Goal: Information Seeking & Learning: Learn about a topic

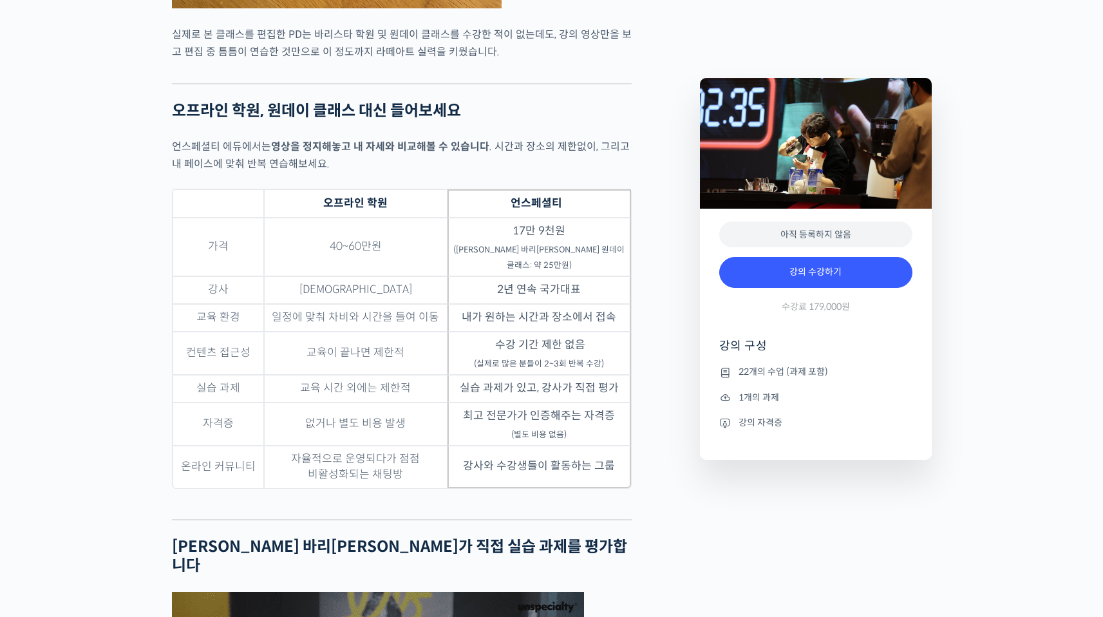
scroll to position [3732, 0]
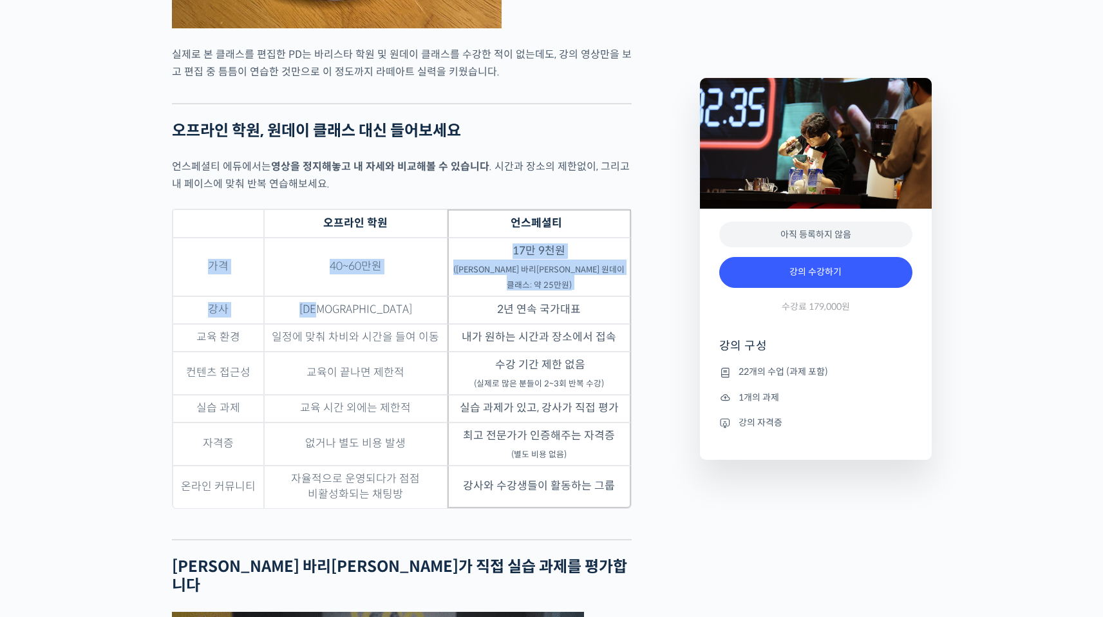
drag, startPoint x: 203, startPoint y: 166, endPoint x: 422, endPoint y: 219, distance: 225.2
click at [424, 238] on tbody "가격 40~60만원 17만 9천원 (최원재 바리스타 원데이 클래스: 약 25만원) 강사 복불복 2년 연속 국가대표 교육 환경 일정에 맞춰 차비…" at bounding box center [402, 373] width 459 height 270
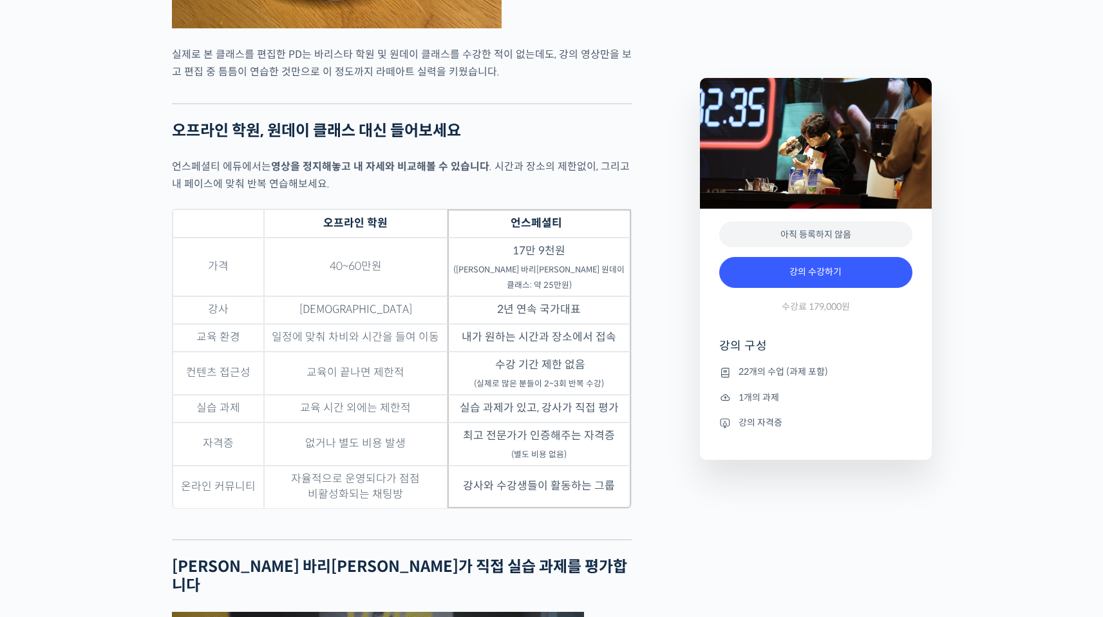
click at [418, 324] on td "일정에 맞춰 차비와 시간을 들여 이동" at bounding box center [356, 338] width 184 height 28
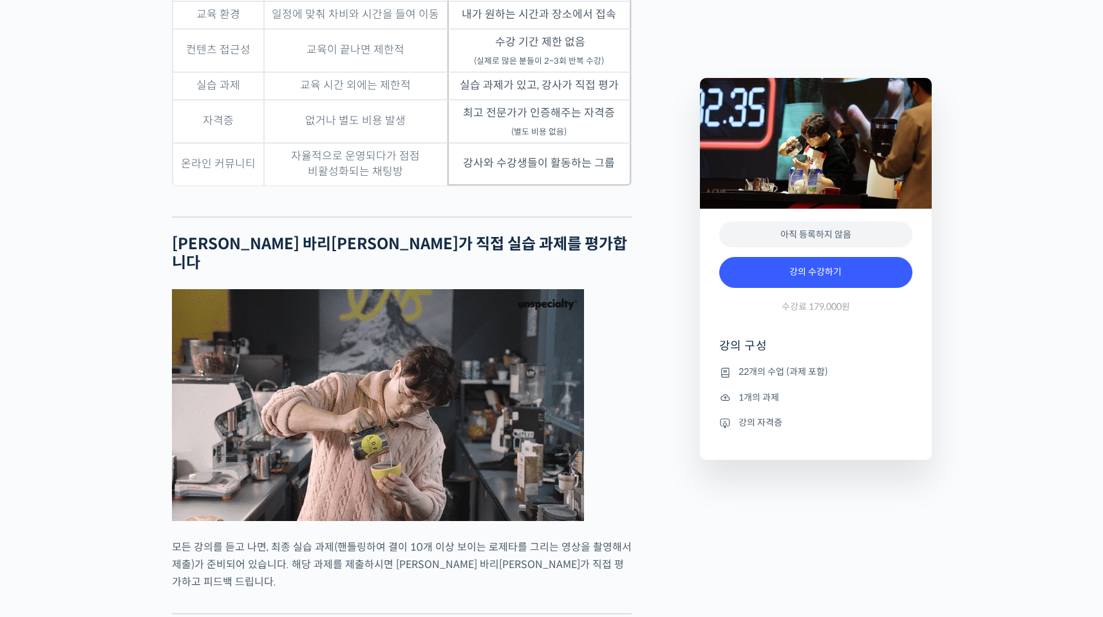
scroll to position [4087, 0]
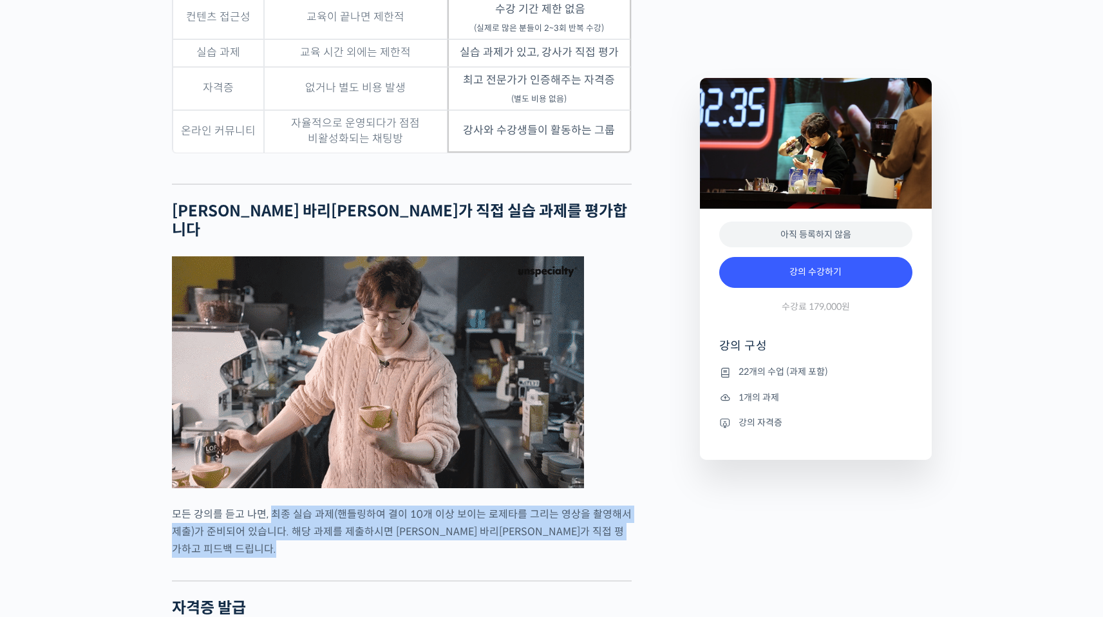
drag, startPoint x: 269, startPoint y: 396, endPoint x: 591, endPoint y: 414, distance: 322.5
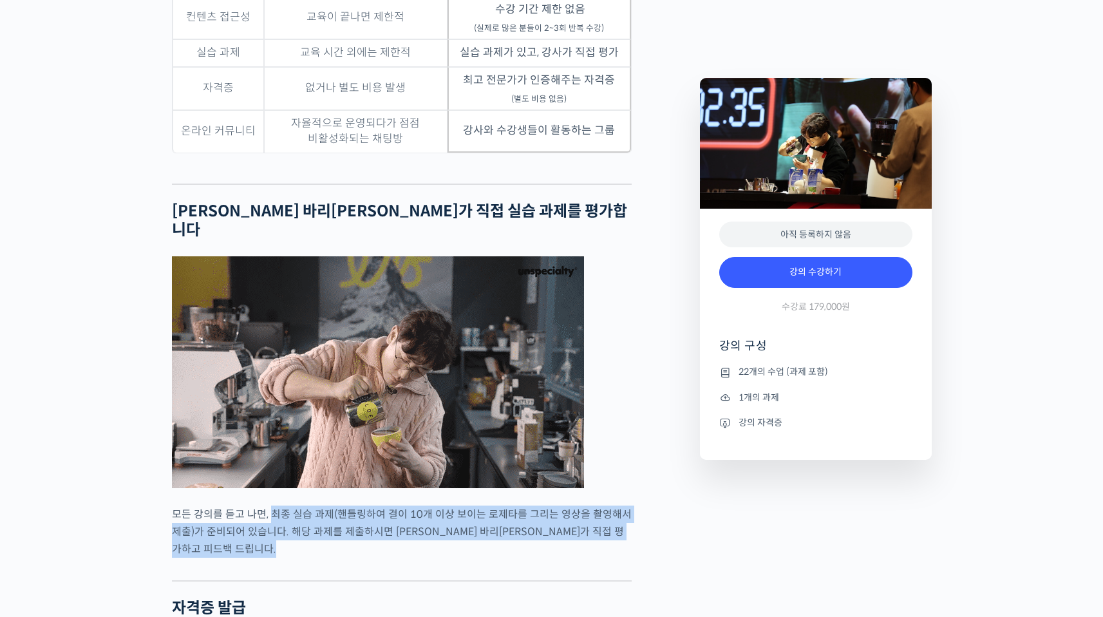
click at [592, 506] on p "모든 강의를 듣고 나면, 최종 실습 과제(핸들링하여 결이 10개 이상 보이는 로제타를 그리는 영상을 촬영해서 제출)가 준비되어 있습니다. 해당…" at bounding box center [402, 532] width 460 height 52
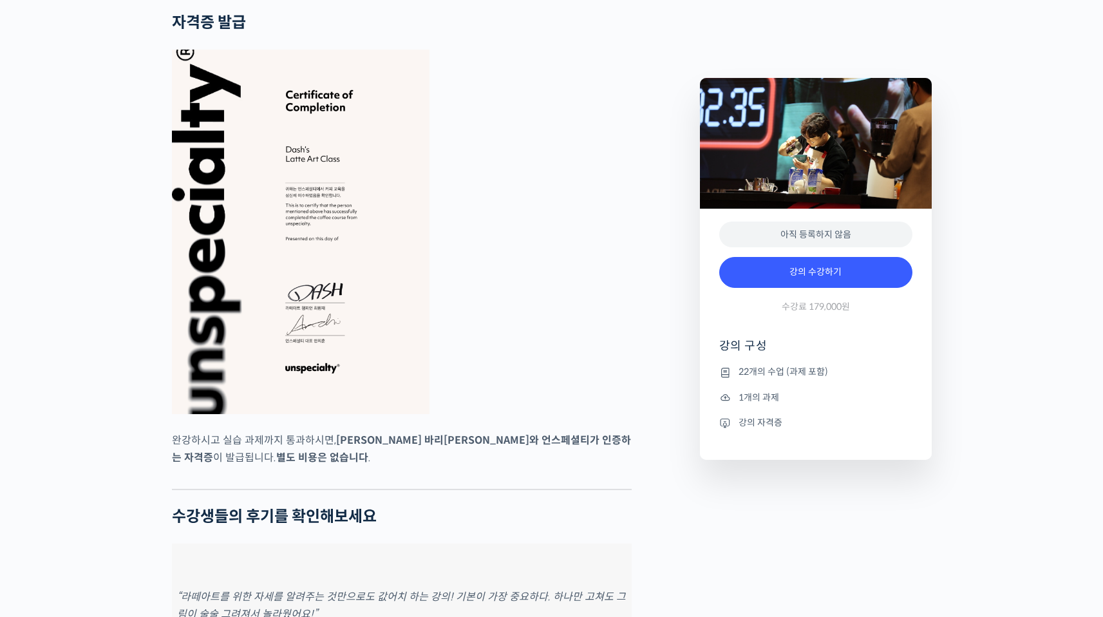
scroll to position [4636, 0]
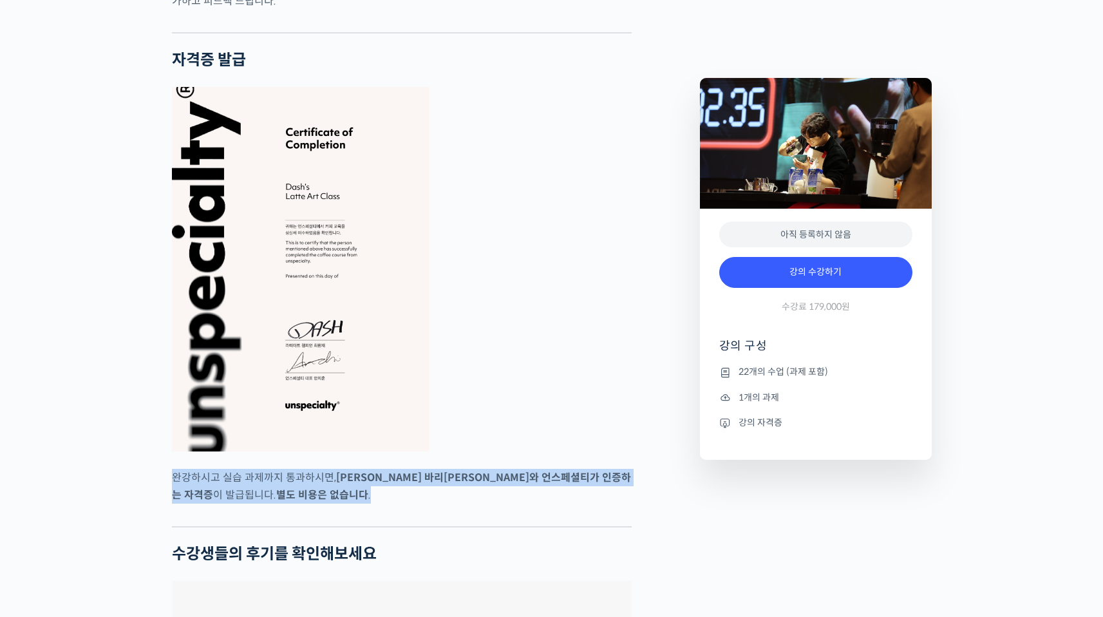
drag, startPoint x: 175, startPoint y: 334, endPoint x: 412, endPoint y: 357, distance: 238.2
click at [413, 469] on p "완강하시고 실습 과제까지 통과하시면, 최원재 바리스타와 언스페셜티가 인증하는 자격증 이 발급됩니다. 별도 비용은 없습니다 ." at bounding box center [402, 486] width 460 height 35
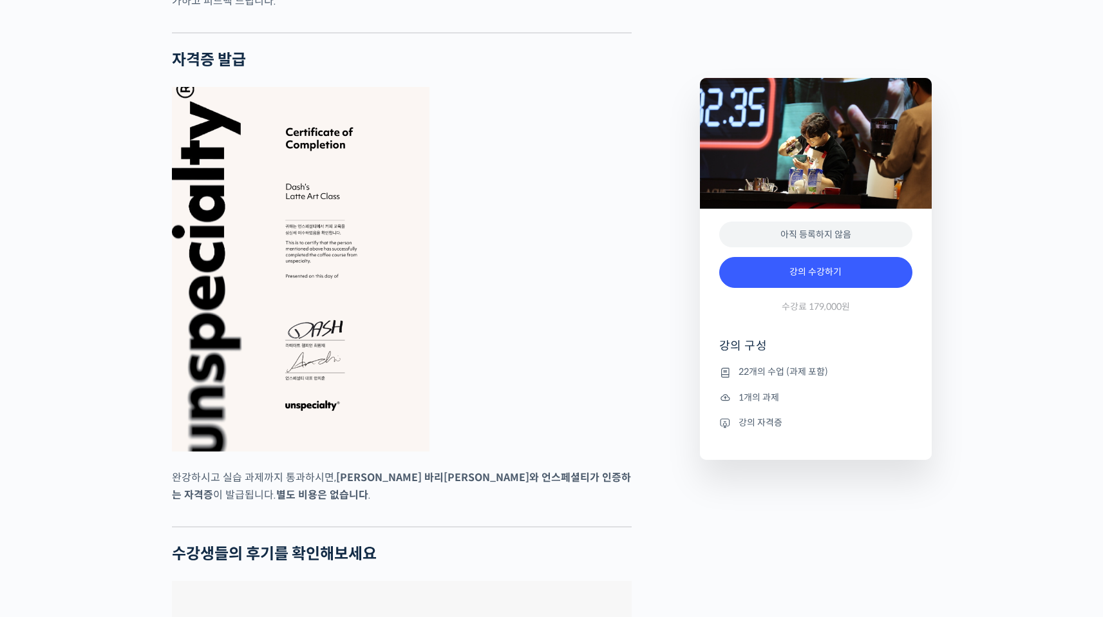
drag, startPoint x: 204, startPoint y: 407, endPoint x: 383, endPoint y: 392, distance: 180.3
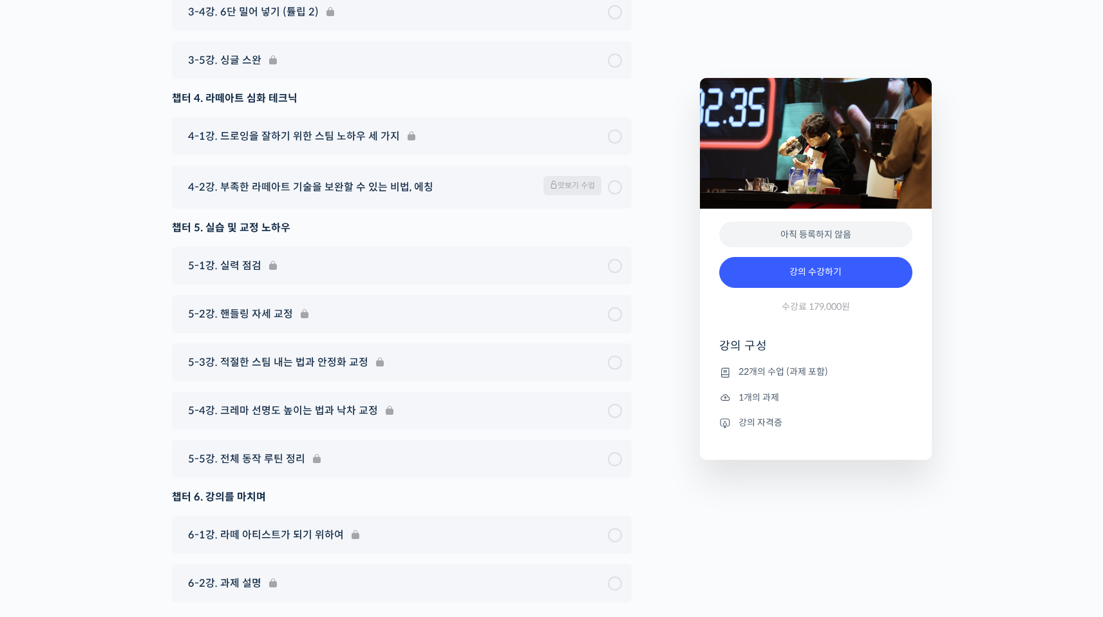
scroll to position [7259, 0]
drag, startPoint x: 815, startPoint y: 576, endPoint x: 915, endPoint y: 577, distance: 99.8
copy p "서울 마포구 동교로23길 14"
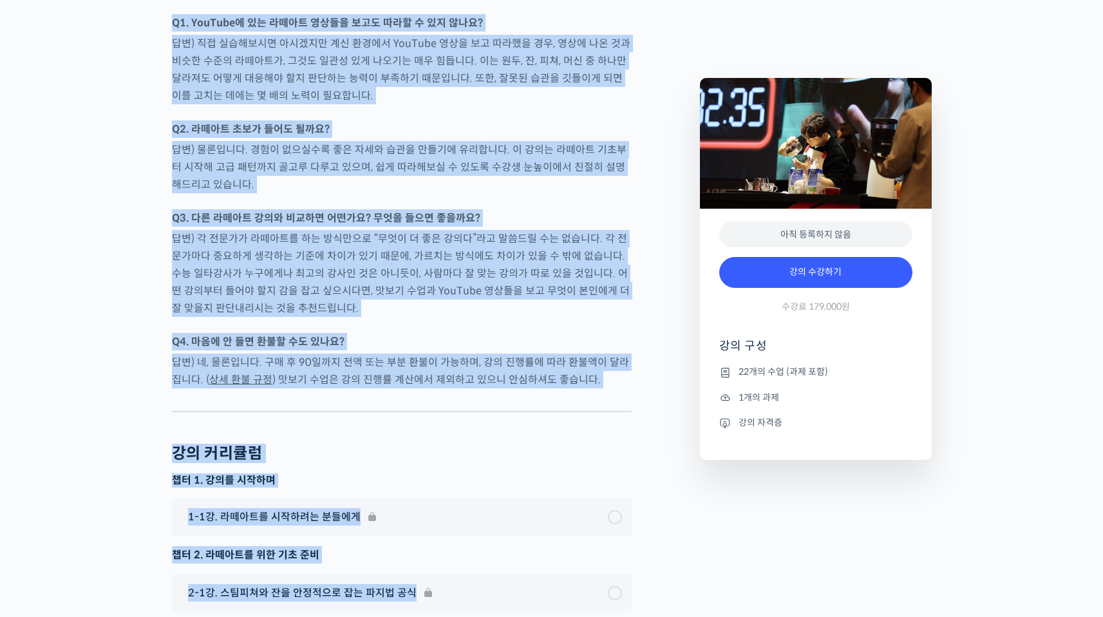
scroll to position [6180, 0]
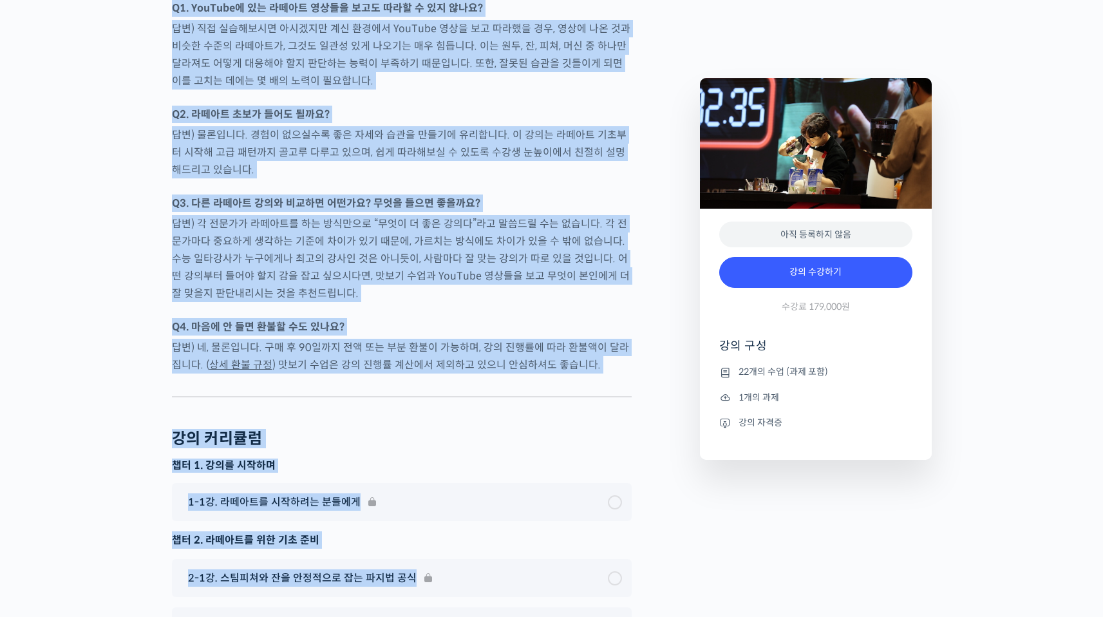
drag, startPoint x: 176, startPoint y: 166, endPoint x: 459, endPoint y: 262, distance: 298.8
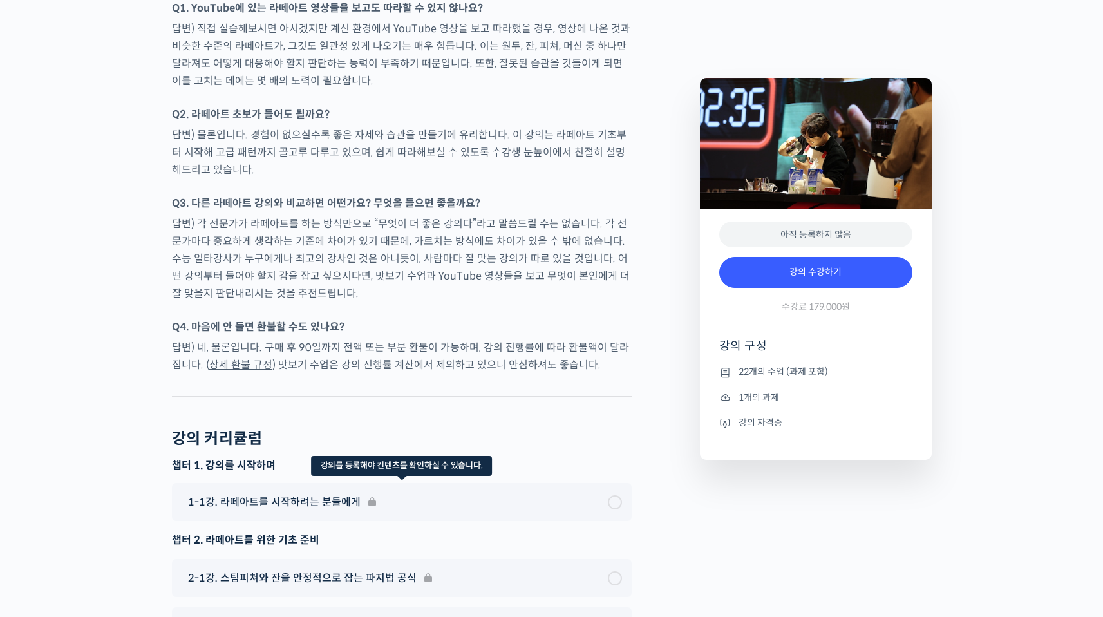
drag, startPoint x: 462, startPoint y: 256, endPoint x: 591, endPoint y: 335, distance: 151.4
click at [606, 483] on div "1-1강. 라떼아트를 시작하려는 분들에게" at bounding box center [402, 502] width 460 height 38
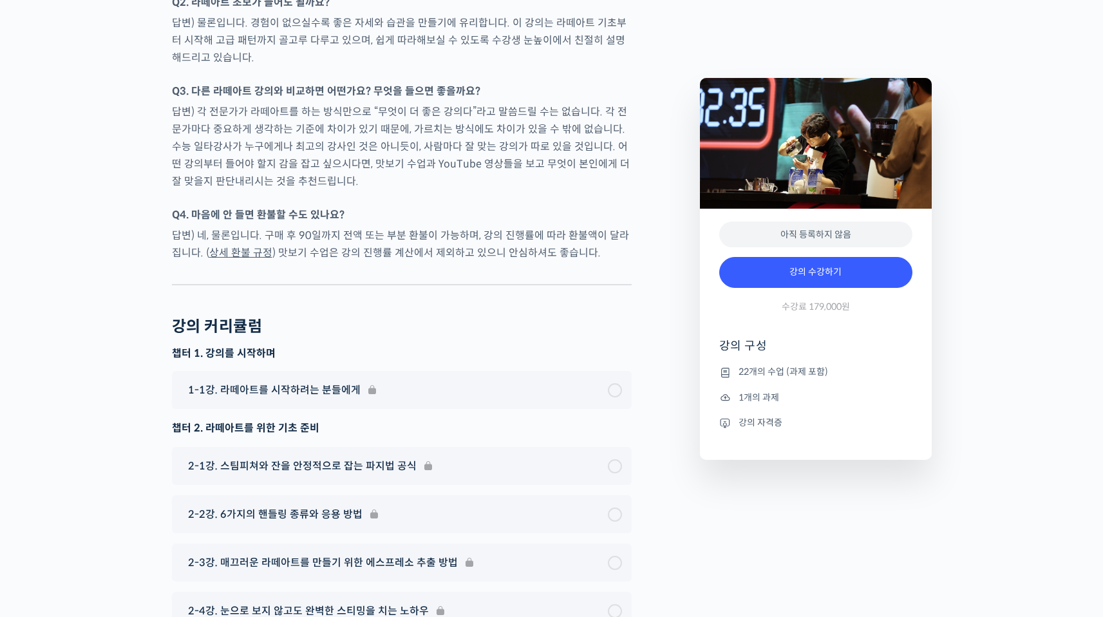
scroll to position [6246, 0]
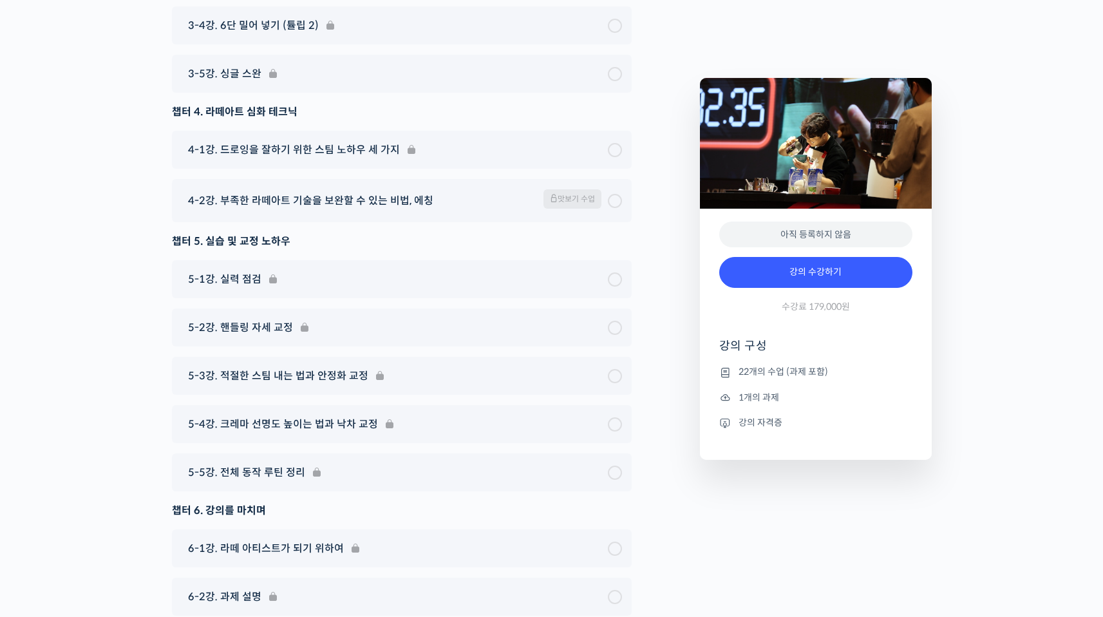
scroll to position [7259, 0]
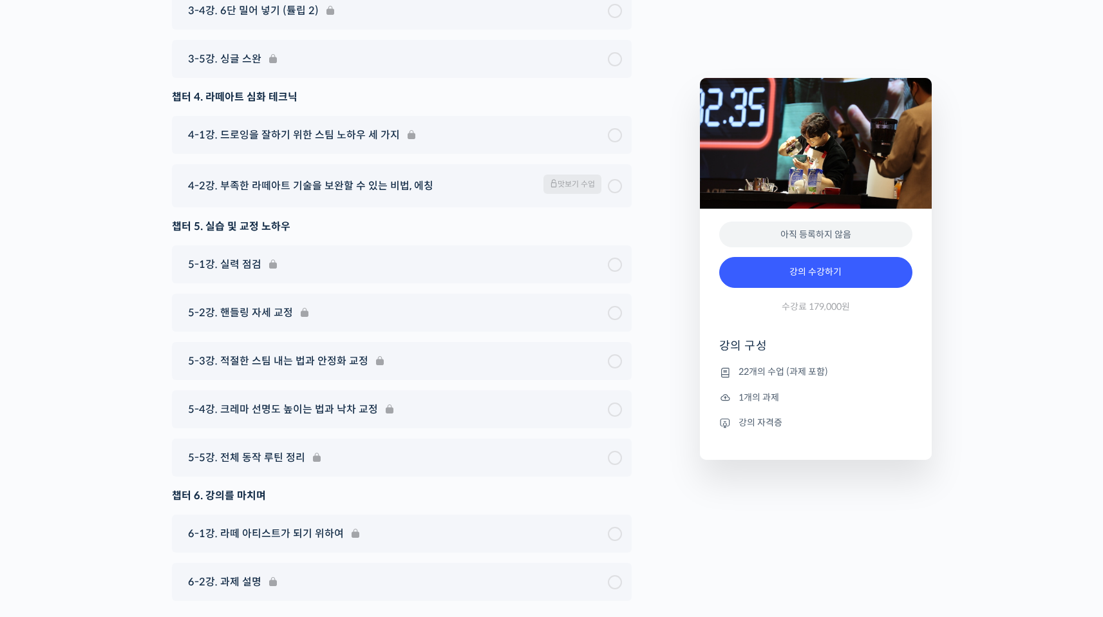
drag, startPoint x: 811, startPoint y: 580, endPoint x: 871, endPoint y: 579, distance: 59.3
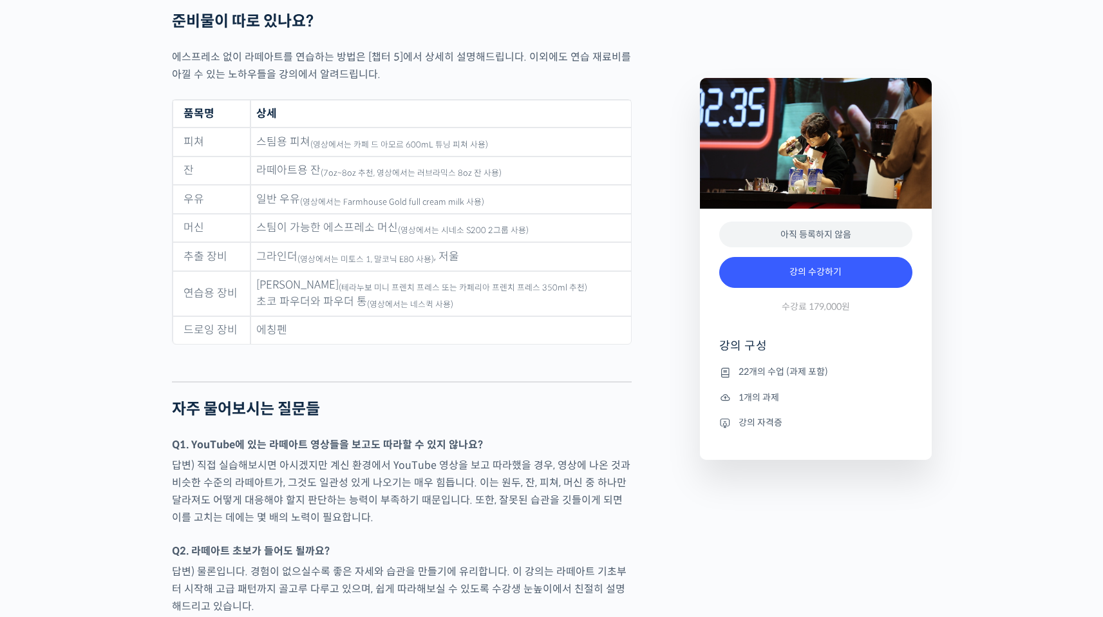
scroll to position [5578, 0]
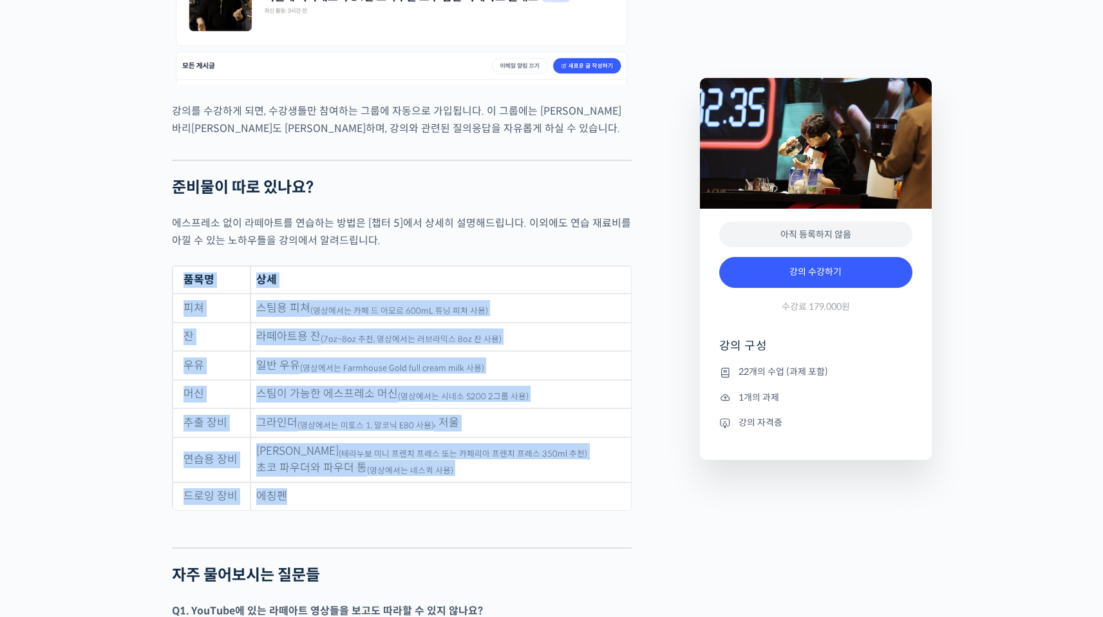
drag, startPoint x: 274, startPoint y: 339, endPoint x: 178, endPoint y: 111, distance: 246.5
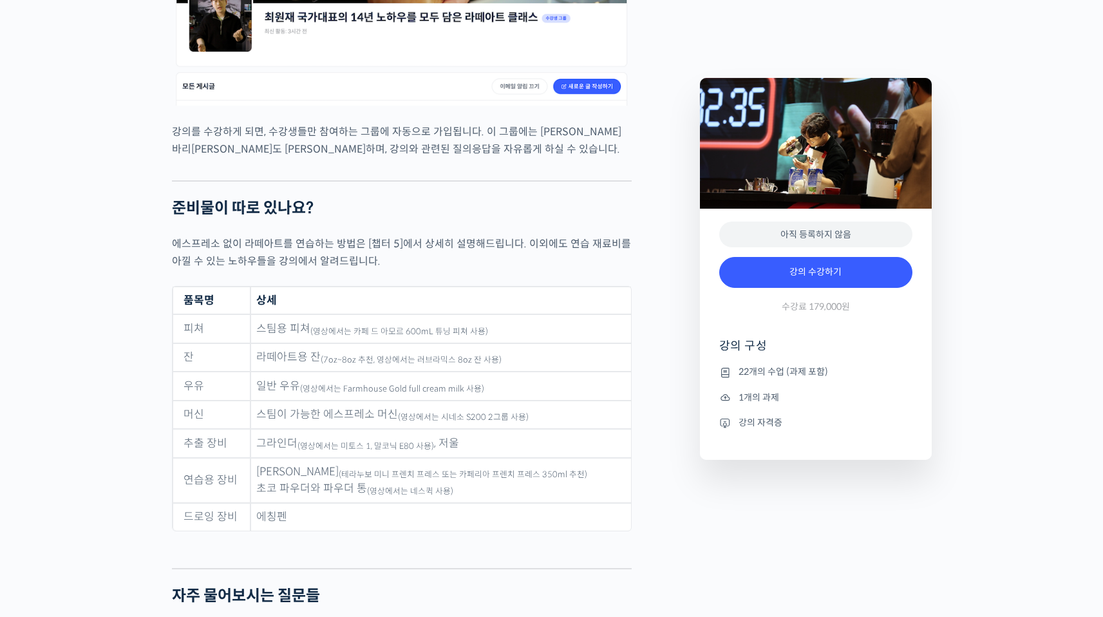
scroll to position [5539, 0]
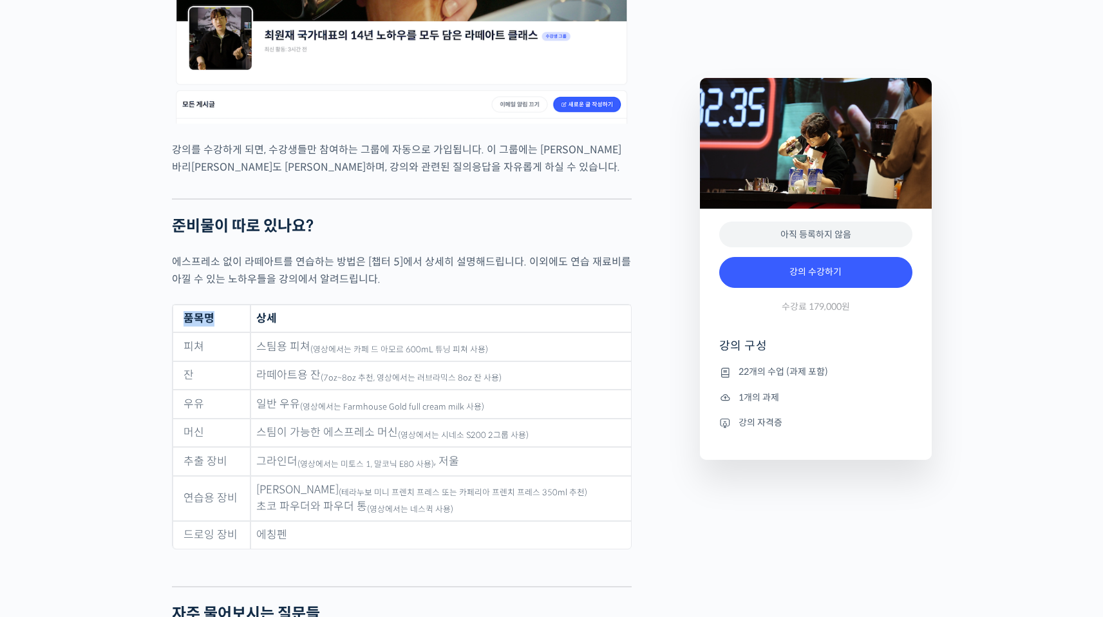
drag, startPoint x: 183, startPoint y: 158, endPoint x: 237, endPoint y: 156, distance: 54.1
click at [237, 305] on th "품목명" at bounding box center [212, 319] width 78 height 28
drag, startPoint x: 261, startPoint y: 153, endPoint x: 297, endPoint y: 149, distance: 35.6
click at [297, 305] on th "상세" at bounding box center [441, 319] width 381 height 28
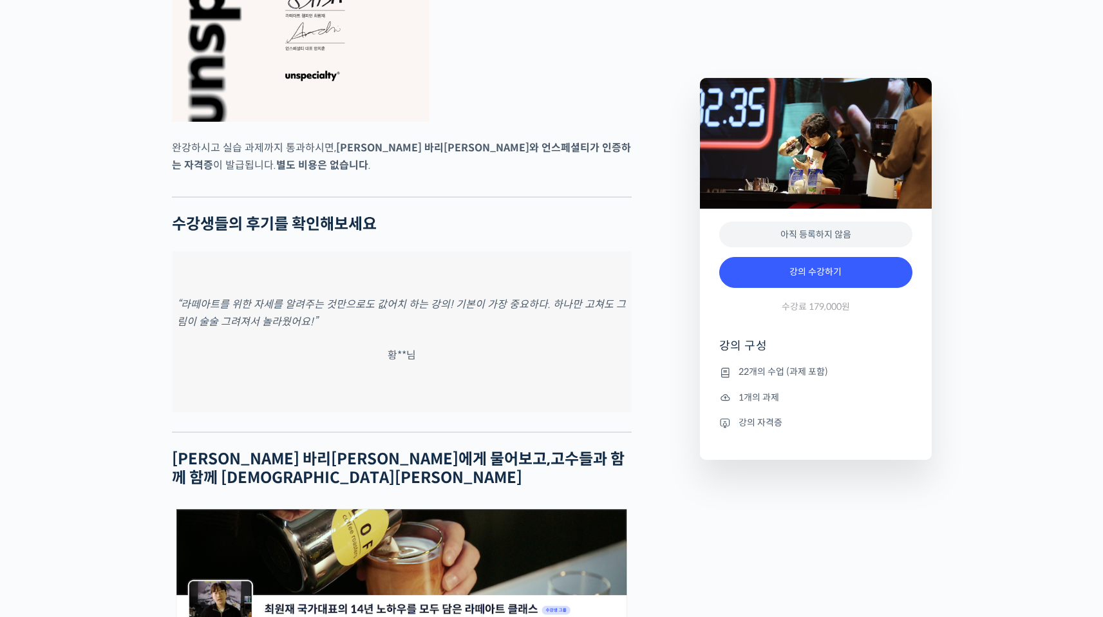
scroll to position [4718, 0]
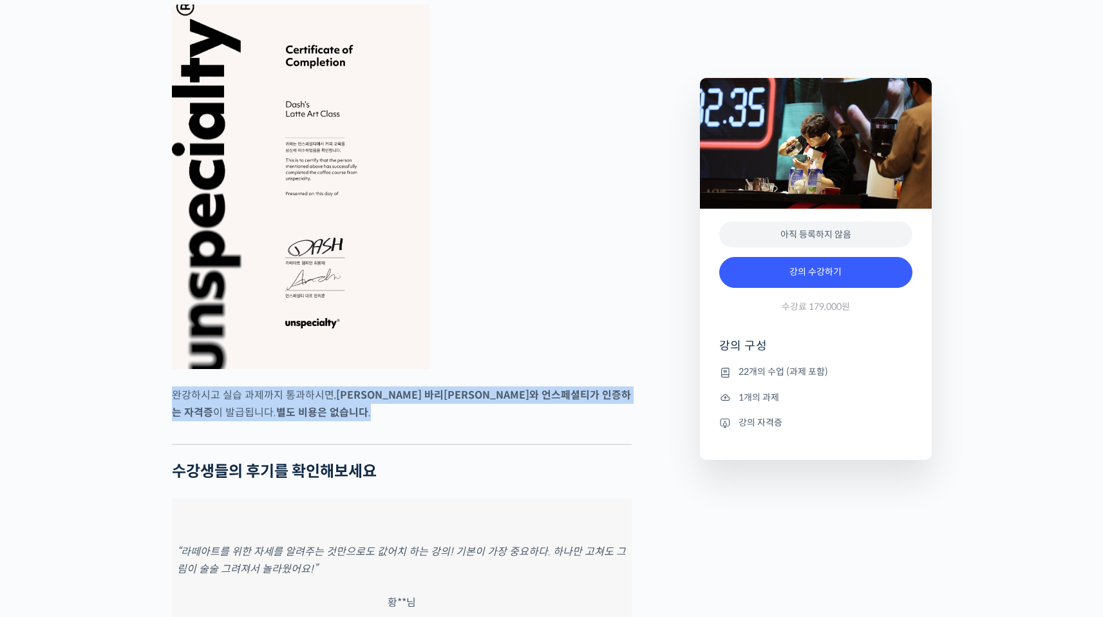
drag, startPoint x: 171, startPoint y: 257, endPoint x: 344, endPoint y: 251, distance: 172.7
click at [312, 386] on p "완강하시고 실습 과제까지 통과하시면, 최원재 바리스타와 언스페셜티가 인증하는 자격증 이 발급됩니다. 별도 비용은 없습니다 ." at bounding box center [402, 403] width 460 height 35
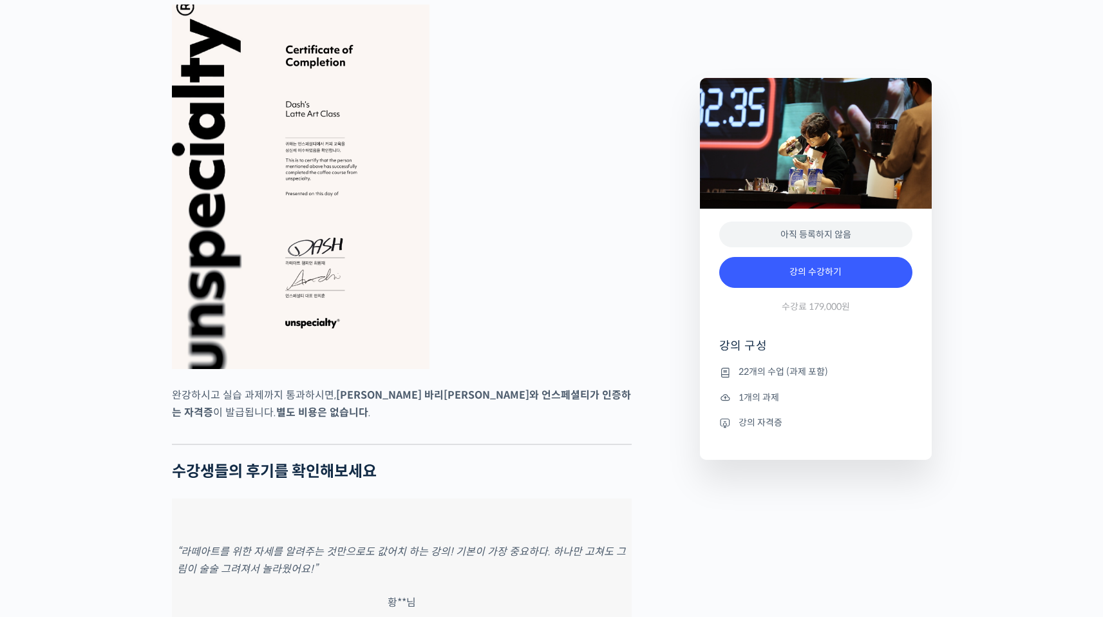
click at [548, 222] on figure at bounding box center [402, 187] width 460 height 365
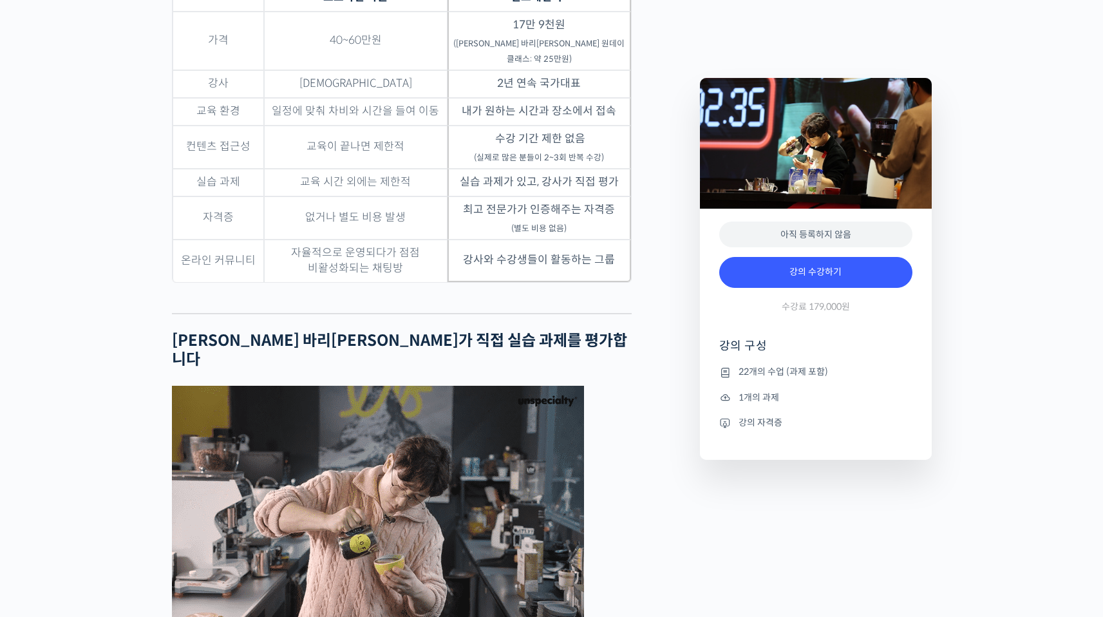
scroll to position [3936, 0]
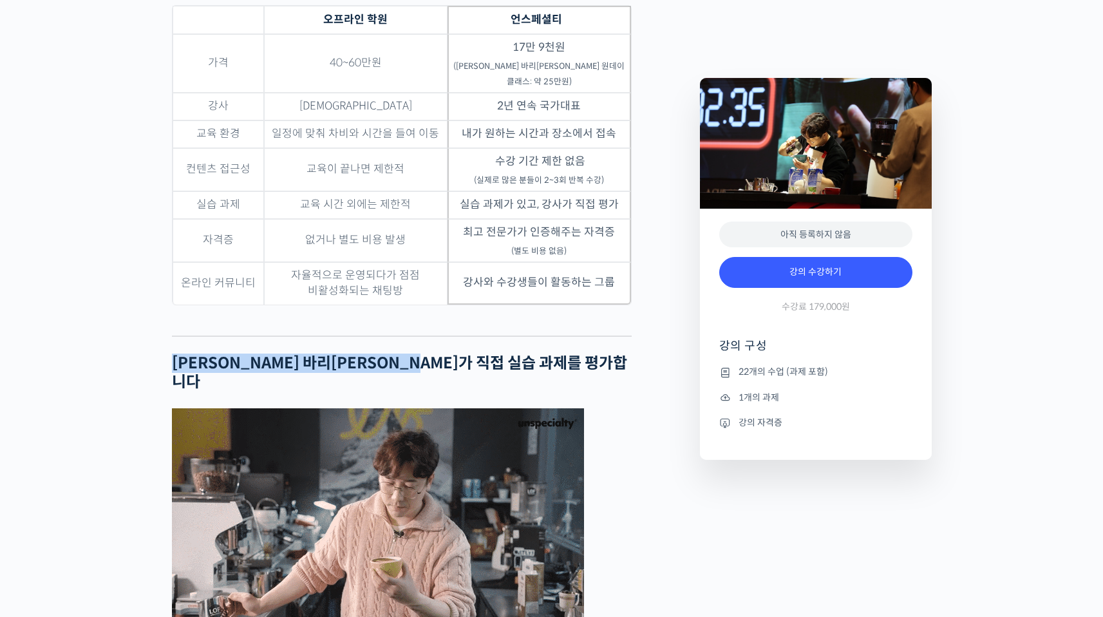
drag, startPoint x: 172, startPoint y: 256, endPoint x: 489, endPoint y: 260, distance: 316.9
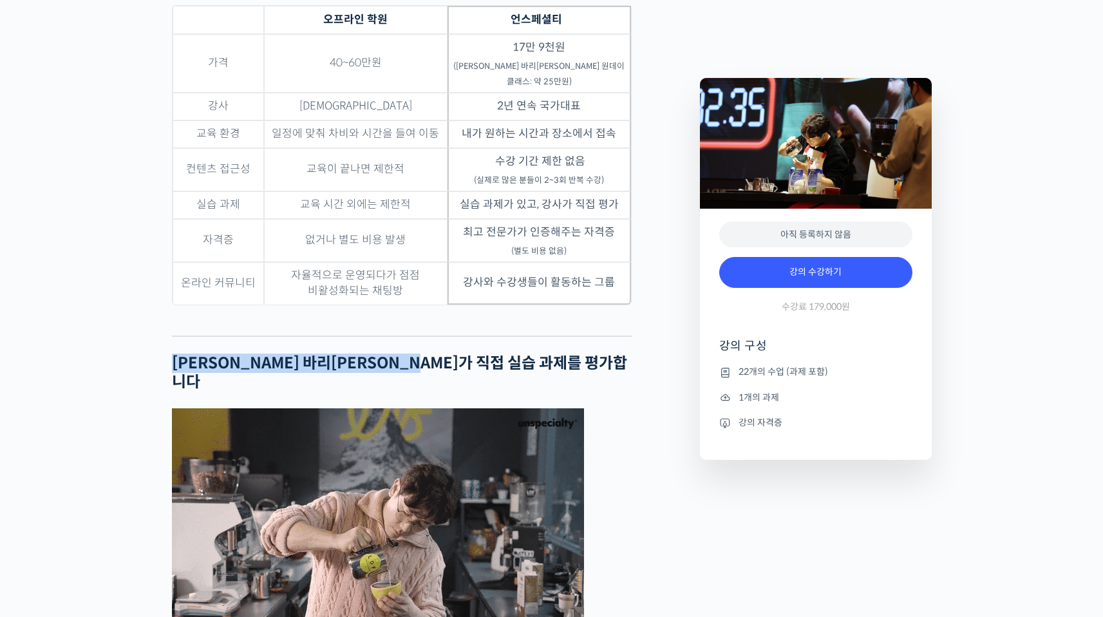
click at [489, 354] on h2 "최원재 바리스타가 직접 실습 과제를 평가합니다" at bounding box center [402, 372] width 460 height 37
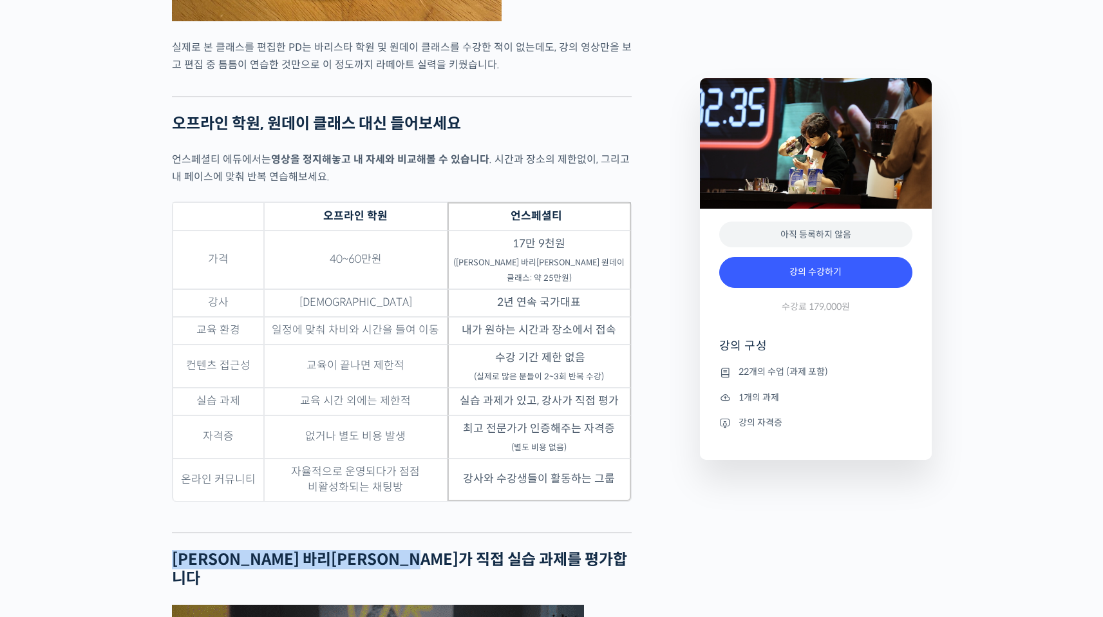
scroll to position [3637, 0]
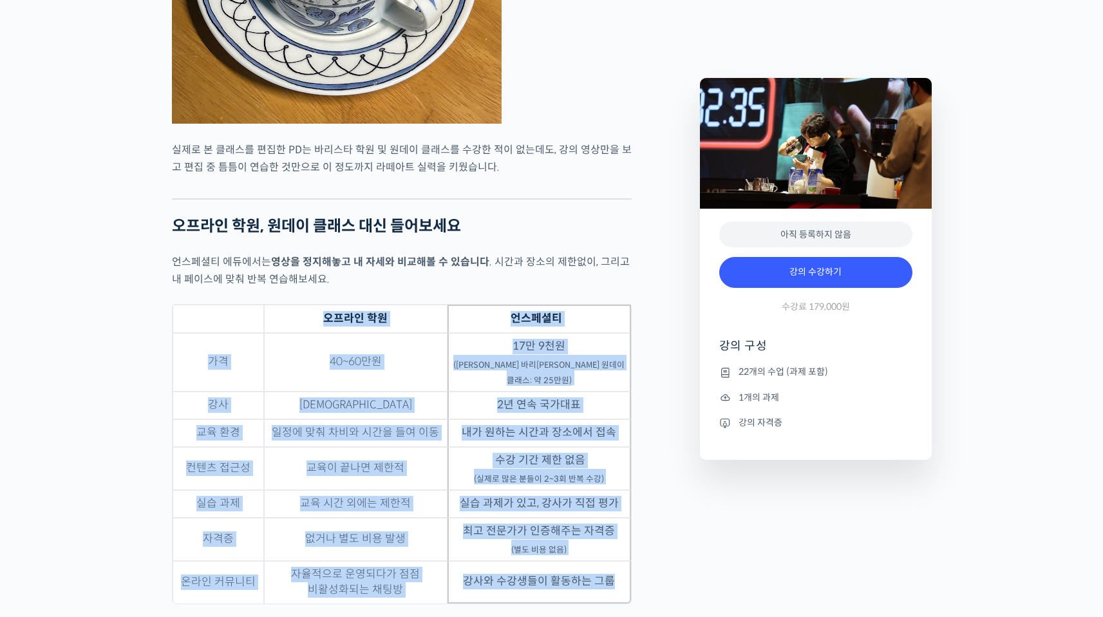
drag, startPoint x: 166, startPoint y: 213, endPoint x: 626, endPoint y: 477, distance: 530.8
click at [622, 472] on div "최원재 바리스타를 소개합니다! <로프커피> 대표 2022 월드 라떼아트 배틀(WLAB) 챔피언 🏆 2021 월드 라떼아트 배틀(WLAB) 2위…" at bounding box center [430, 574] width 528 height 7361
click at [626, 561] on td "강사와 수강생들이 활동하는 그룹" at bounding box center [540, 582] width 184 height 43
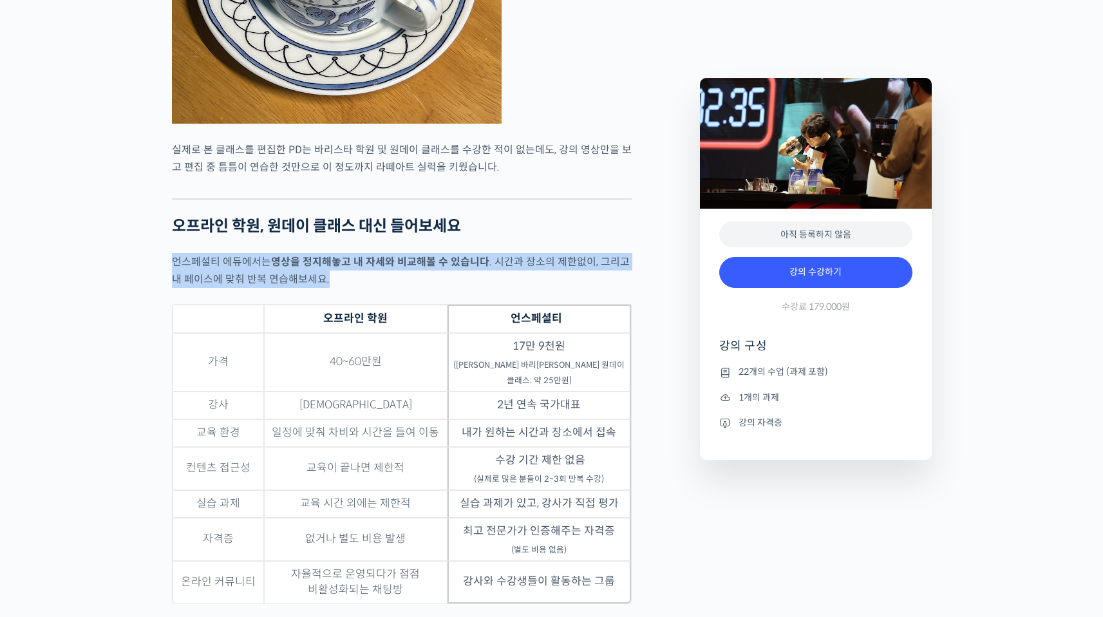
drag, startPoint x: 639, startPoint y: 490, endPoint x: 163, endPoint y: 164, distance: 577.2
click at [163, 164] on div "최원재 국가대표의 14년 노하우를 모두 담은 라떼아트 클래스 강의 상세 내용 확인하기 최원재 바리스타를 소개합니다! <로프커피> 대표 2022…" at bounding box center [551, 585] width 1103 height 7383
click at [158, 163] on div "최원재 국가대표의 14년 노하우를 모두 담은 라떼아트 클래스 강의 상세 내용 확인하기 최원재 바리스타를 소개합니다! <로프커피> 대표 2022…" at bounding box center [551, 585] width 1103 height 7383
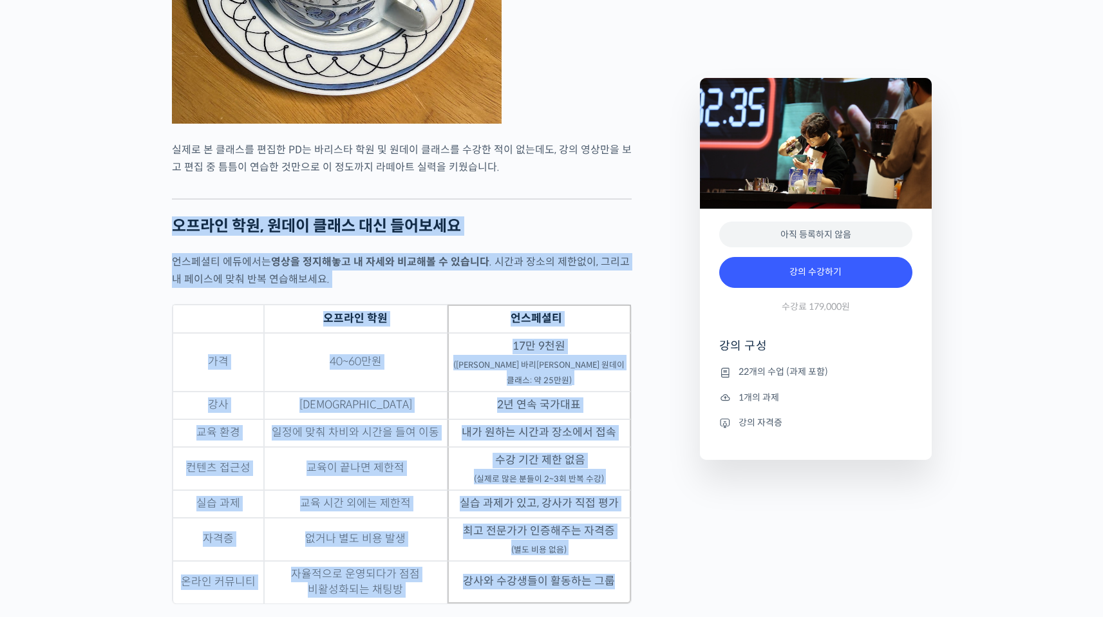
drag, startPoint x: 173, startPoint y: 128, endPoint x: 628, endPoint y: 486, distance: 578.8
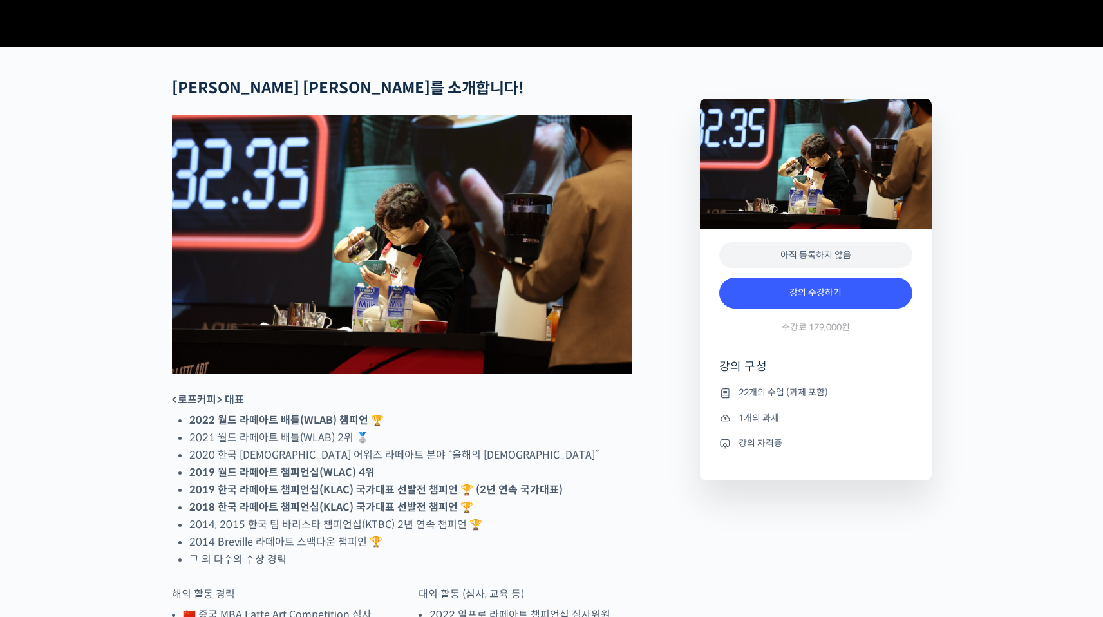
scroll to position [0, 0]
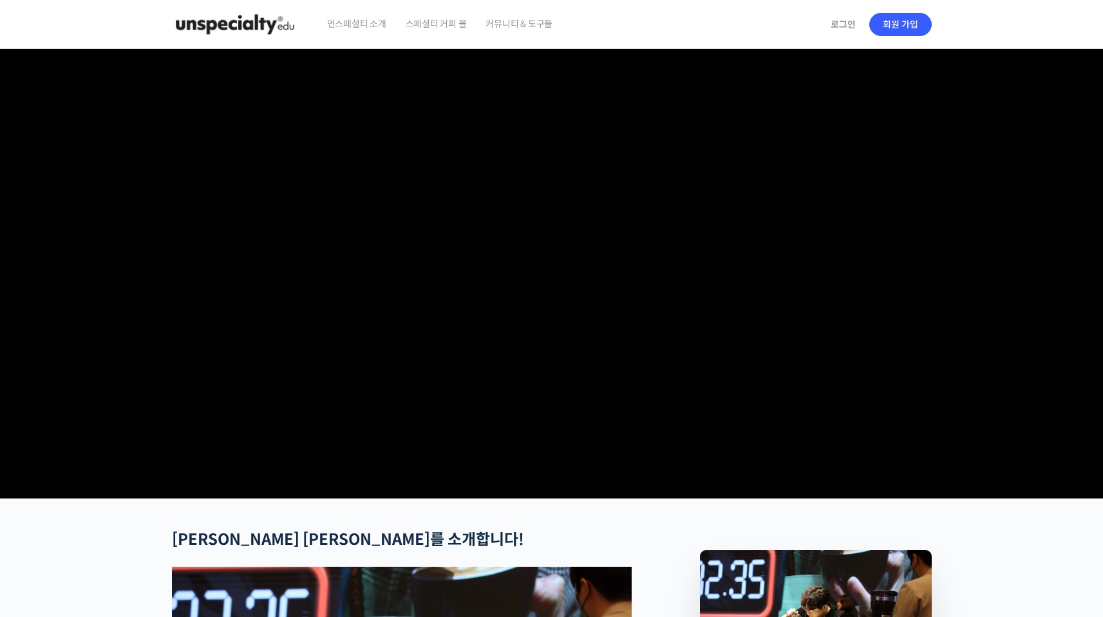
click at [554, 302] on video at bounding box center [552, 271] width 760 height 444
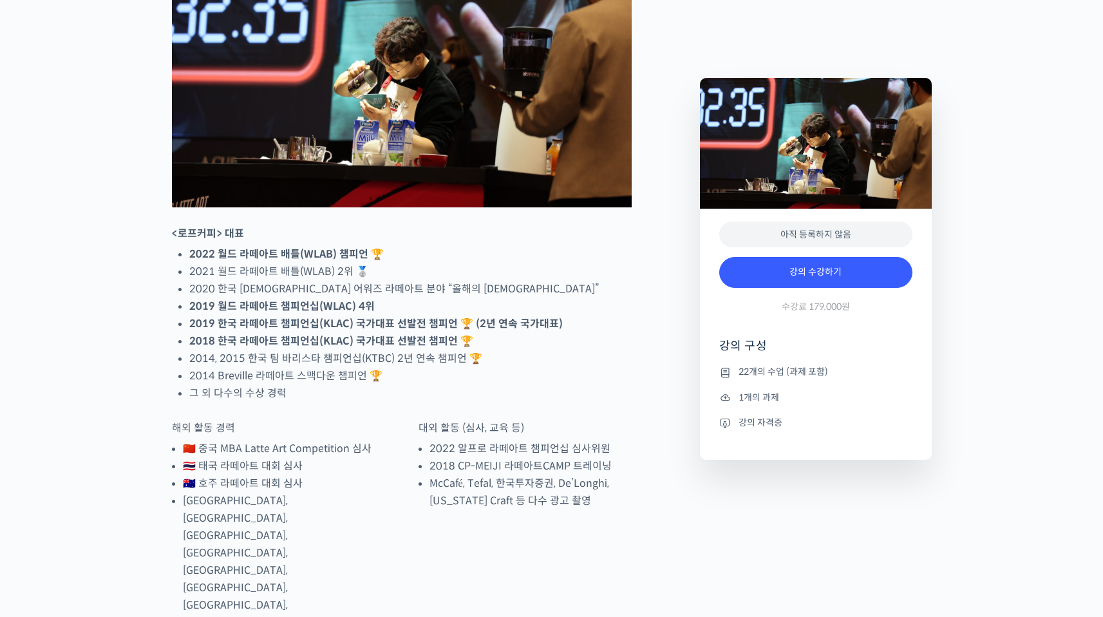
scroll to position [1186, 0]
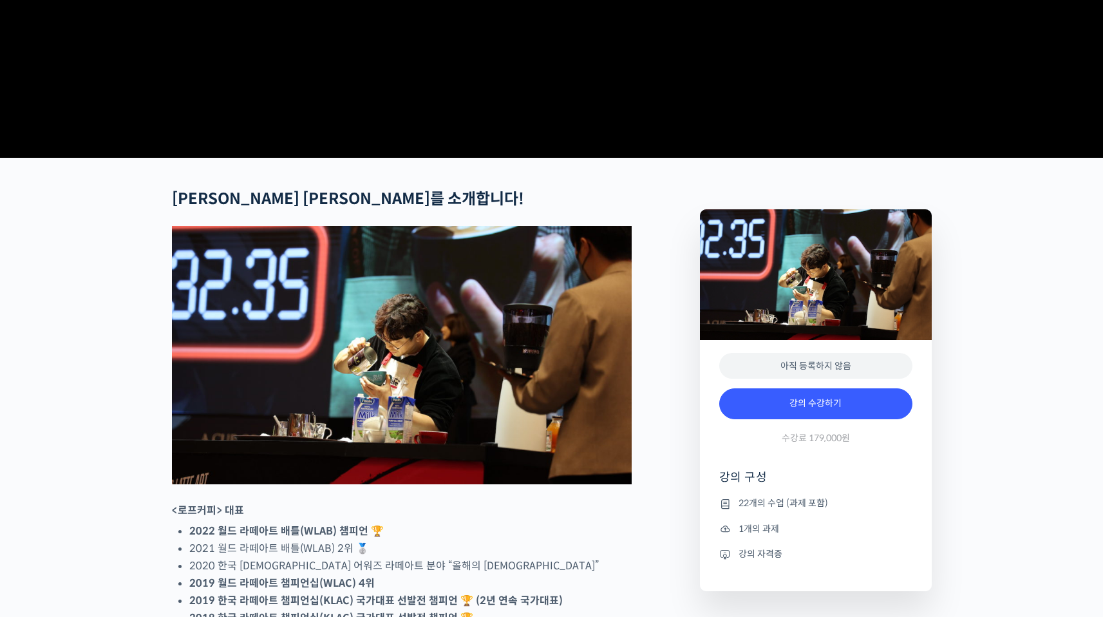
scroll to position [0, 0]
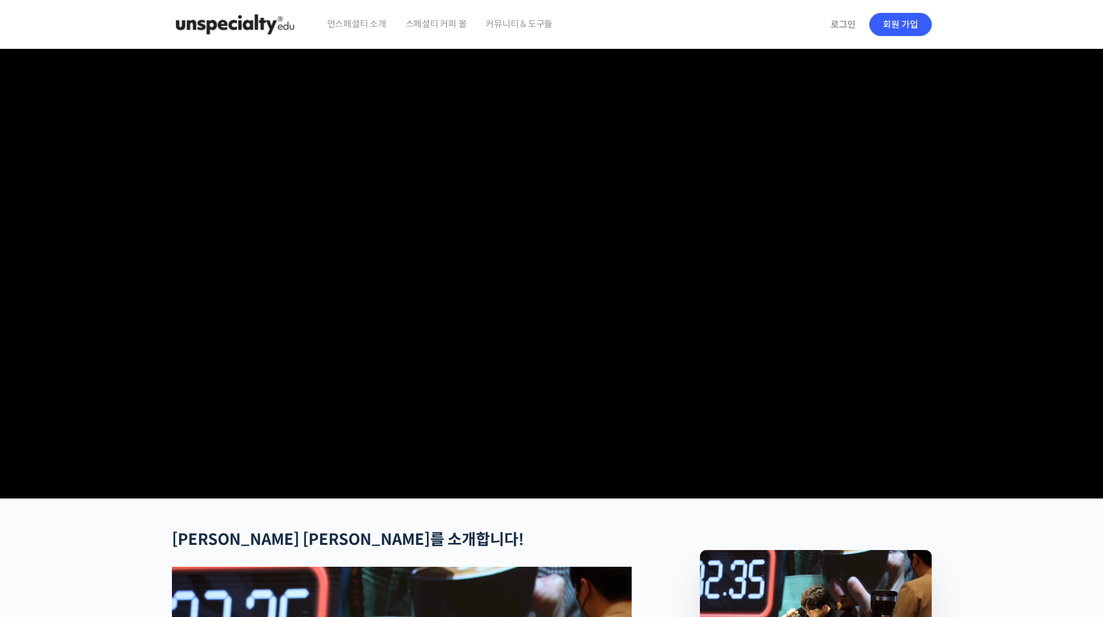
click at [353, 14] on span "언스페셜티 소개" at bounding box center [356, 23] width 59 height 49
click at [532, 19] on span "커뮤니티 & 도구들" at bounding box center [519, 23] width 67 height 49
click at [278, 26] on img at bounding box center [235, 24] width 126 height 39
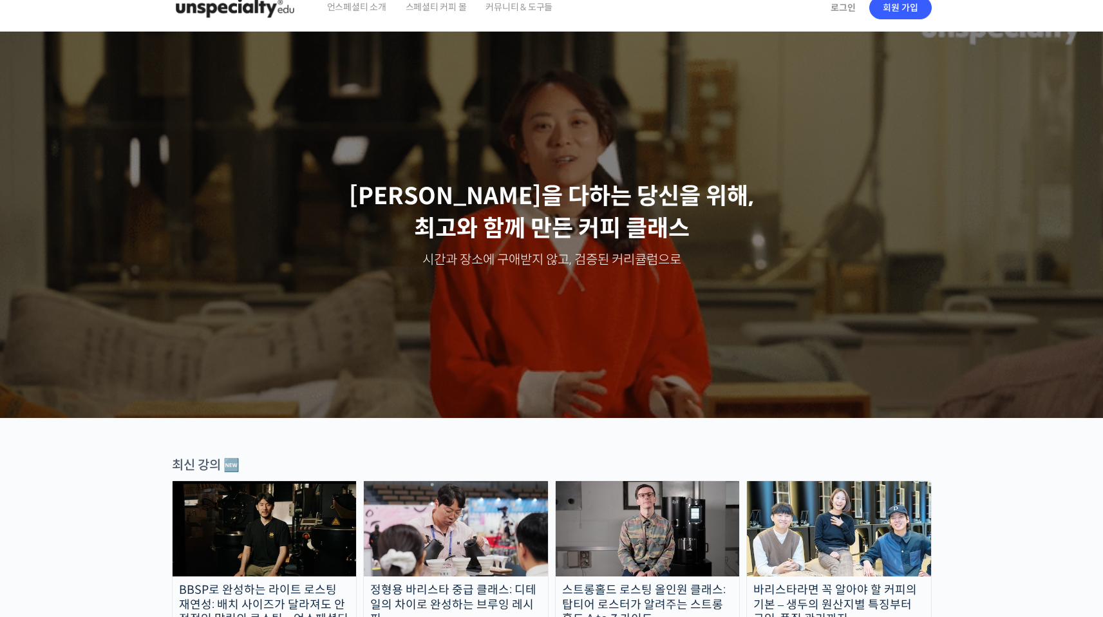
scroll to position [174, 0]
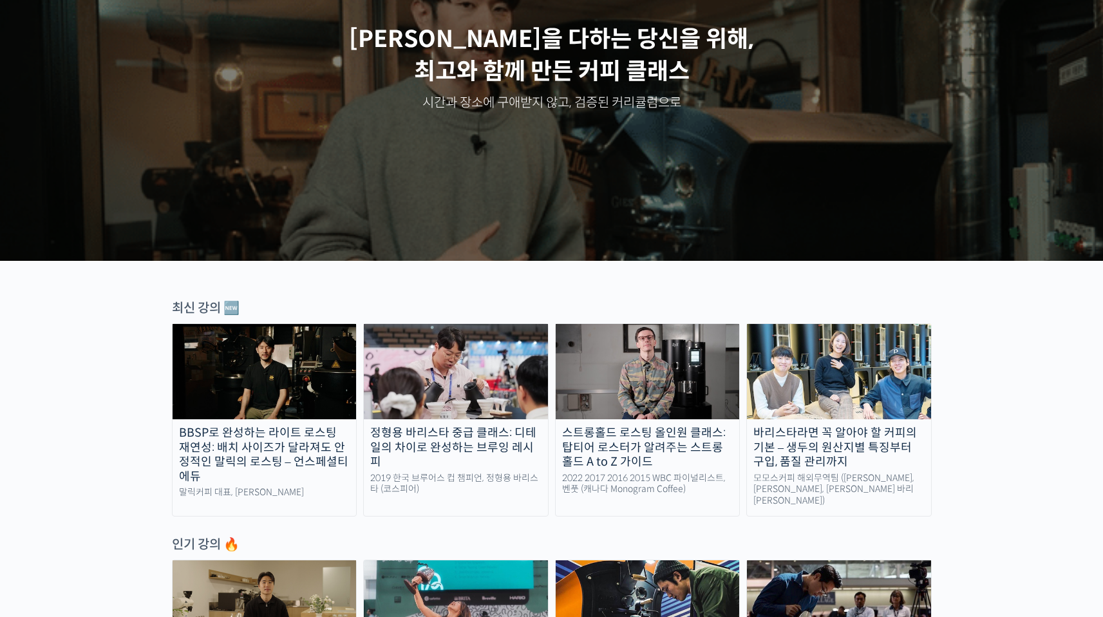
click at [467, 437] on div "정형용 바리스타 중급 클래스: 디테일의 차이로 완성하는 브루잉 레시피" at bounding box center [456, 448] width 184 height 44
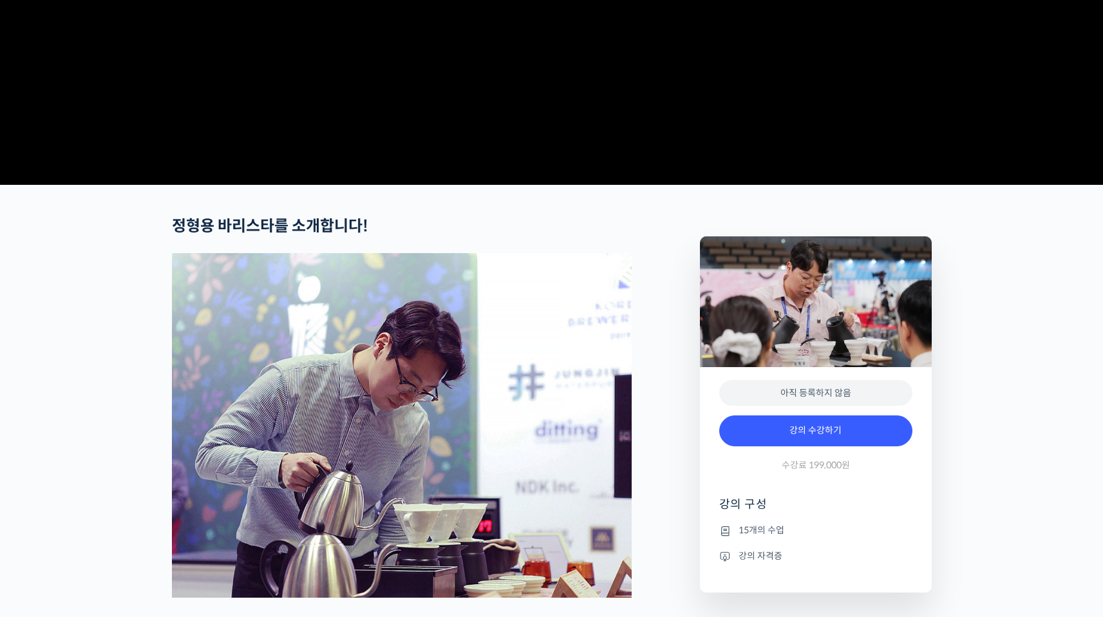
scroll to position [504, 0]
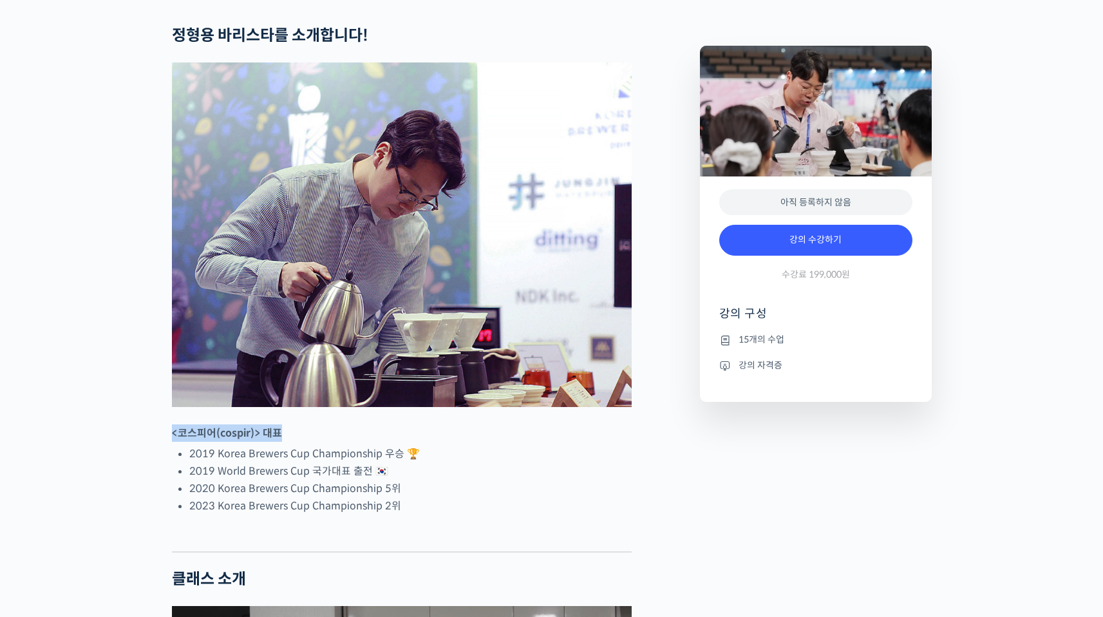
drag, startPoint x: 173, startPoint y: 479, endPoint x: 478, endPoint y: 486, distance: 306.0
click at [419, 442] on p "<코스피어(cospir)> 대표" at bounding box center [402, 432] width 460 height 17
click at [518, 442] on p "<코스피어(cospir)> 대표" at bounding box center [402, 432] width 460 height 17
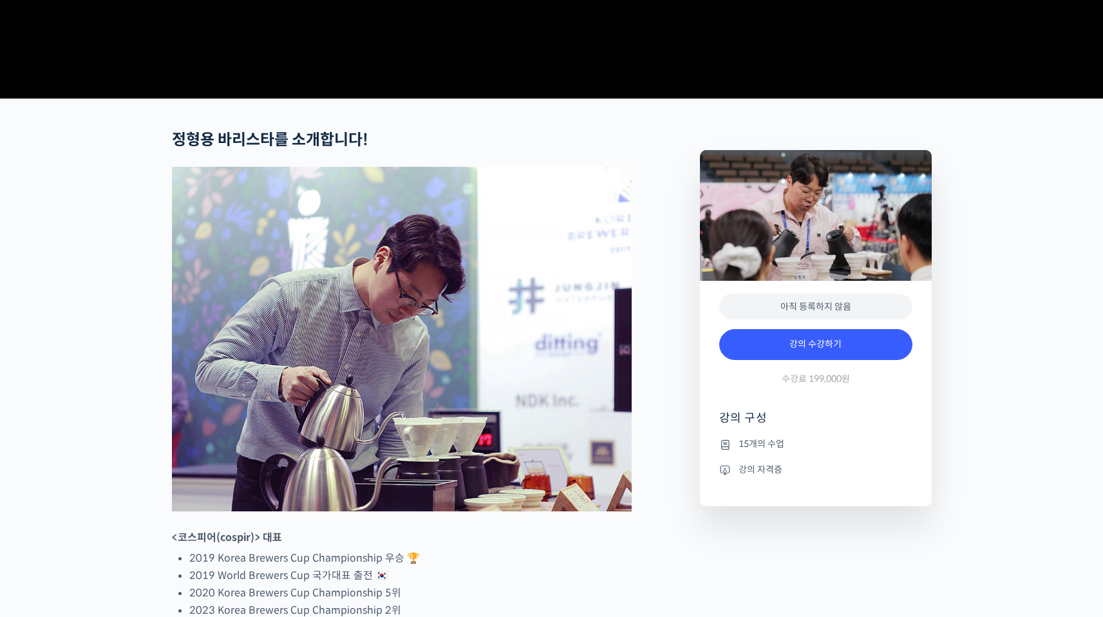
scroll to position [638, 0]
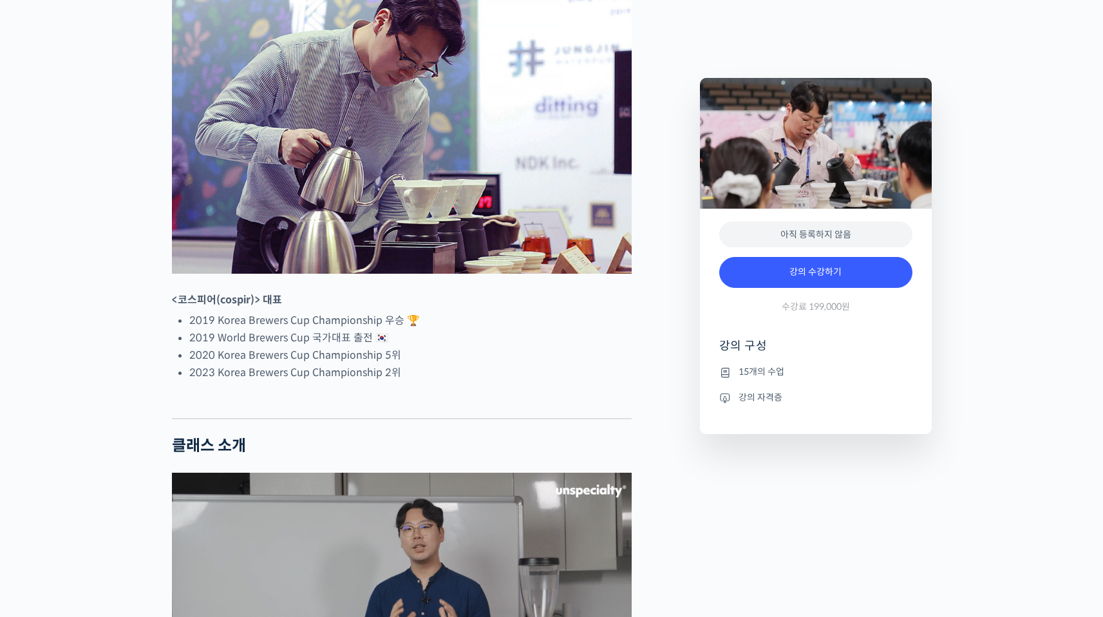
drag, startPoint x: 176, startPoint y: 369, endPoint x: 170, endPoint y: 354, distance: 16.2
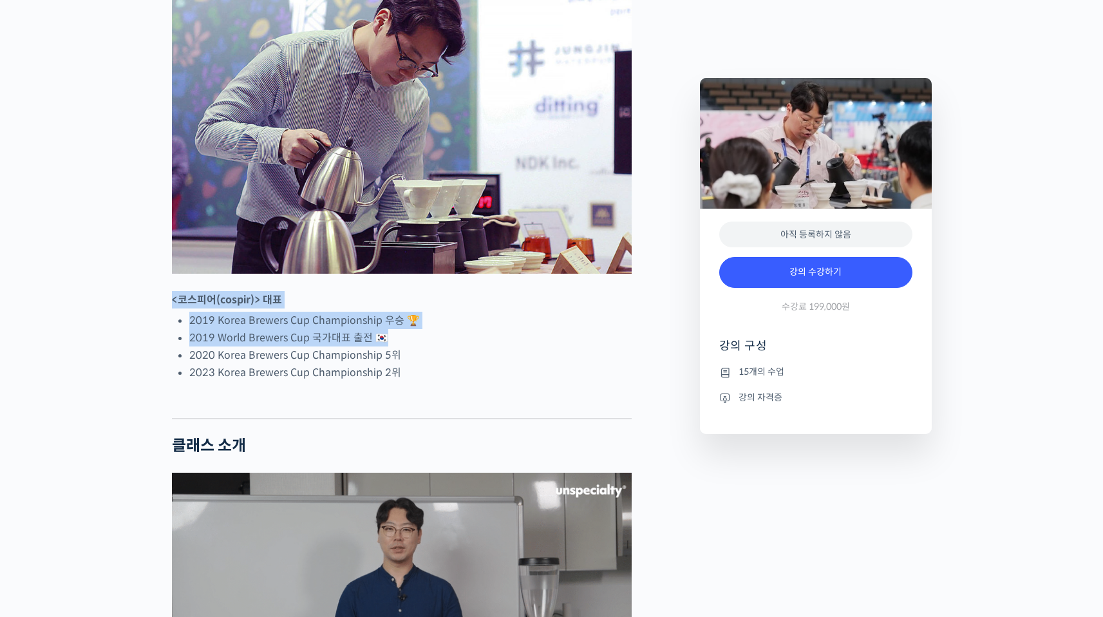
drag, startPoint x: 169, startPoint y: 353, endPoint x: 420, endPoint y: 395, distance: 254.7
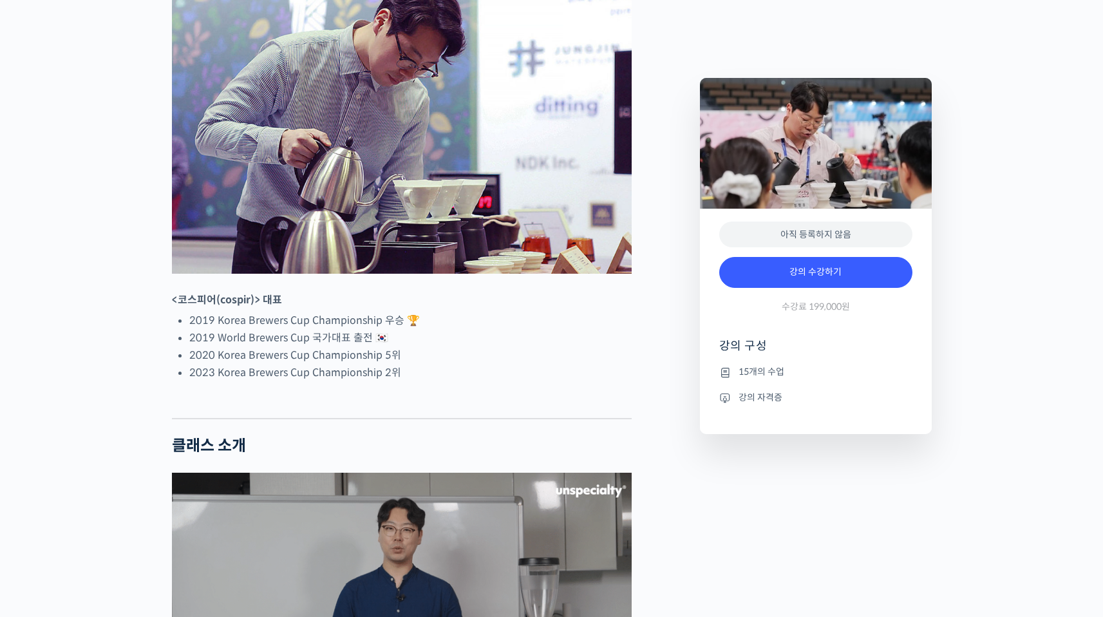
click at [427, 364] on li "2020 Korea Brewers Cup Championship 5위" at bounding box center [410, 354] width 442 height 17
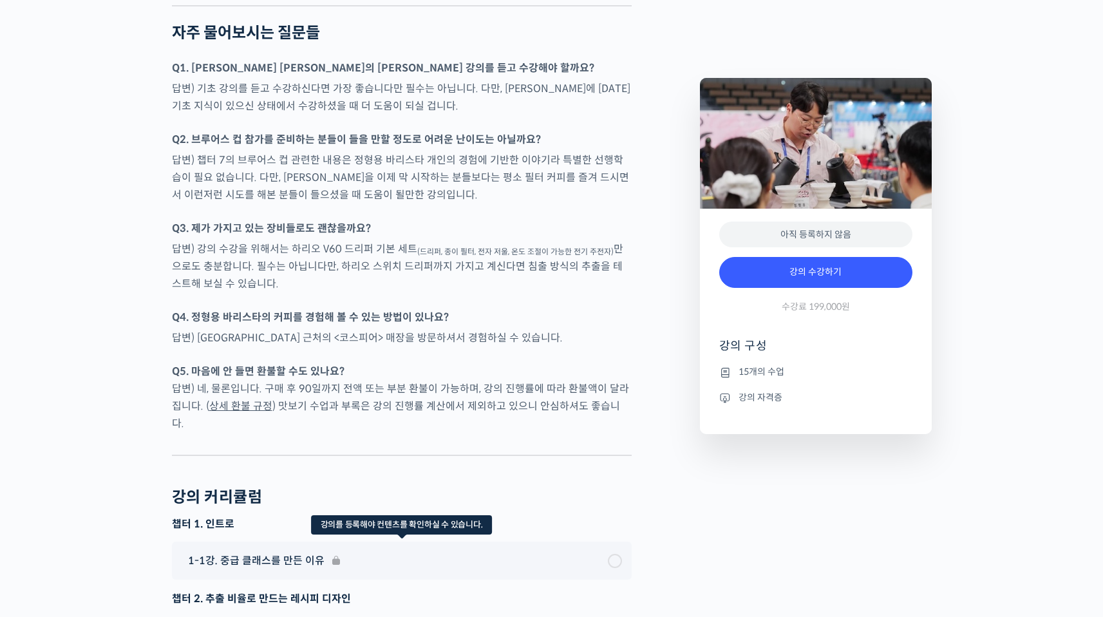
scroll to position [3492, 0]
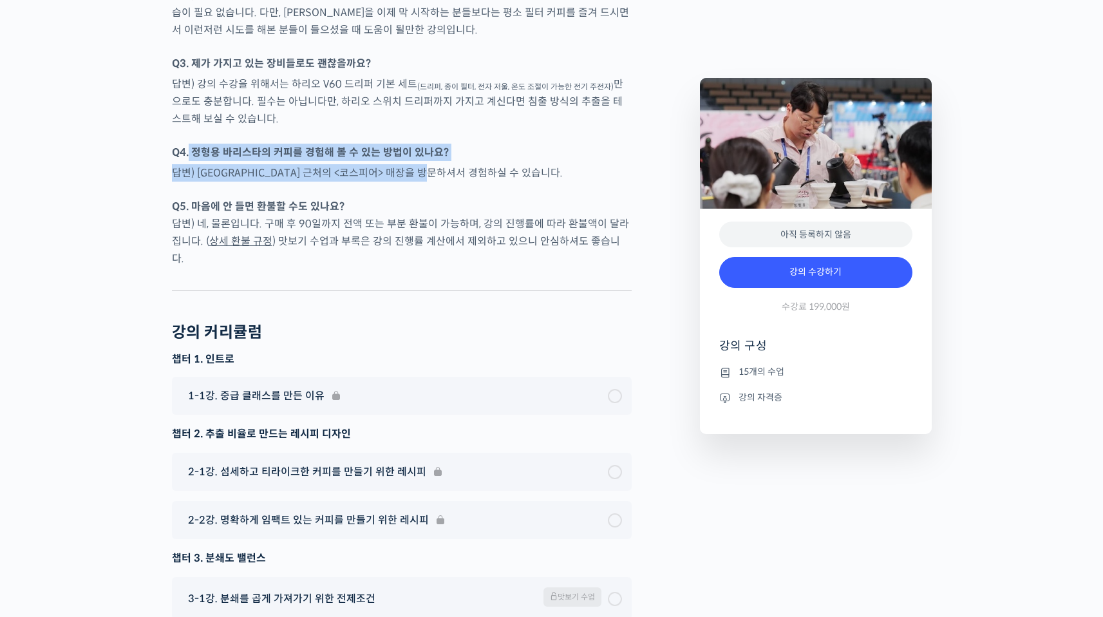
drag, startPoint x: 187, startPoint y: 185, endPoint x: 459, endPoint y: 196, distance: 272.0
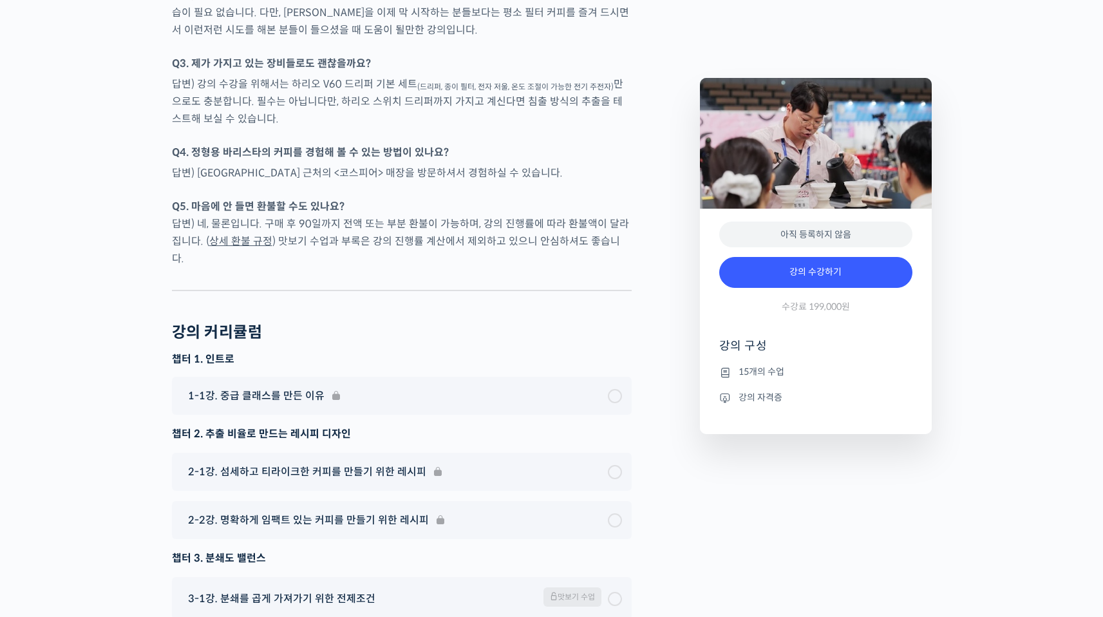
click at [256, 260] on p "Q5. 마음에 안 들면 환불할 수도 있나요? 답변) 네, 물론입니다. 구매 후 90일까지 전액 또는 부분 환불이 가능하며, 강의 진행률에 따라…" at bounding box center [402, 233] width 460 height 70
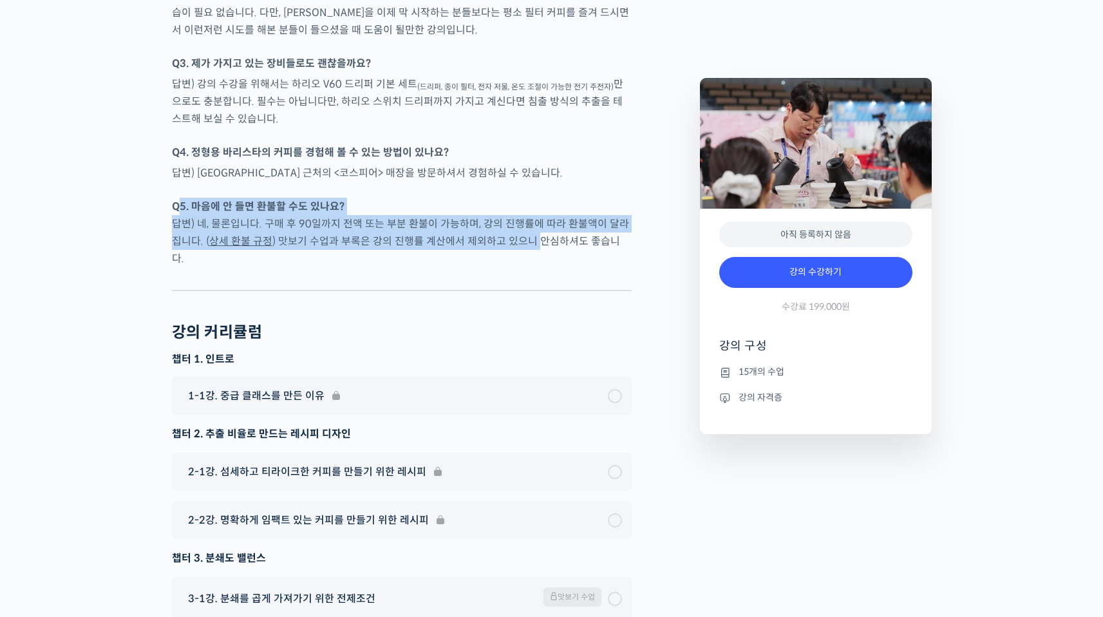
drag, startPoint x: 182, startPoint y: 236, endPoint x: 576, endPoint y: 287, distance: 397.4
click at [580, 288] on div at bounding box center [402, 279] width 460 height 19
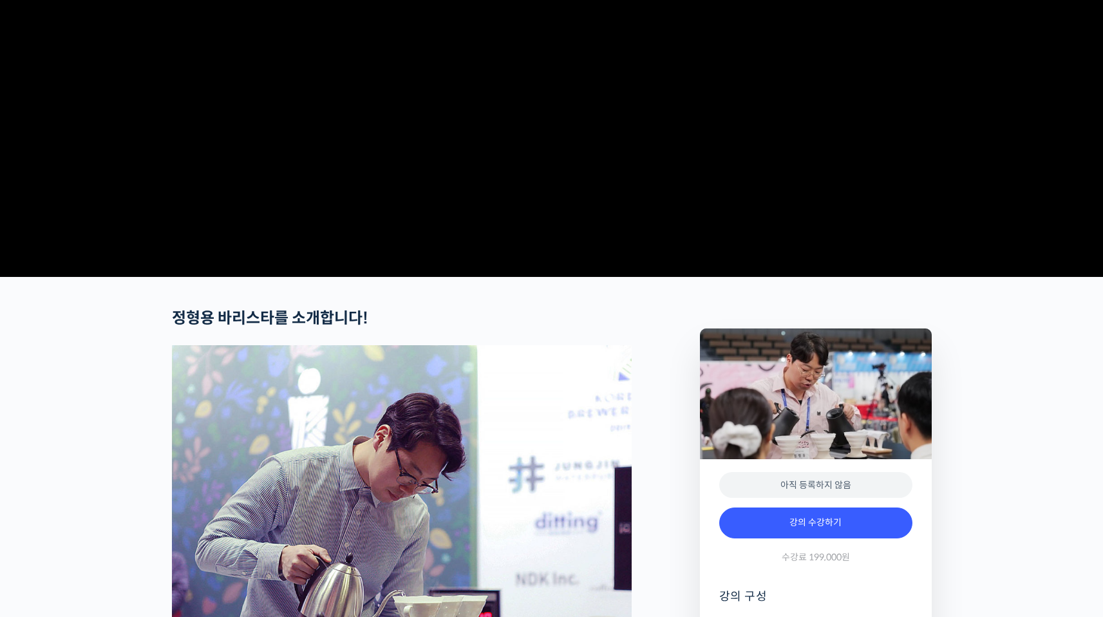
scroll to position [172, 0]
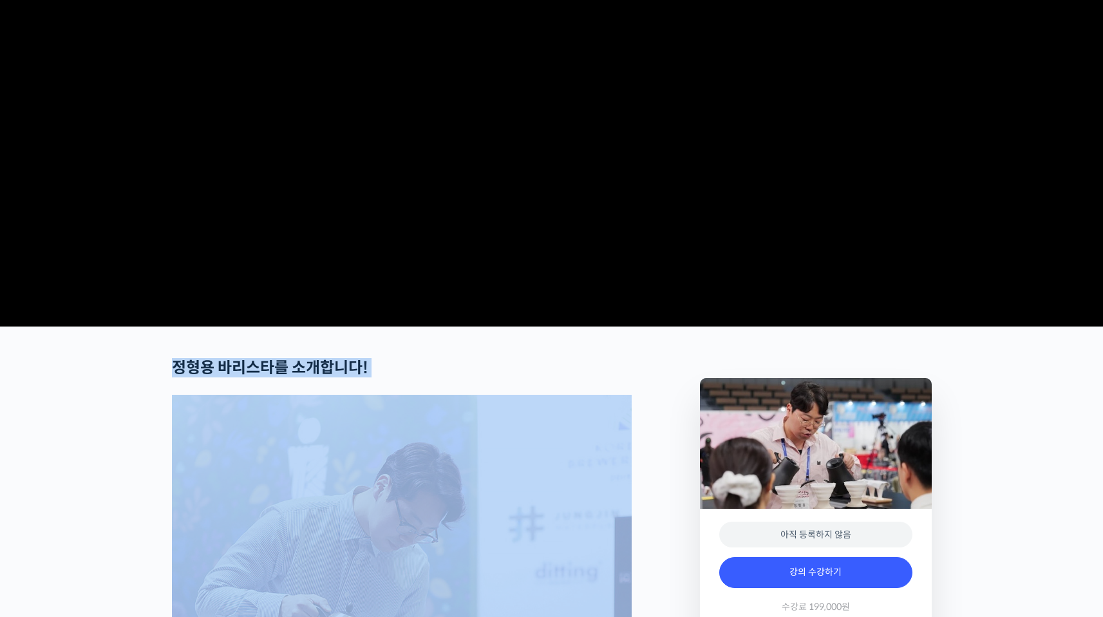
drag, startPoint x: 592, startPoint y: 493, endPoint x: 171, endPoint y: 419, distance: 427.8
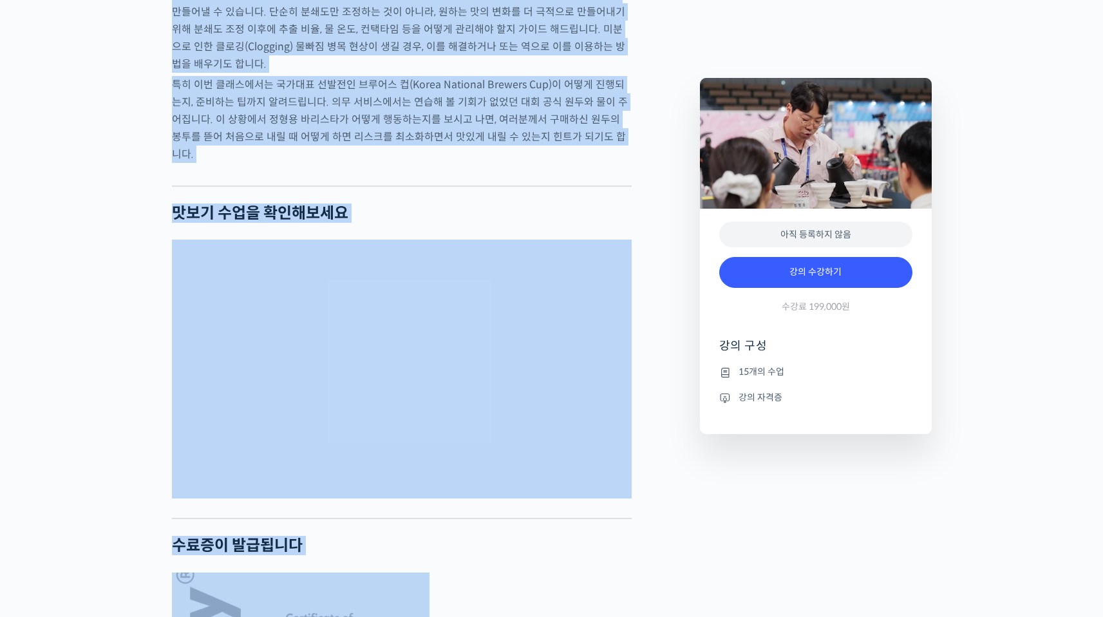
scroll to position [2818, 0]
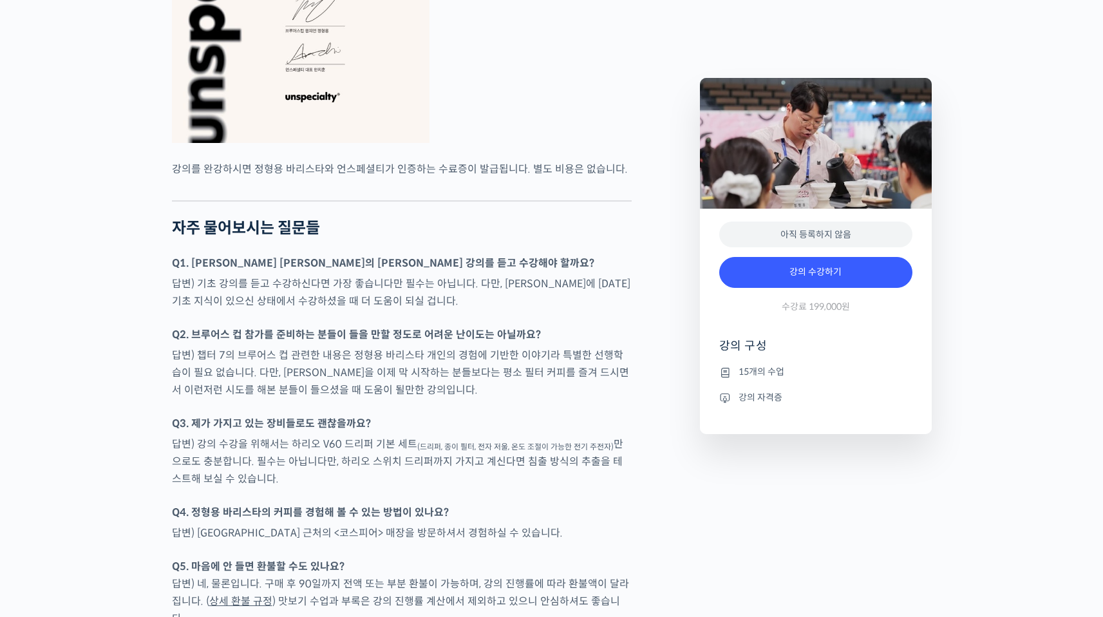
scroll to position [3219, 0]
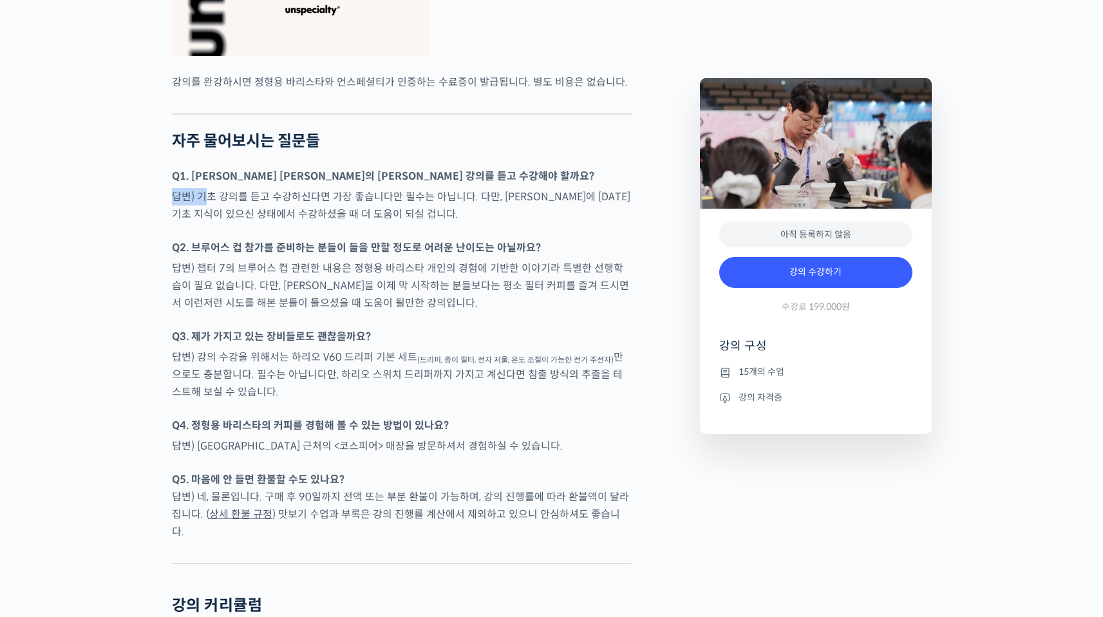
drag, startPoint x: 169, startPoint y: 222, endPoint x: 206, endPoint y: 233, distance: 38.3
click at [200, 223] on p "답변) 기초 강의를 듣고 수강하신다면 가장 좋습니다만 필수는 아닙니다. 다만, 브루잉에 대한 기초 지식이 있으신 상태에서 수강하셨을 때 더 도…" at bounding box center [402, 205] width 460 height 35
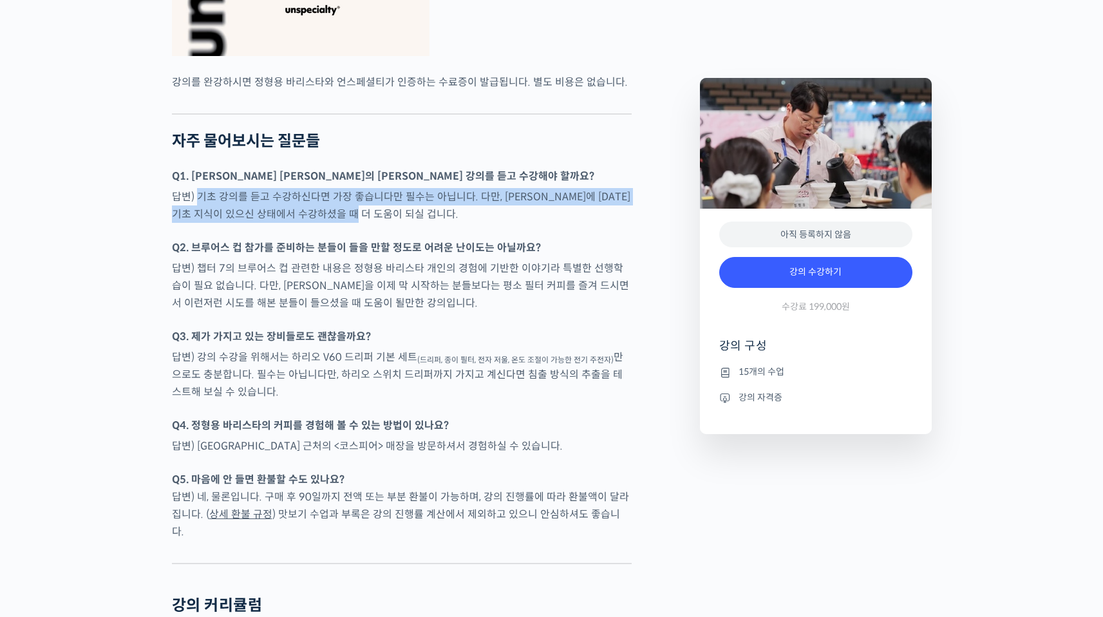
drag, startPoint x: 228, startPoint y: 226, endPoint x: 627, endPoint y: 237, distance: 398.8
click at [627, 223] on p "답변) 기초 강의를 듣고 수강하신다면 가장 좋습니다만 필수는 아닙니다. 다만, 브루잉에 대한 기초 지식이 있으신 상태에서 수강하셨을 때 더 도…" at bounding box center [402, 205] width 460 height 35
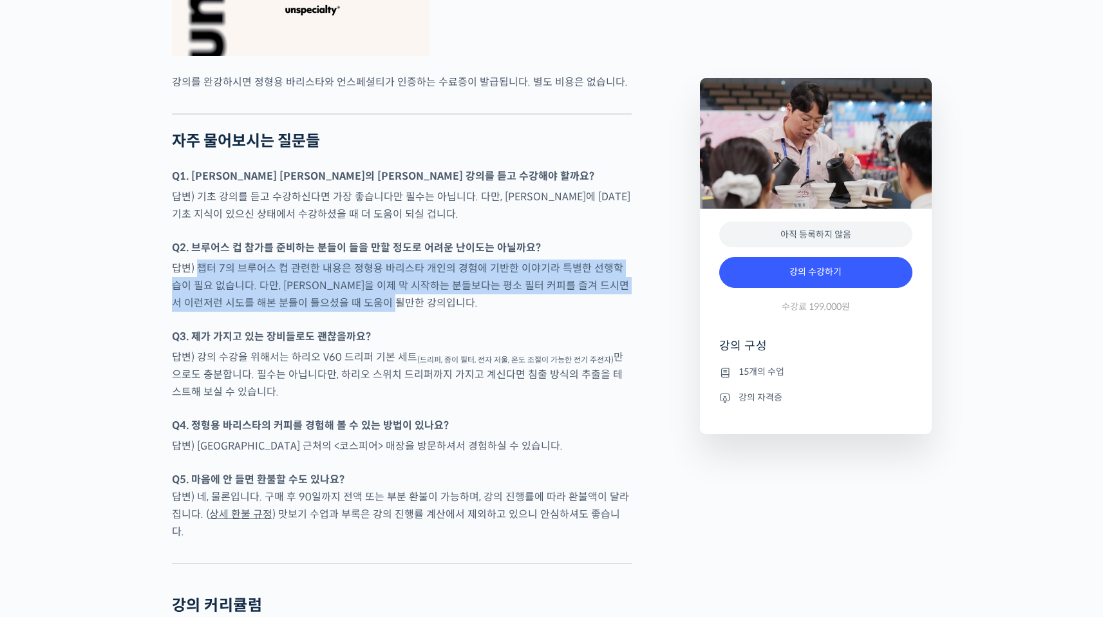
drag, startPoint x: 197, startPoint y: 297, endPoint x: 431, endPoint y: 357, distance: 241.5
click at [502, 312] on p "답변) 챕터 7의 브루어스 컵 관련한 내용은 정형용 바리스타 개인의 경험에 기반한 이야기라 특별한 선행학습이 필요 없습니다. 다만, 브루잉을 …" at bounding box center [402, 286] width 460 height 52
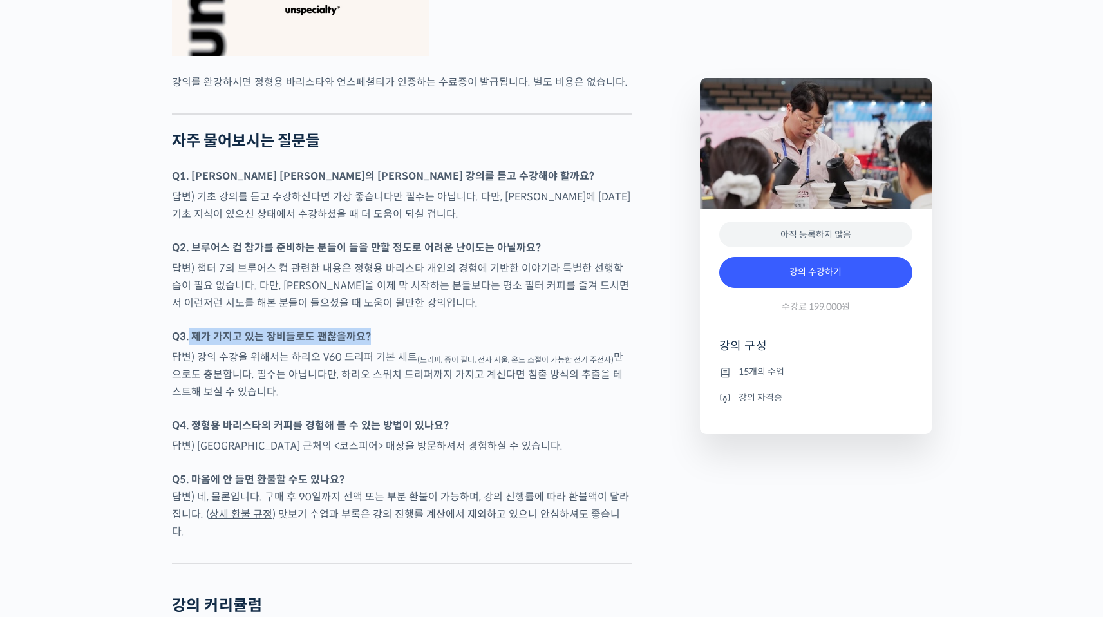
drag, startPoint x: 194, startPoint y: 366, endPoint x: 335, endPoint y: 383, distance: 141.3
click at [368, 345] on p "Q3. 제가 가지고 있는 장비들로도 괜찮을까요?" at bounding box center [402, 336] width 460 height 17
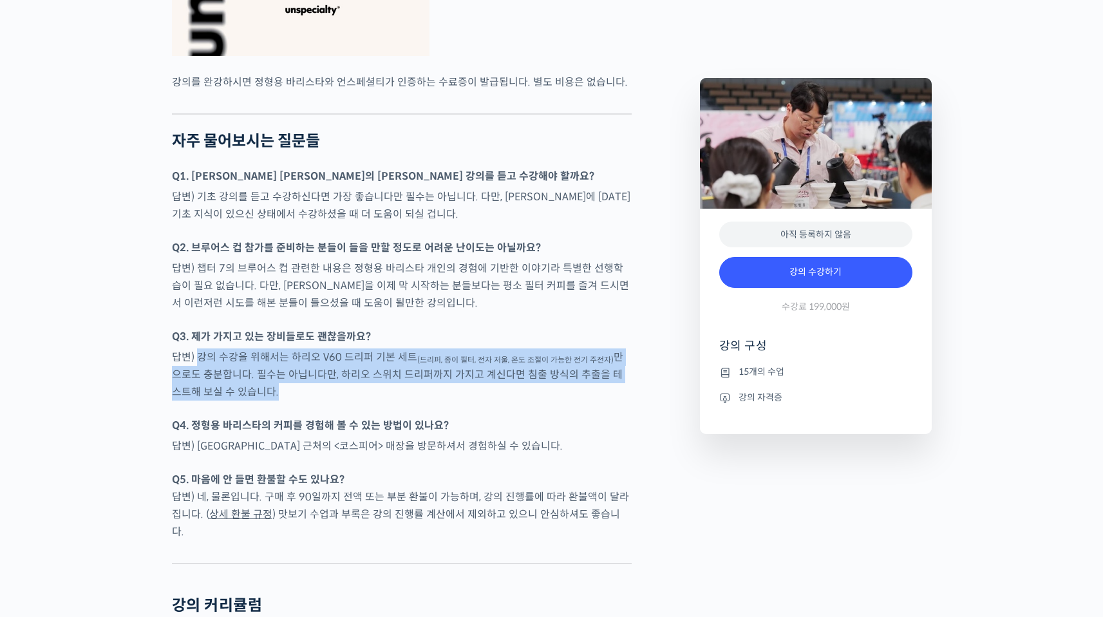
drag, startPoint x: 198, startPoint y: 388, endPoint x: 334, endPoint y: 442, distance: 146.0
drag, startPoint x: 332, startPoint y: 442, endPoint x: 320, endPoint y: 448, distance: 13.3
click at [332, 417] on div at bounding box center [402, 410] width 460 height 13
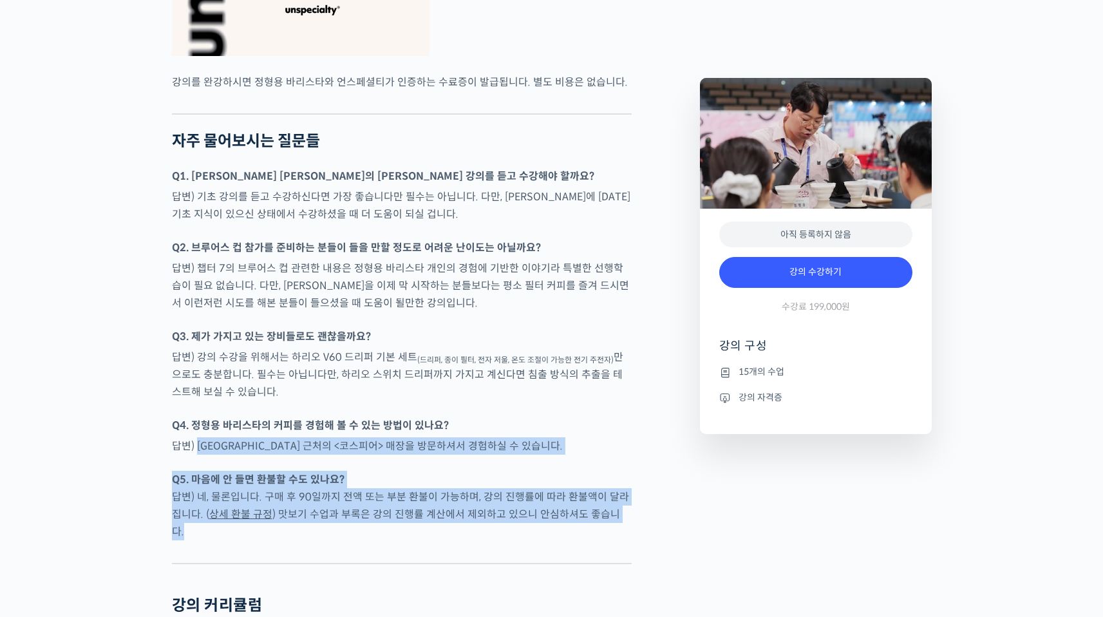
drag, startPoint x: 198, startPoint y: 473, endPoint x: 670, endPoint y: 543, distance: 477.2
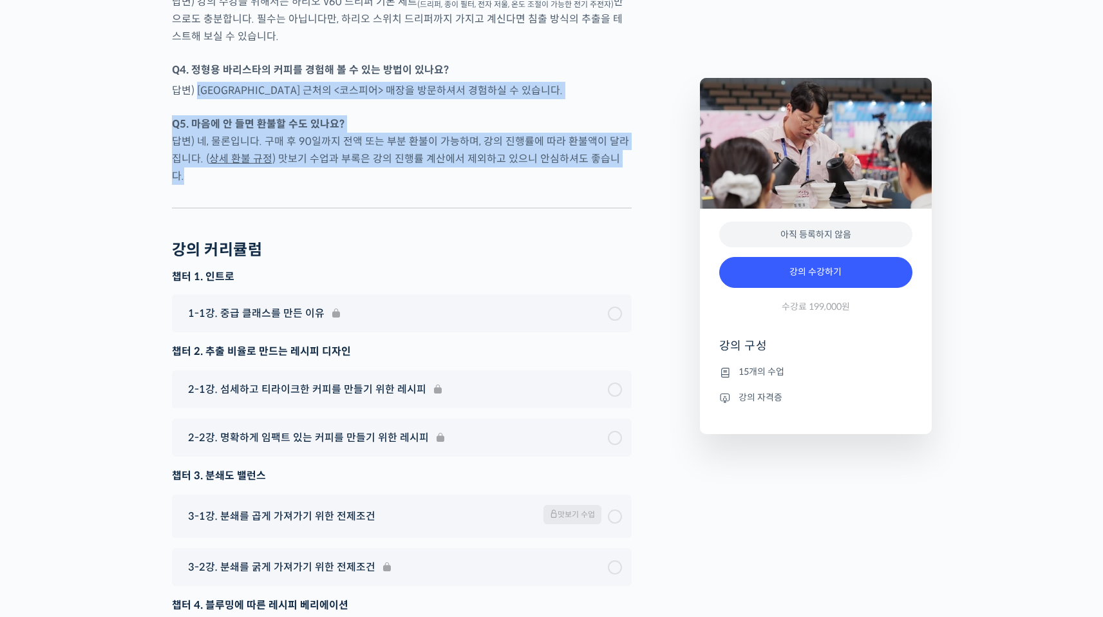
scroll to position [3618, 0]
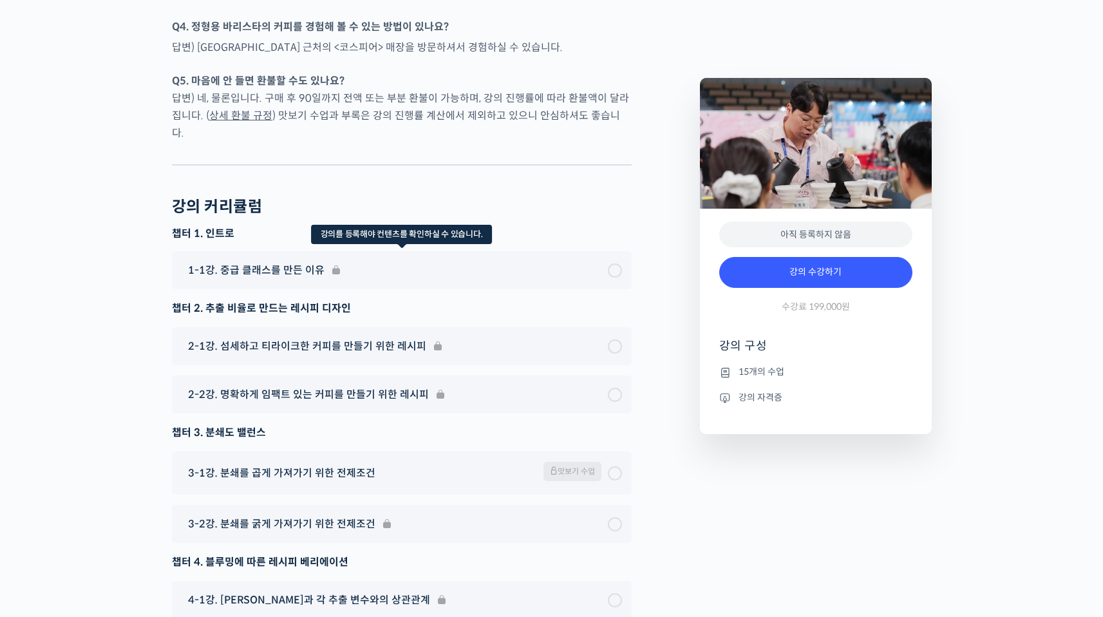
click at [618, 289] on div "1-1강. 중급 클래스를 만든 이유" at bounding box center [402, 270] width 460 height 38
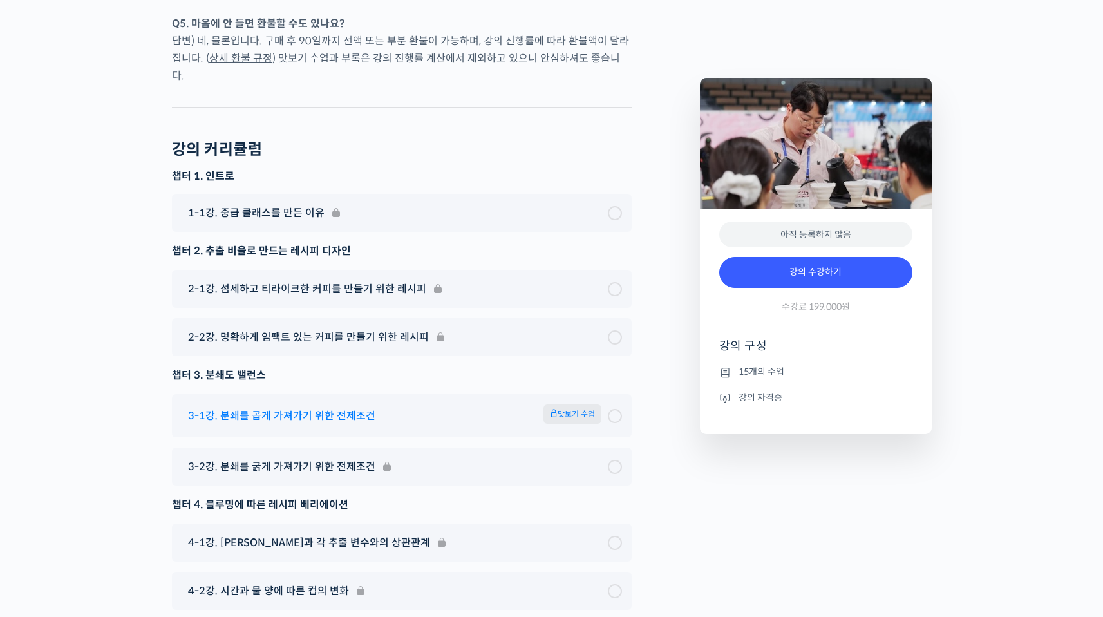
scroll to position [3837, 0]
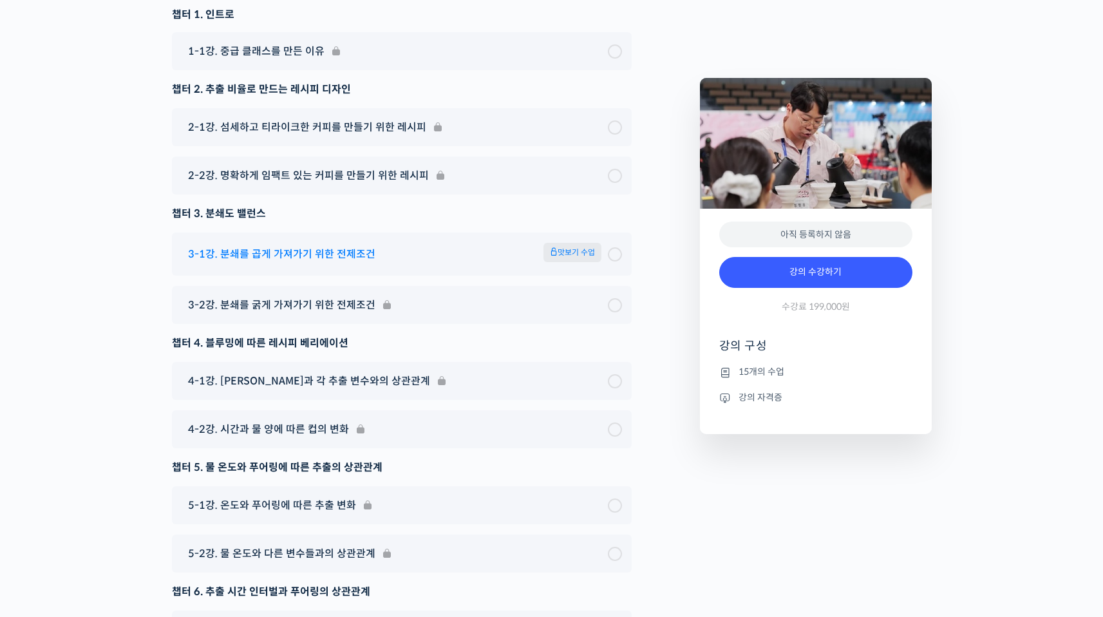
click at [543, 248] on div "3-1강. 분쇄를 곱게 가져가기 위한 전제조건 맛보기 수업" at bounding box center [402, 253] width 460 height 43
click at [569, 262] on span "맛보기 수업" at bounding box center [573, 252] width 58 height 19
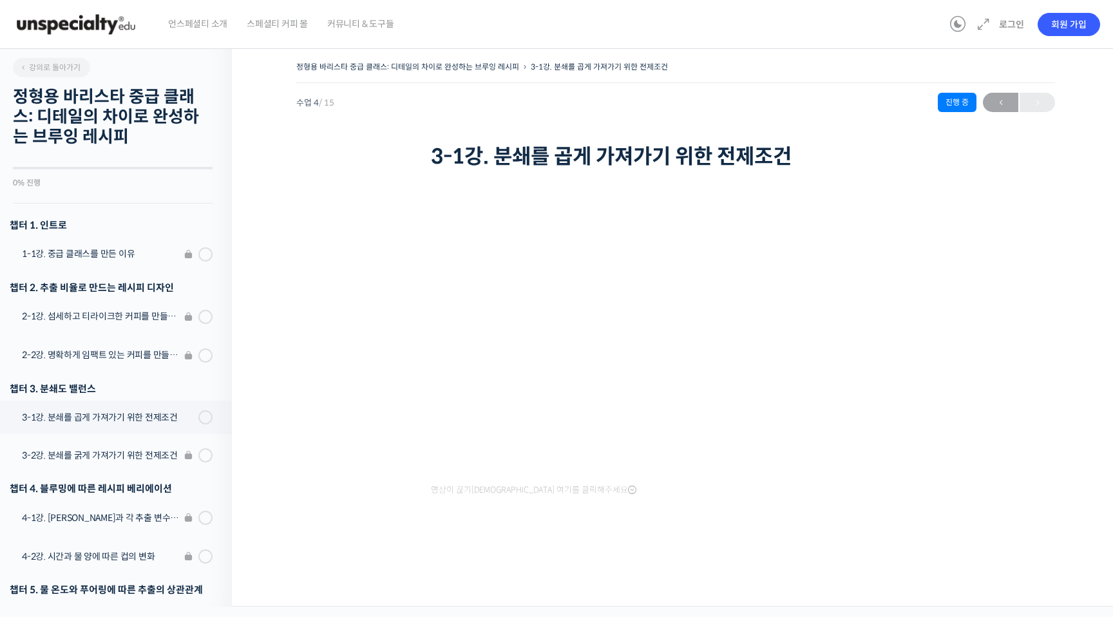
click at [628, 488] on icon at bounding box center [632, 490] width 8 height 10
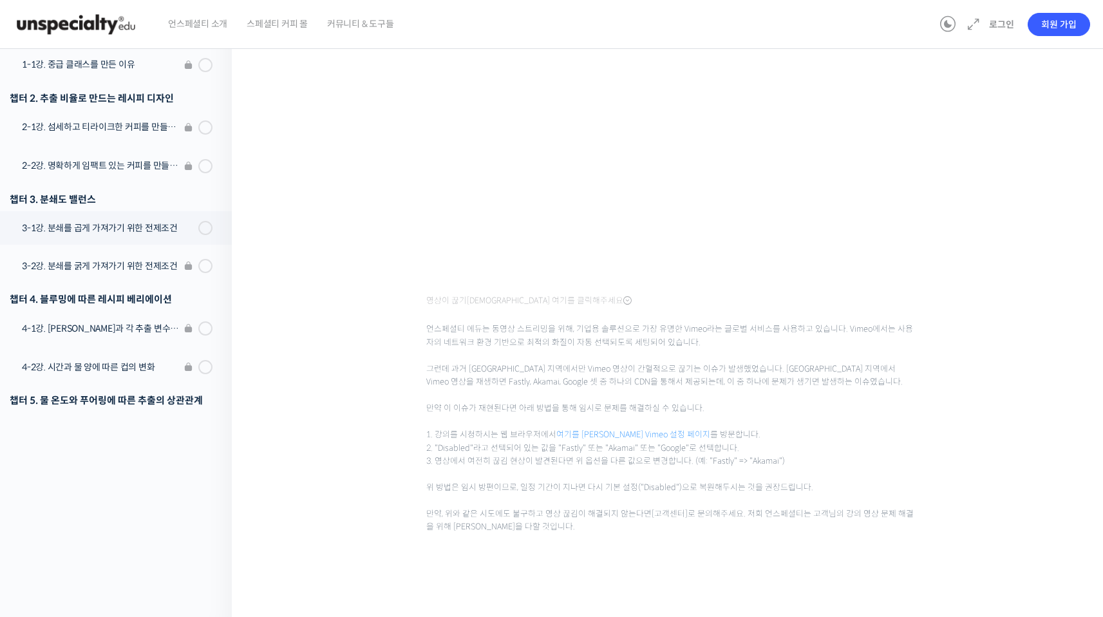
scroll to position [192, 0]
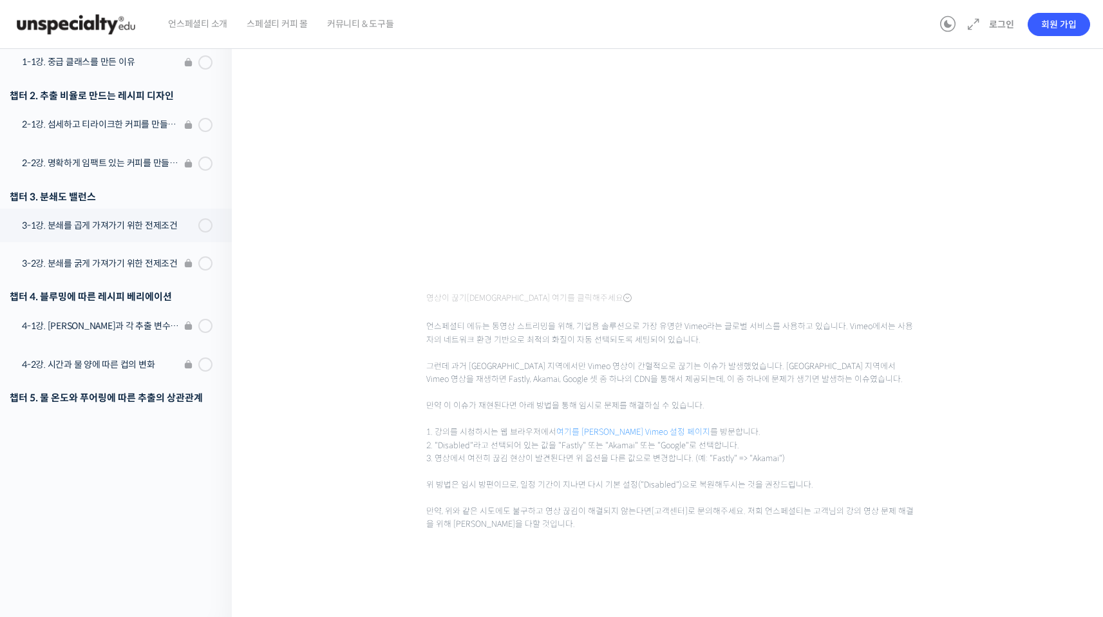
click at [623, 296] on icon at bounding box center [627, 298] width 8 height 10
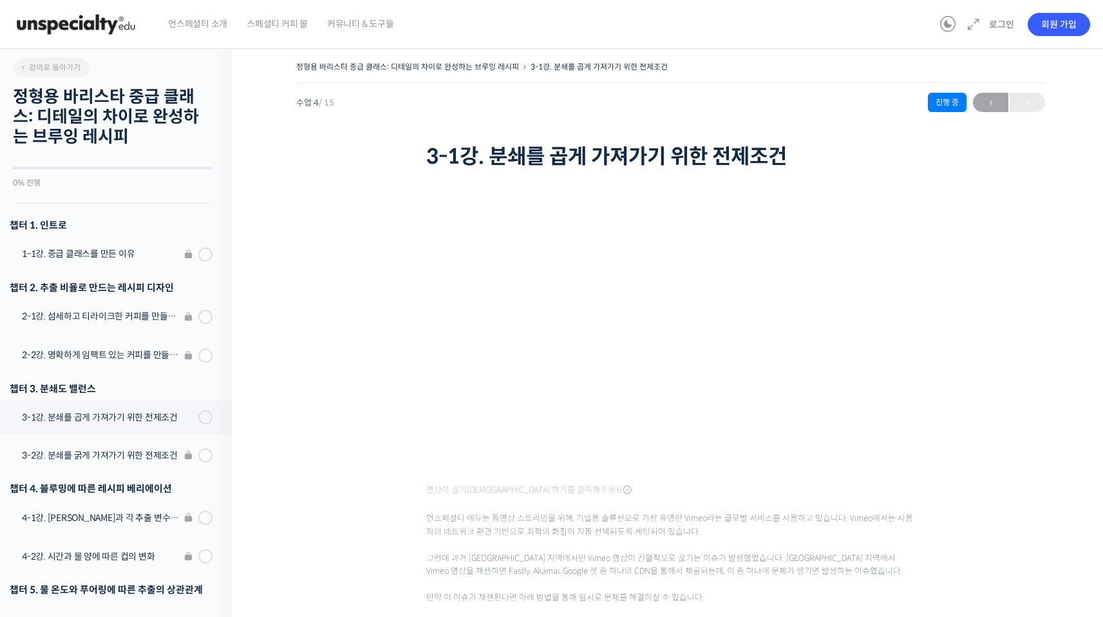
click at [623, 491] on icon at bounding box center [627, 490] width 8 height 10
click at [623, 487] on icon at bounding box center [627, 490] width 8 height 10
click at [365, 64] on link "정형용 바리스타 중급 클래스: 디테일의 차이로 완성하는 브루잉 레시피" at bounding box center [407, 67] width 223 height 10
click at [992, 102] on span "←" at bounding box center [990, 102] width 35 height 17
click at [99, 24] on img at bounding box center [76, 24] width 126 height 39
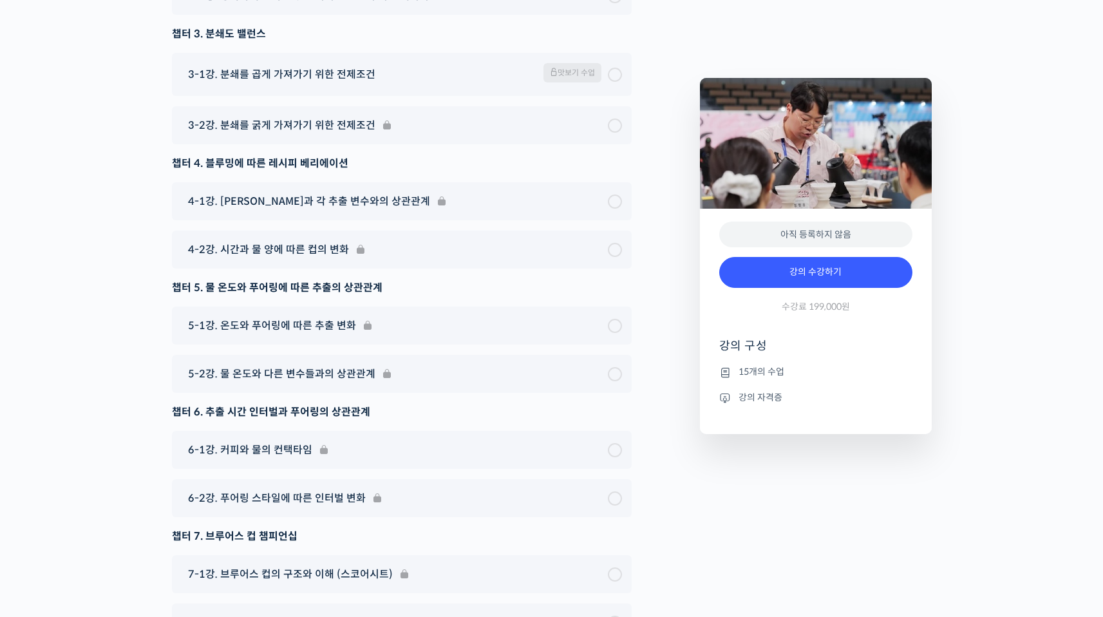
scroll to position [4356, 0]
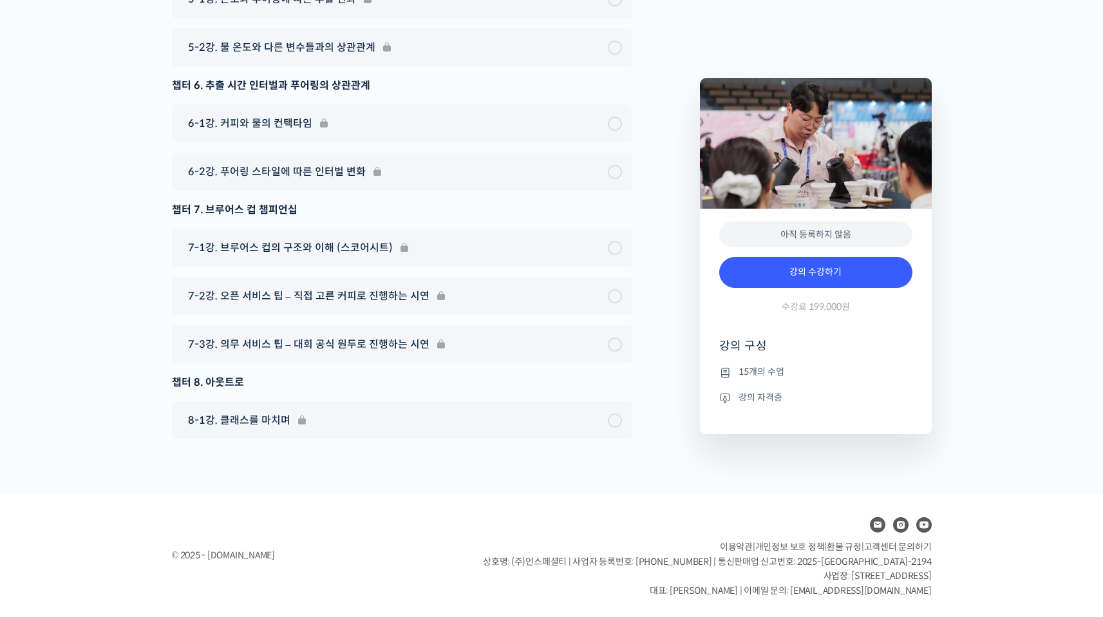
drag, startPoint x: 311, startPoint y: 551, endPoint x: 211, endPoint y: 538, distance: 100.6
click at [211, 538] on div "© 2025 - [DOMAIN_NAME] 이용약관 | 개인정보 보호 정책 | 환불 규정 | 고객센터 문의하기 상호명: (주)언스페셜티 | 사업…" at bounding box center [552, 555] width 773 height 84
click at [285, 502] on footer "© 2025 - [DOMAIN_NAME] 이용약관 | 개인정보 보호 정책 | 환불 규정 | 고객센터 문의하기 상호명: (주)언스페셜티 | 사업…" at bounding box center [551, 555] width 1103 height 123
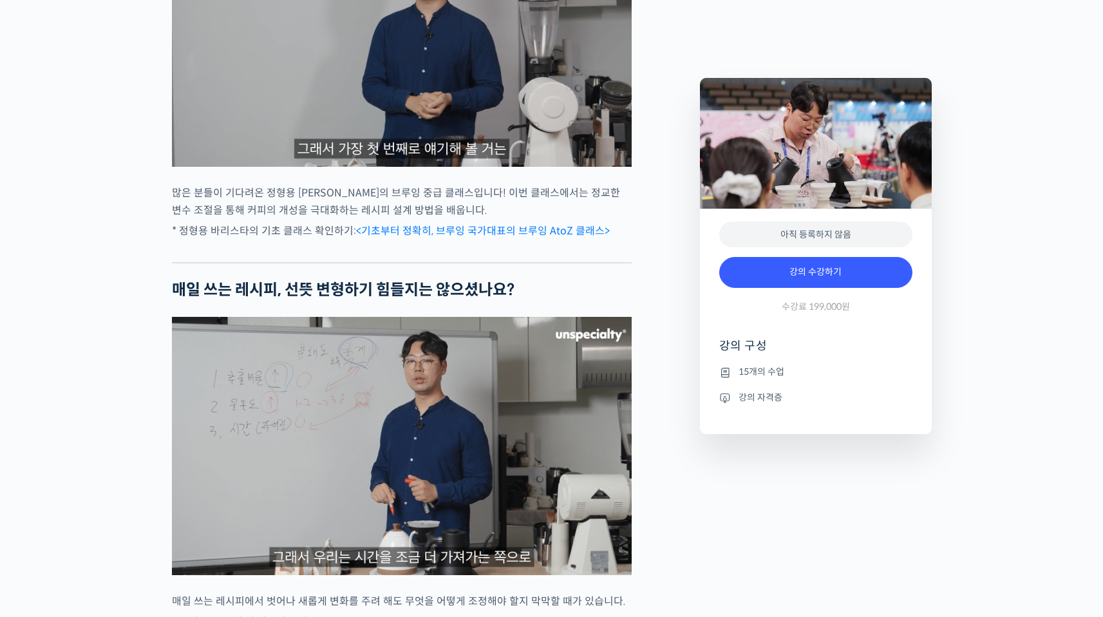
scroll to position [1203, 0]
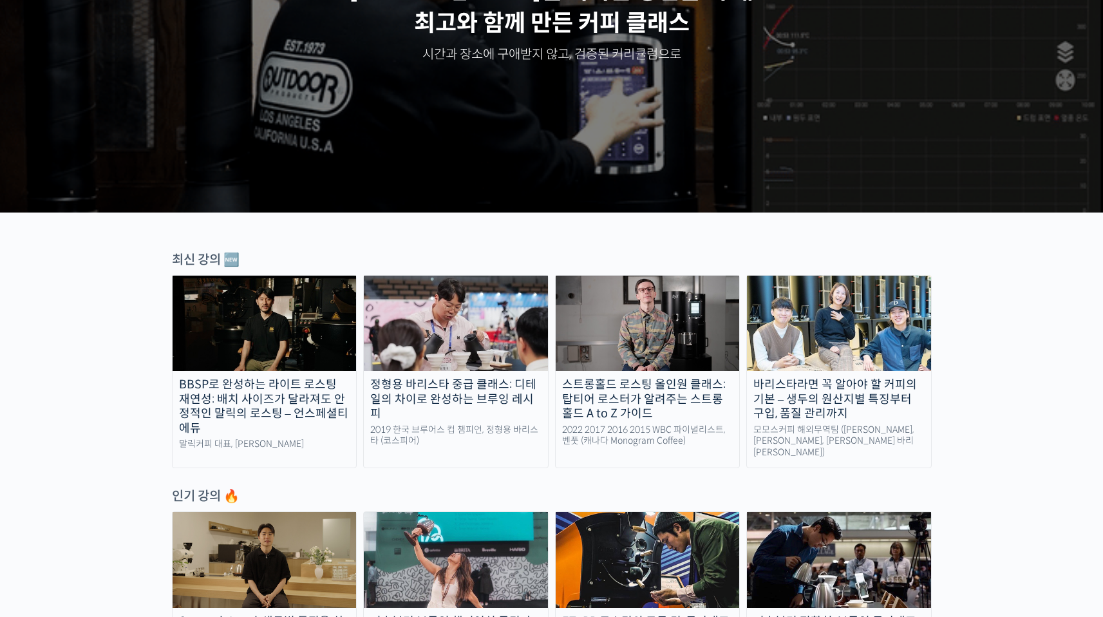
scroll to position [412, 0]
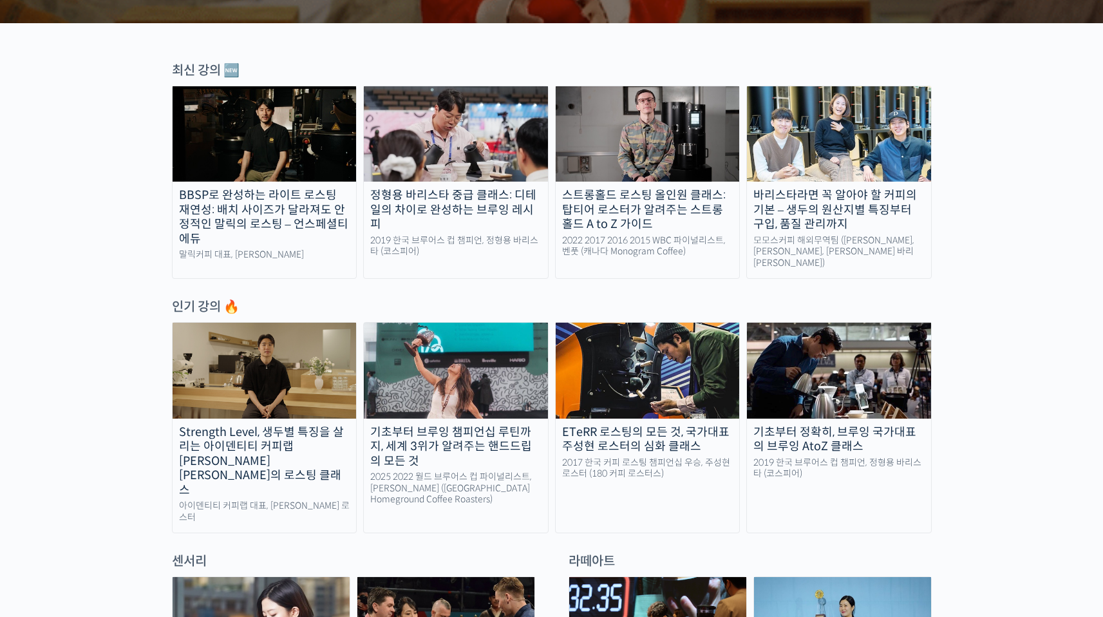
click at [811, 200] on div "바리스타라면 꼭 알아야 할 커피의 기본 – 생두의 원산지별 특징부터 구입, 품질 관리까지" at bounding box center [839, 210] width 184 height 44
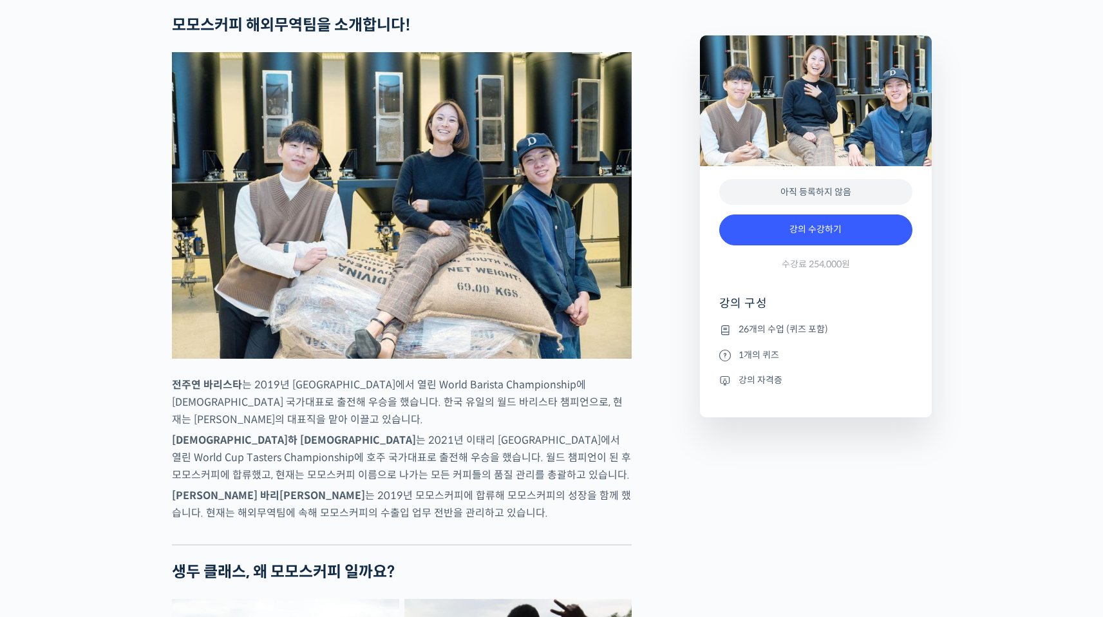
scroll to position [513, 0]
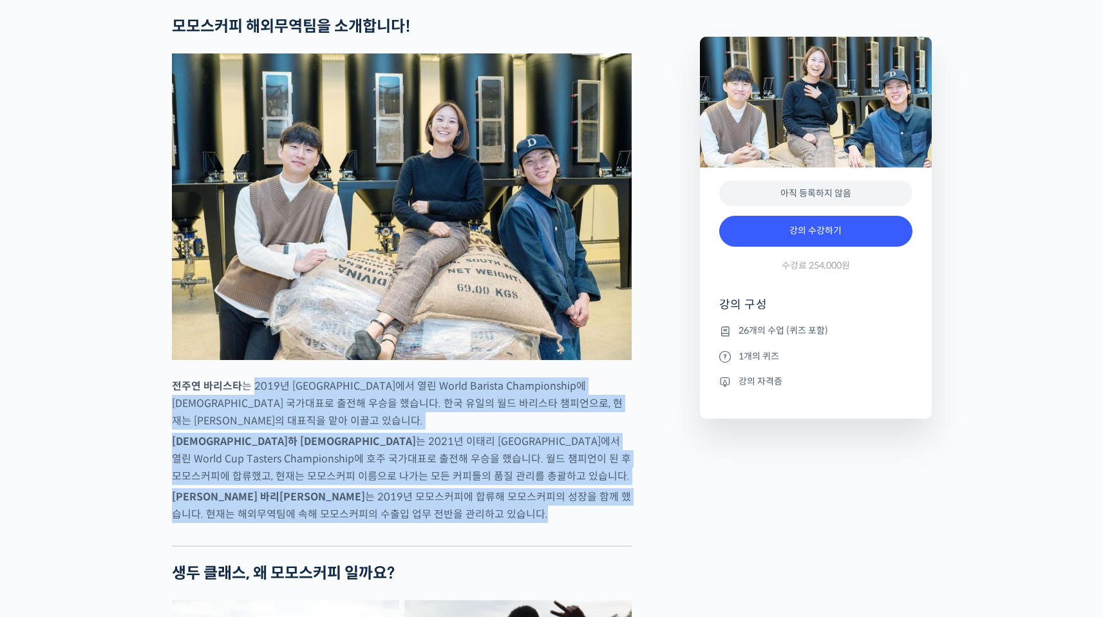
drag, startPoint x: 254, startPoint y: 430, endPoint x: 526, endPoint y: 551, distance: 298.1
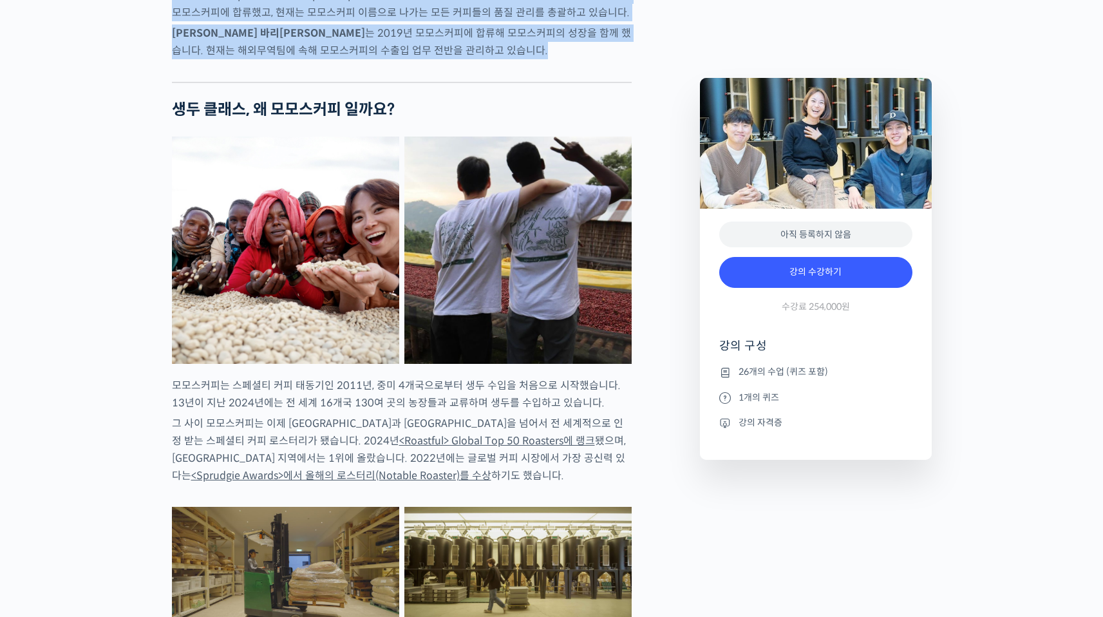
scroll to position [1028, 0]
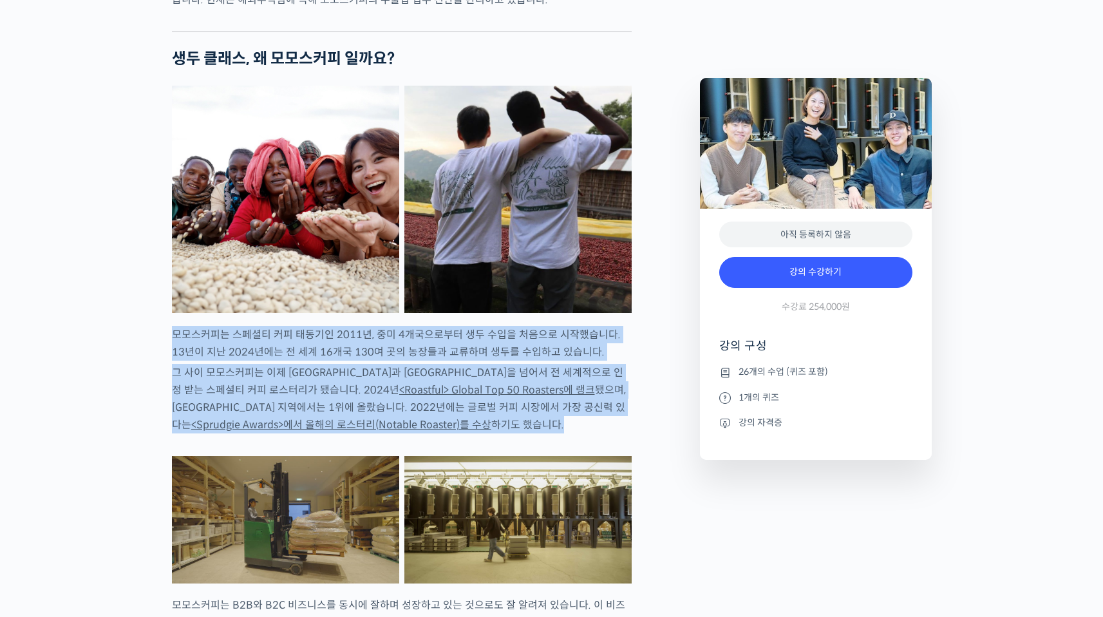
drag, startPoint x: 175, startPoint y: 384, endPoint x: 641, endPoint y: 464, distance: 472.4
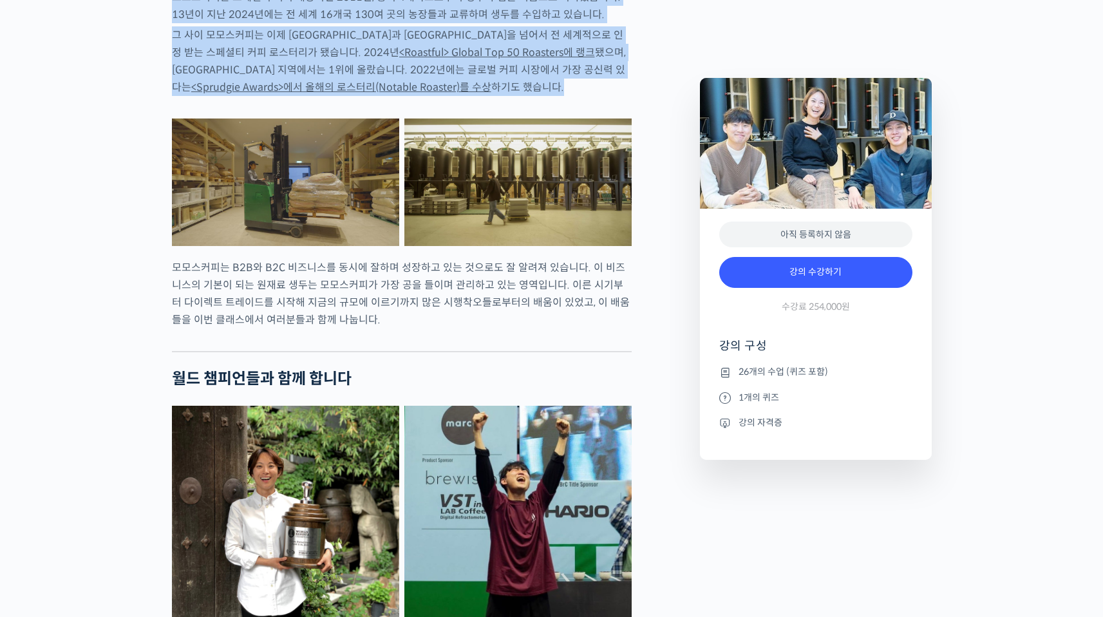
scroll to position [1363, 0]
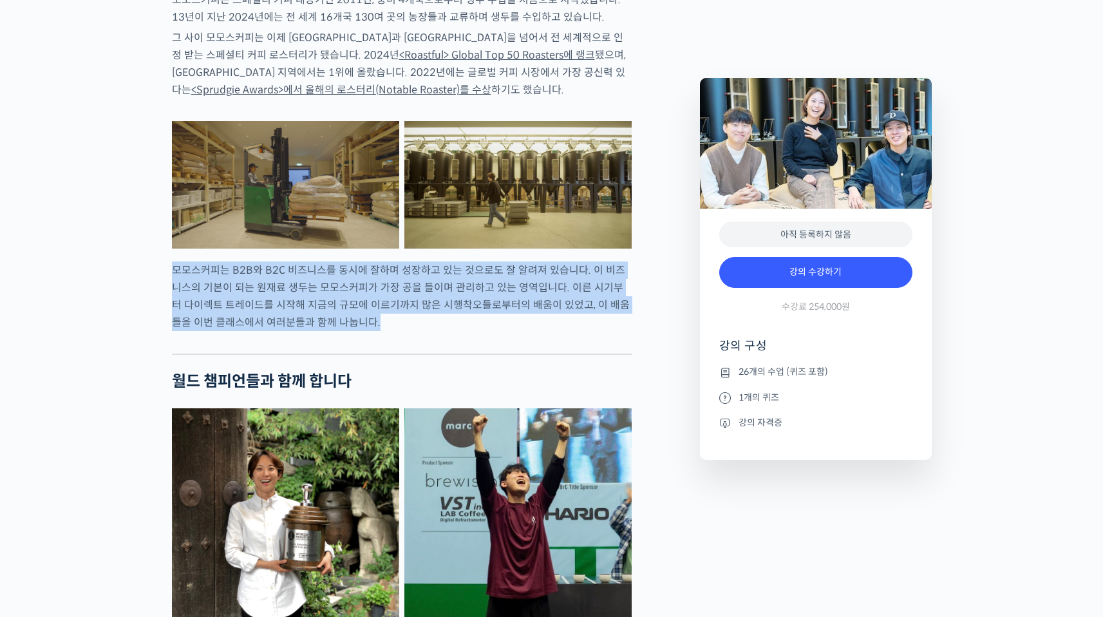
drag, startPoint x: 175, startPoint y: 309, endPoint x: 533, endPoint y: 377, distance: 364.4
click at [533, 331] on p "모모스커피는 B2B와 B2C 비즈니스를 동시에 잘하며 성장하고 있는 것으로도 잘 알려져 있습니다. 이 비즈니스의 기본이 되는 원재료 생두는 모…" at bounding box center [402, 296] width 460 height 70
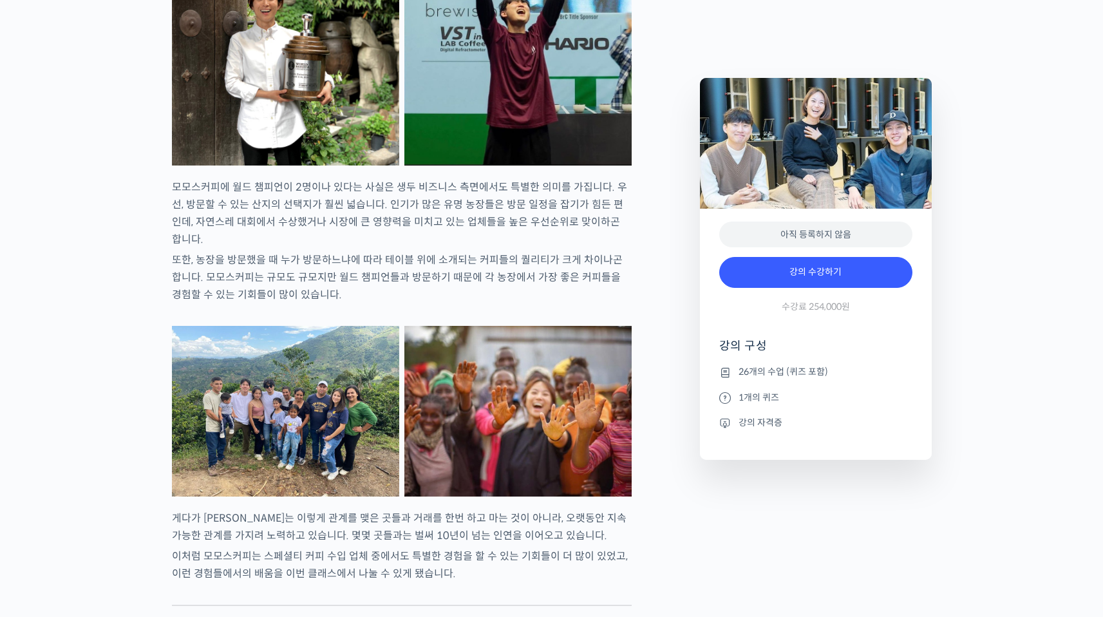
scroll to position [1833, 0]
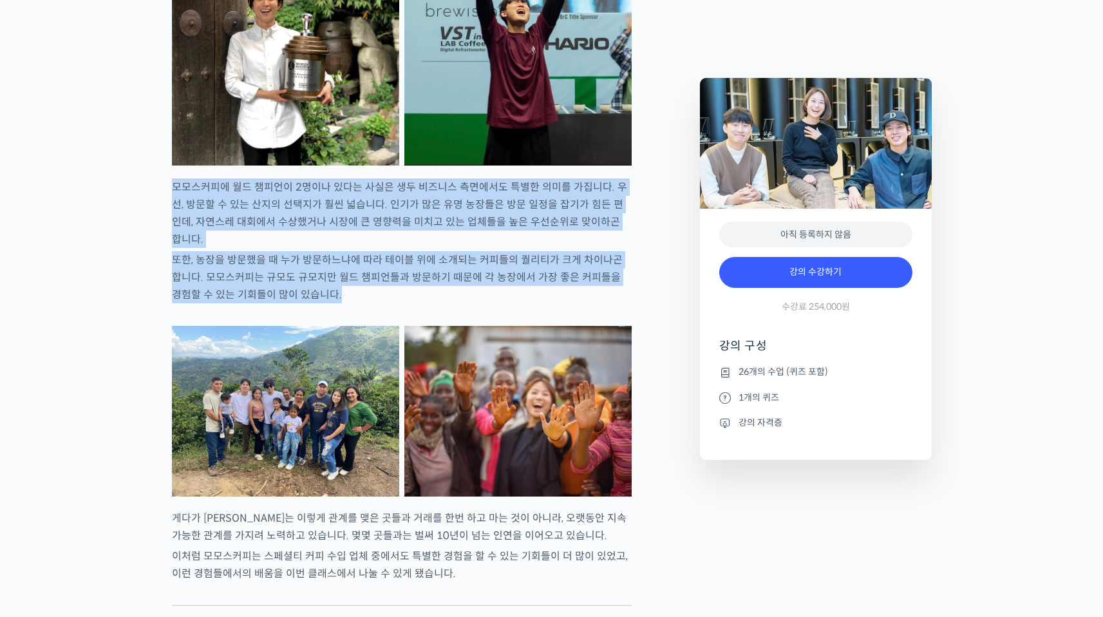
drag, startPoint x: 189, startPoint y: 235, endPoint x: 386, endPoint y: 343, distance: 224.5
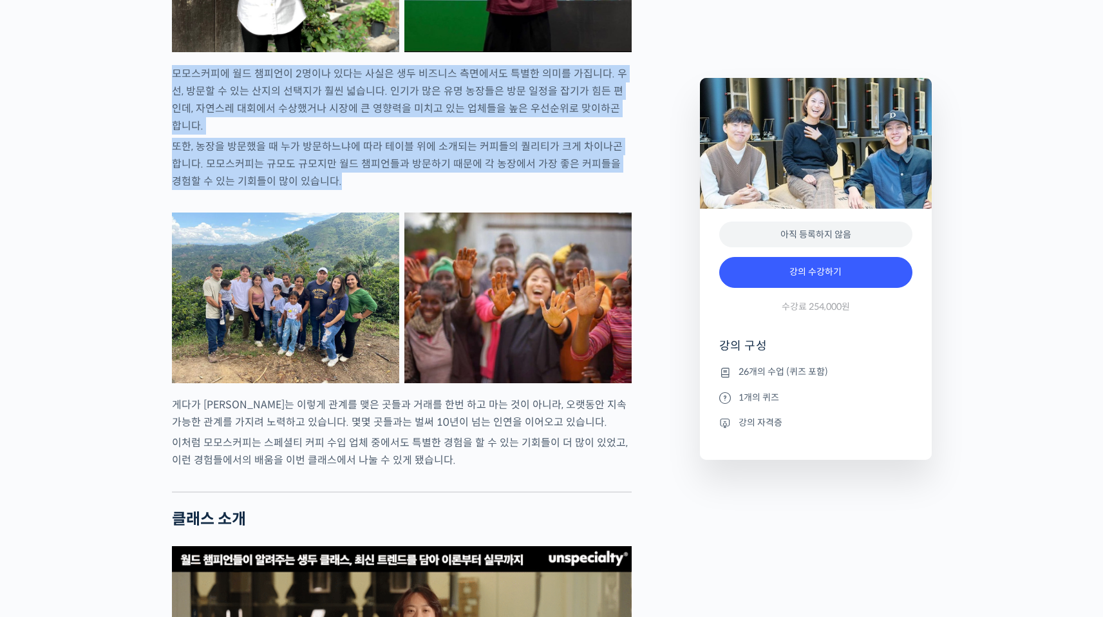
scroll to position [2258, 0]
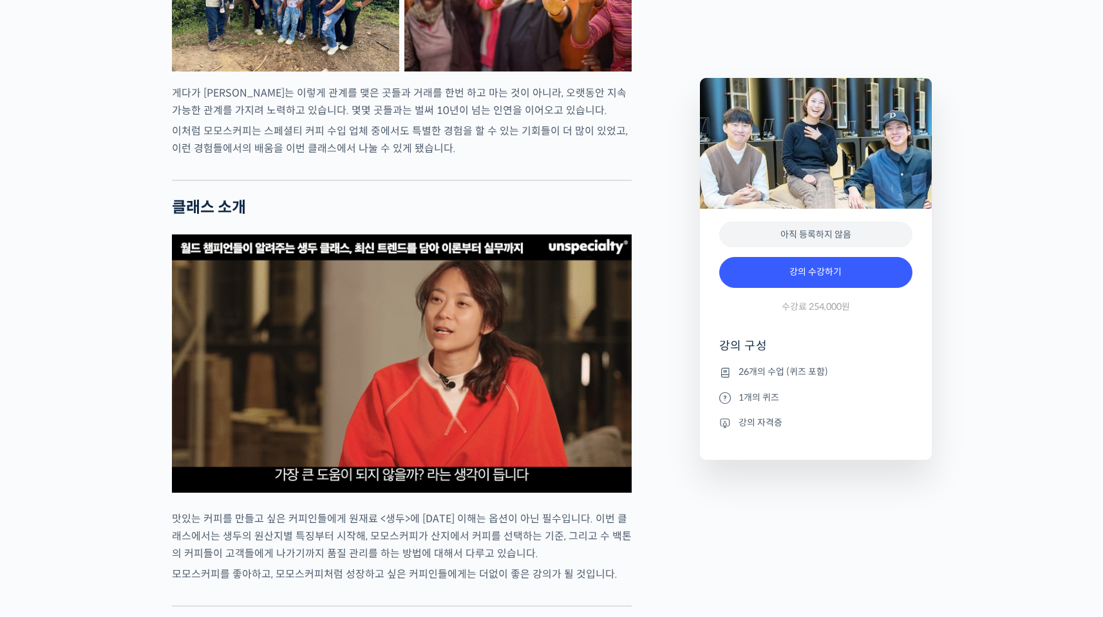
drag, startPoint x: 159, startPoint y: 113, endPoint x: 166, endPoint y: 117, distance: 8.4
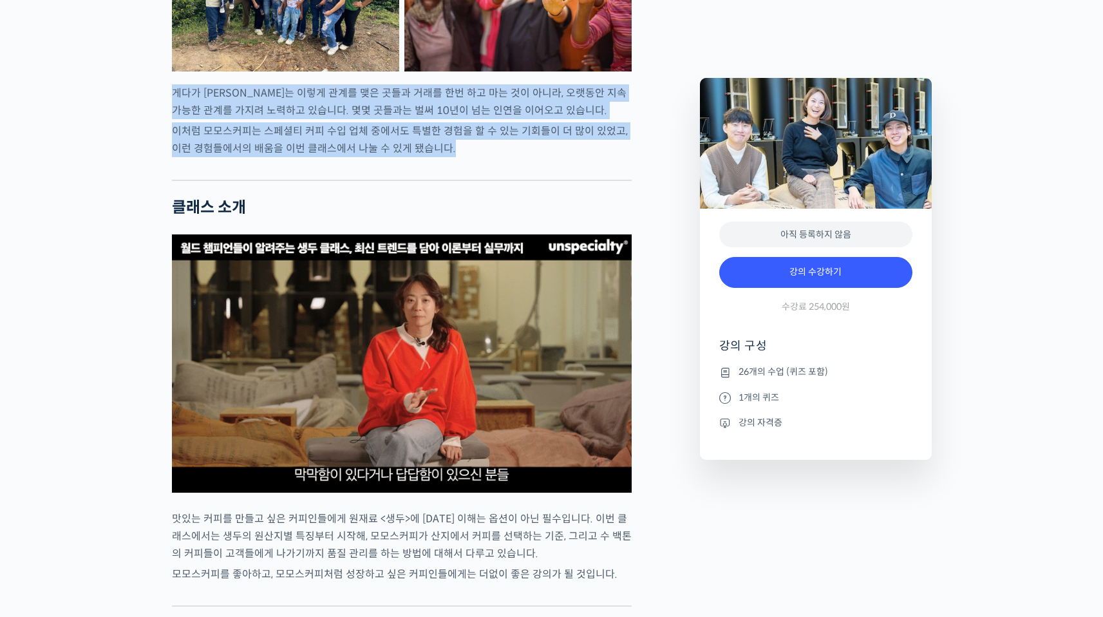
drag, startPoint x: 167, startPoint y: 118, endPoint x: 512, endPoint y: 178, distance: 350.3
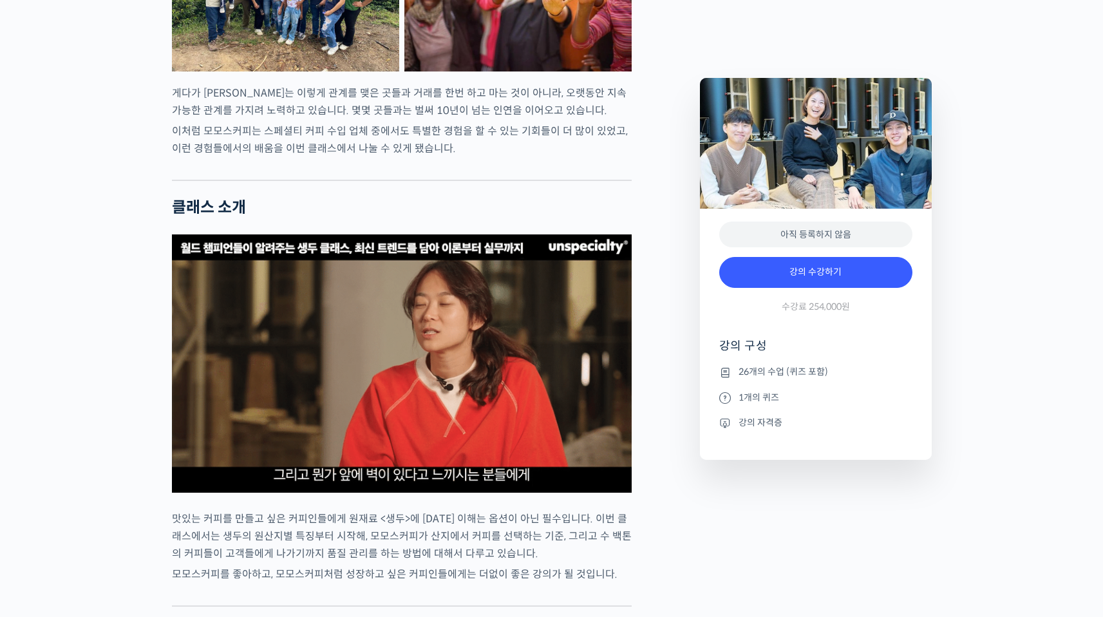
click at [512, 157] on p "이처럼 모모스커피는 스페셜티 커피 수입 업체 중에서도 특별한 경험을 할 수 있는 기회들이 더 많이 있었고, 이런 경험들에서의 배움을 이번 클래…" at bounding box center [402, 139] width 460 height 35
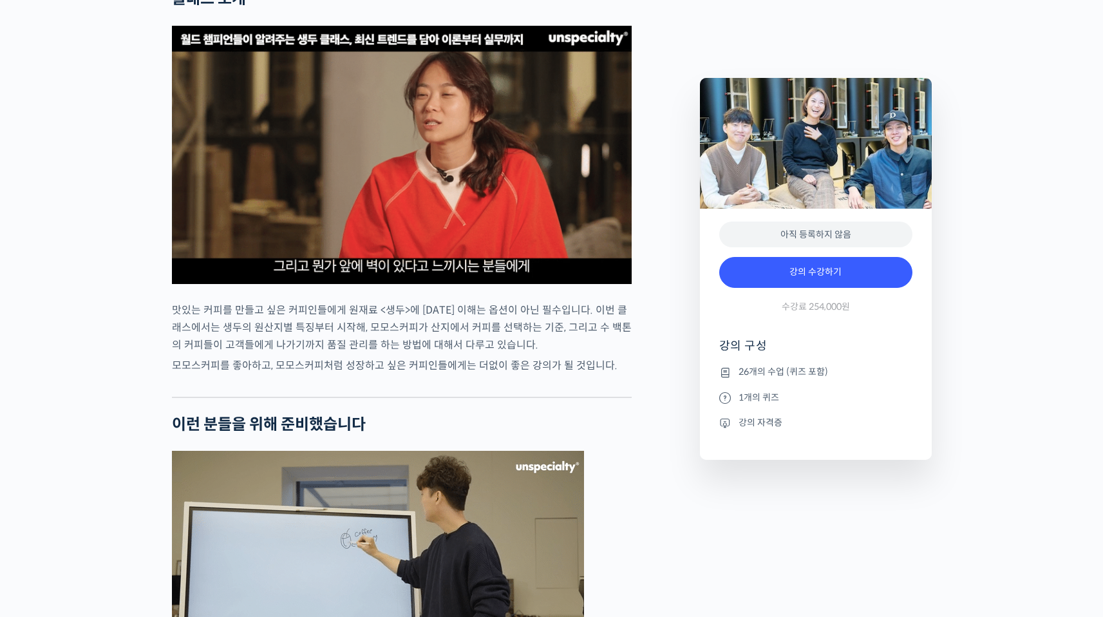
scroll to position [2468, 0]
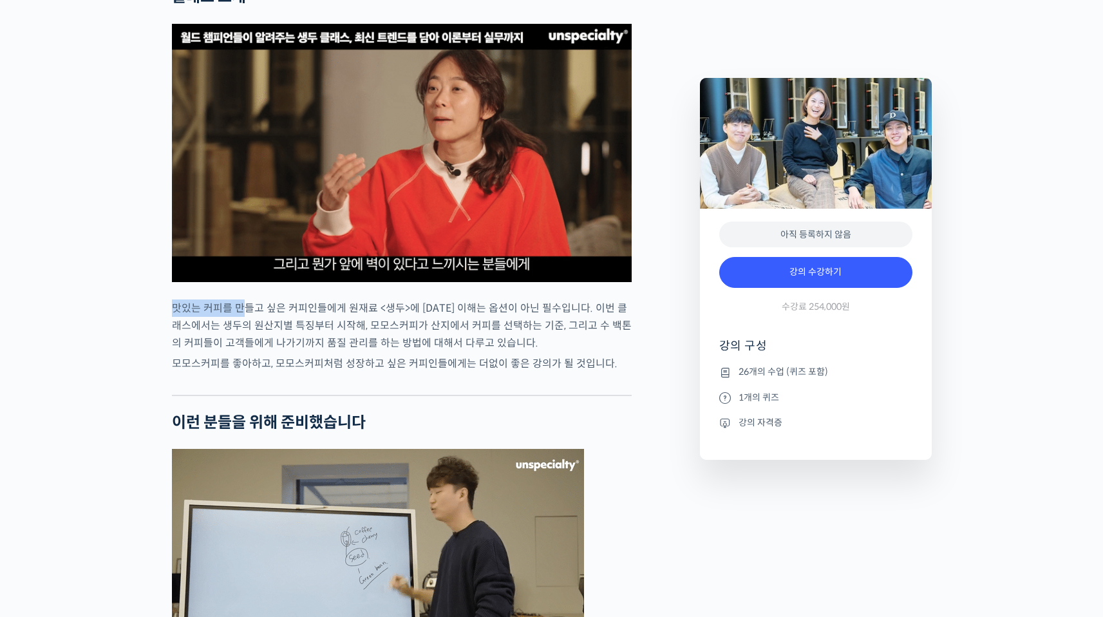
drag, startPoint x: 169, startPoint y: 332, endPoint x: 256, endPoint y: 339, distance: 87.3
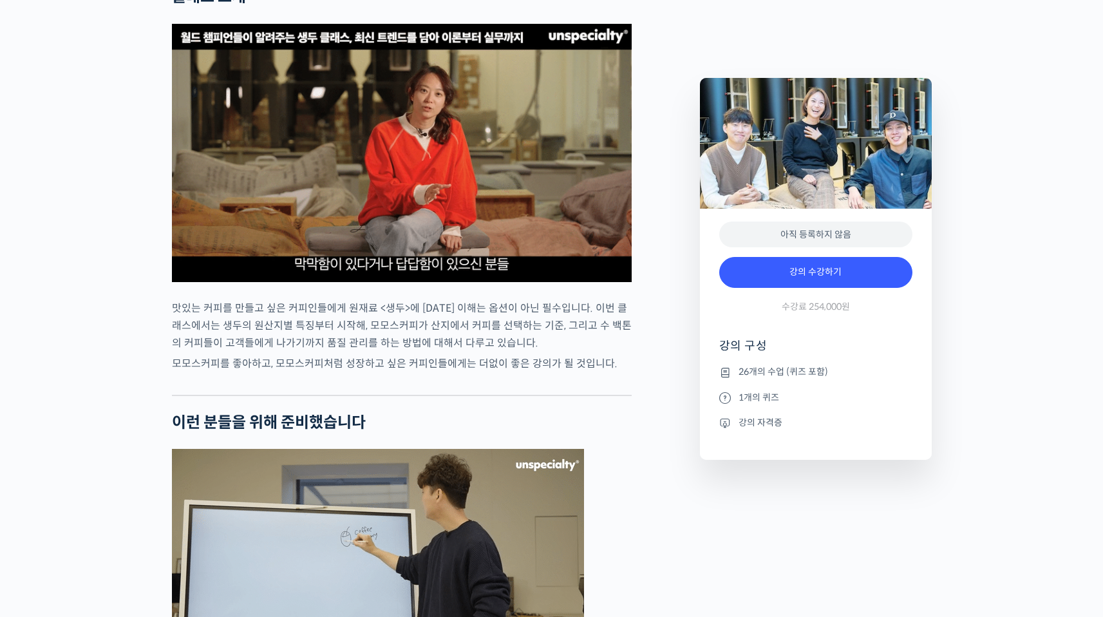
click at [193, 352] on p "맛있는 커피를 만들고 싶은 커피인들에게 원재료 <생두>에 대한 이해는 옵션이 아닌 필수입니다. 이번 클래스에서는 생두의 원산지별 특징부터 시작…" at bounding box center [402, 325] width 460 height 52
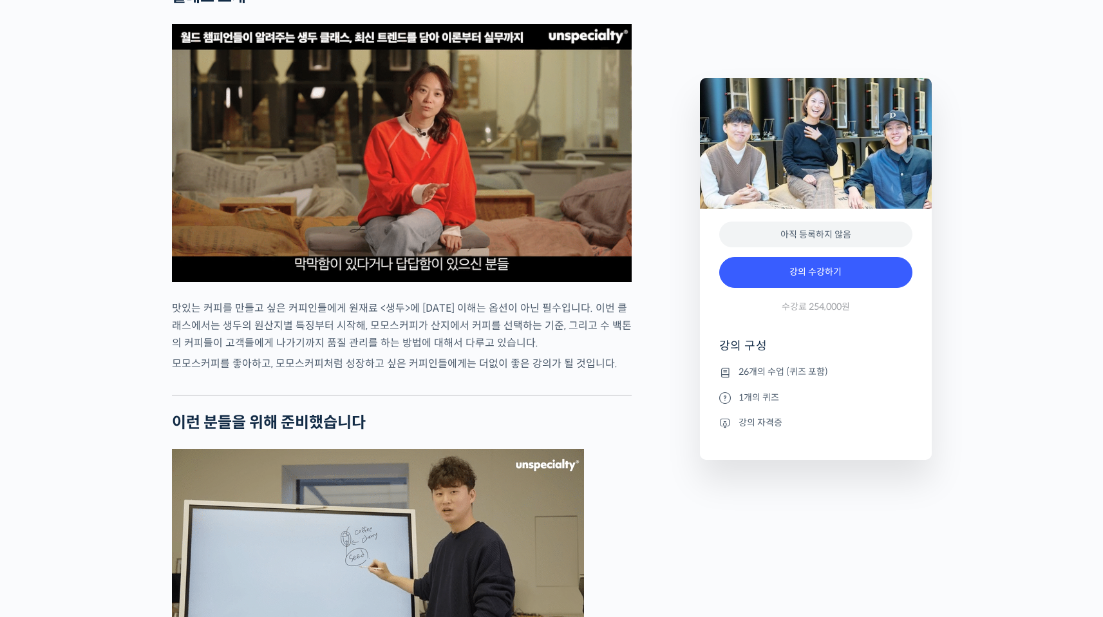
click at [175, 340] on p "맛있는 커피를 만들고 싶은 커피인들에게 원재료 <생두>에 대한 이해는 옵션이 아닌 필수입니다. 이번 클래스에서는 생두의 원산지별 특징부터 시작…" at bounding box center [402, 325] width 460 height 52
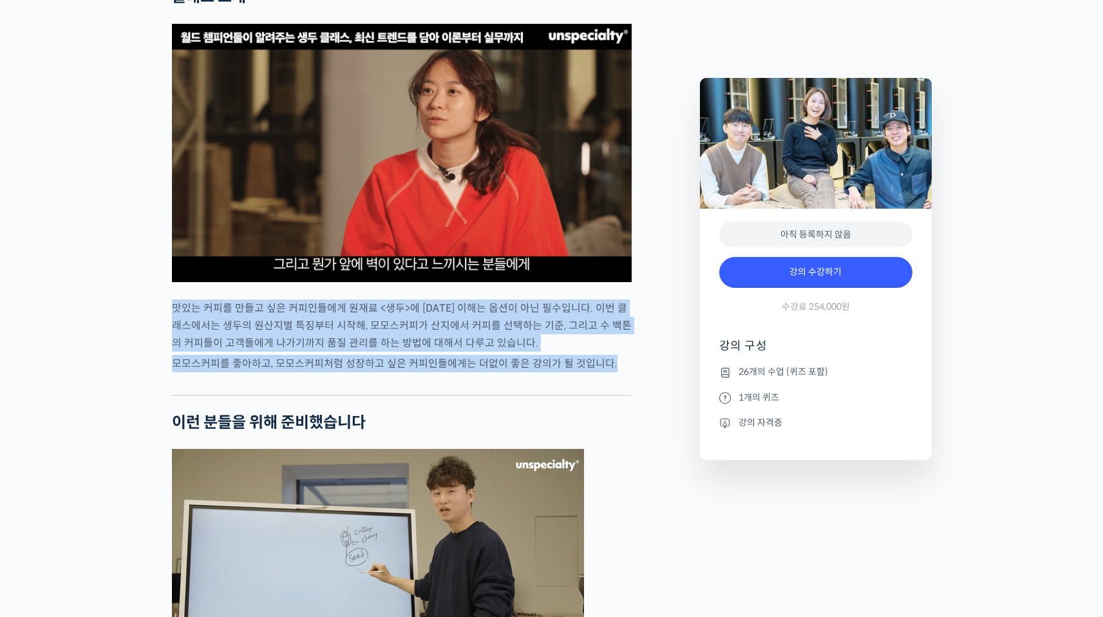
drag, startPoint x: 171, startPoint y: 337, endPoint x: 614, endPoint y: 392, distance: 445.8
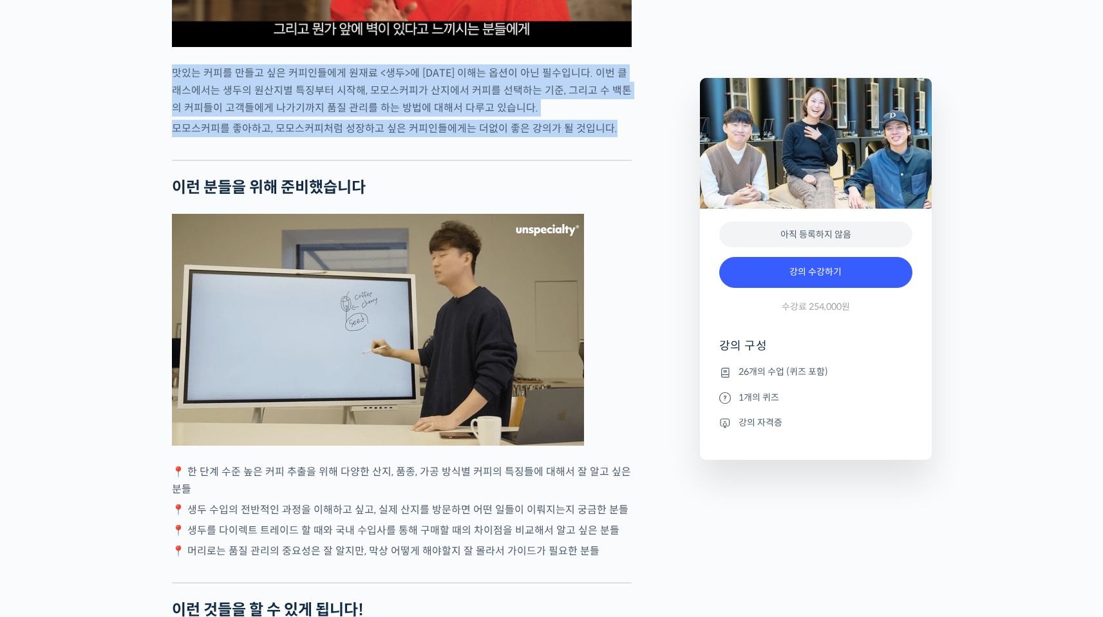
scroll to position [2973, 0]
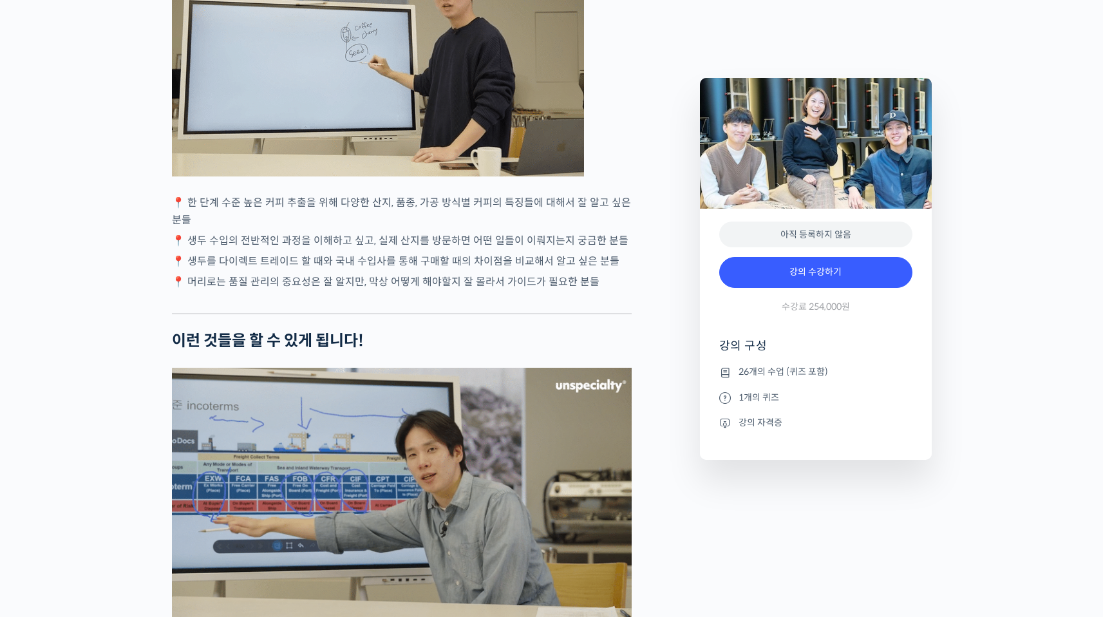
click at [182, 229] on p "📍 한 단계 수준 높은 커피 추출을 위해 다양한 산지, 품종, 가공 방식별 커피의 특징들에 대해서 잘 알고 싶은 분들" at bounding box center [402, 211] width 460 height 35
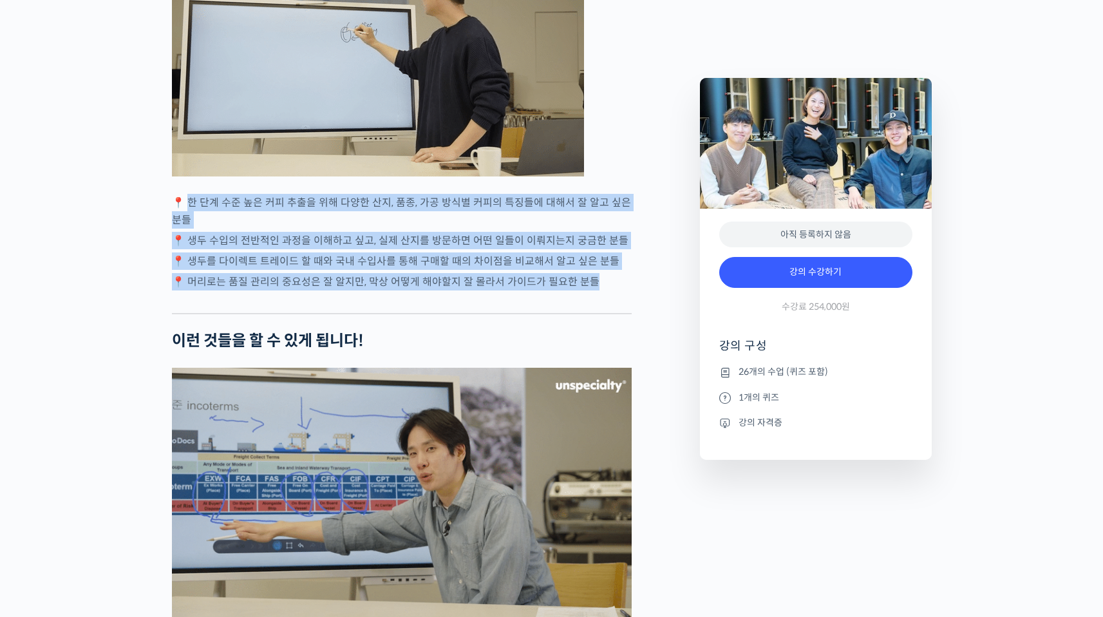
drag, startPoint x: 185, startPoint y: 232, endPoint x: 605, endPoint y: 307, distance: 426.5
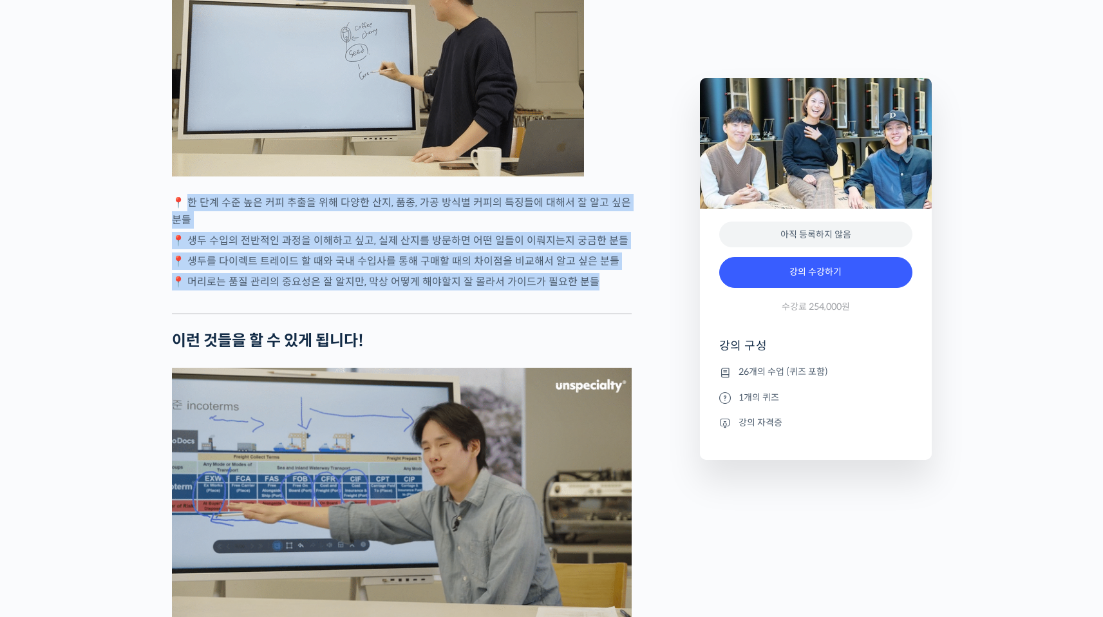
click at [605, 307] on div "모모스커피 해외무역팀을 소개합니다! 전주연 바리스타 는 2019년 미국 보스턴에서 열린 World Barista Championship에 한국…" at bounding box center [402, 430] width 460 height 5745
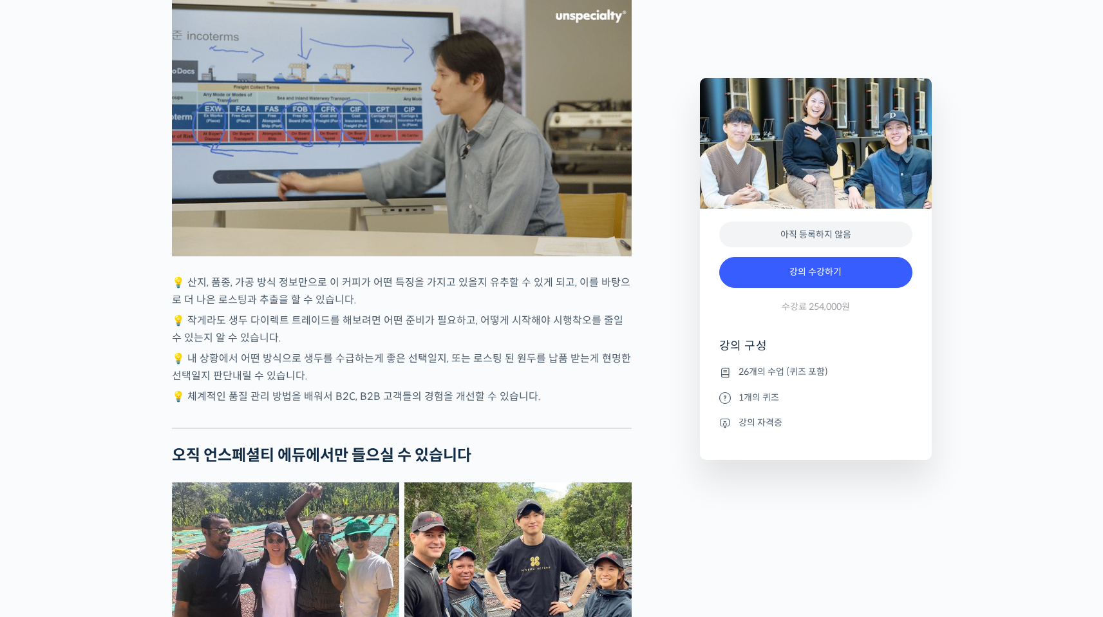
scroll to position [3443, 0]
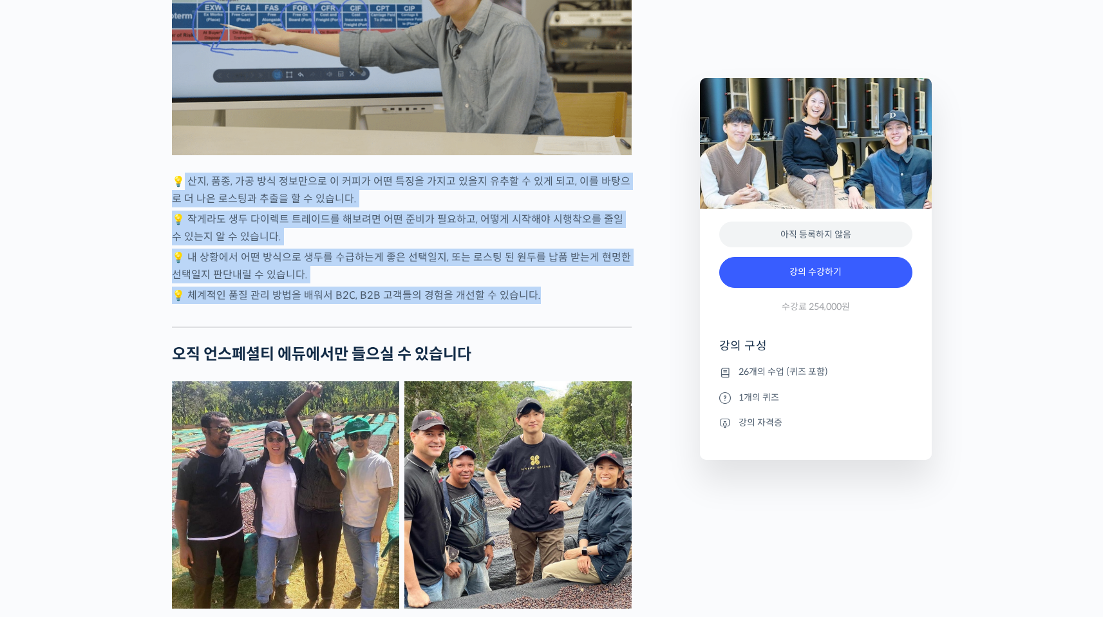
drag, startPoint x: 193, startPoint y: 207, endPoint x: 554, endPoint y: 330, distance: 382.3
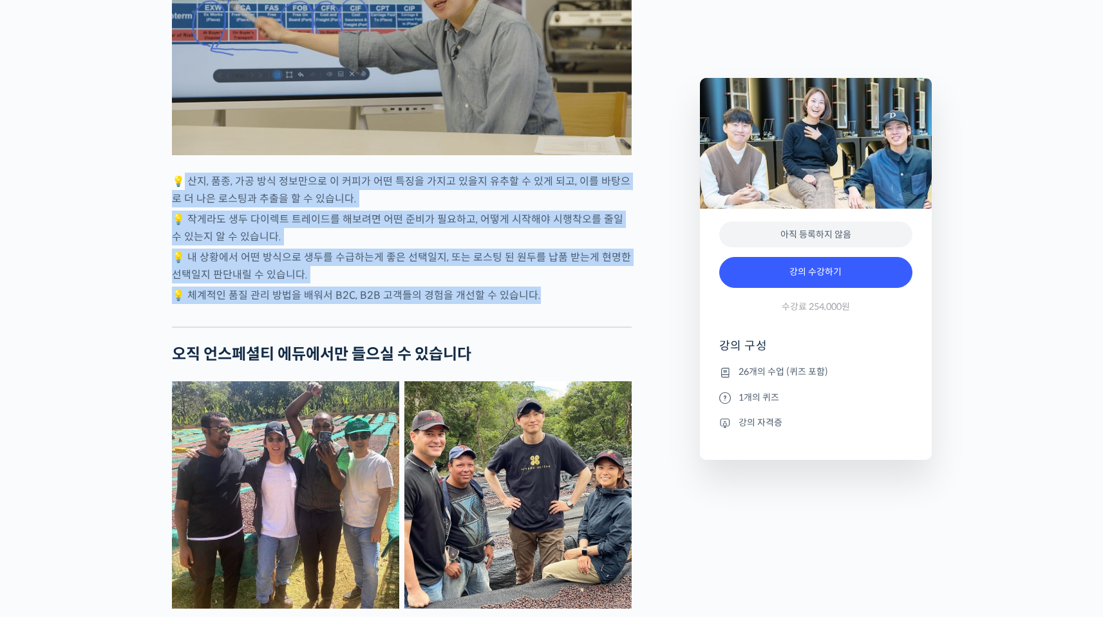
click at [554, 304] on p "💡 체계적인 품질 관리 방법을 배워서 B2C, B2B 고객들의 경험을 개선할 수 있습니다." at bounding box center [402, 295] width 460 height 17
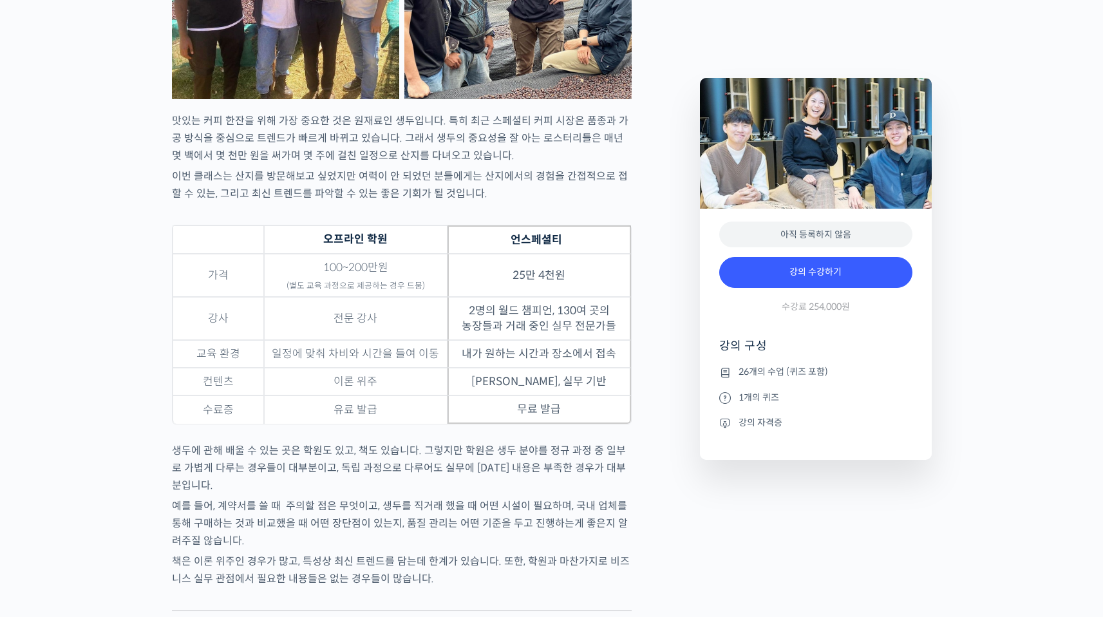
scroll to position [3957, 0]
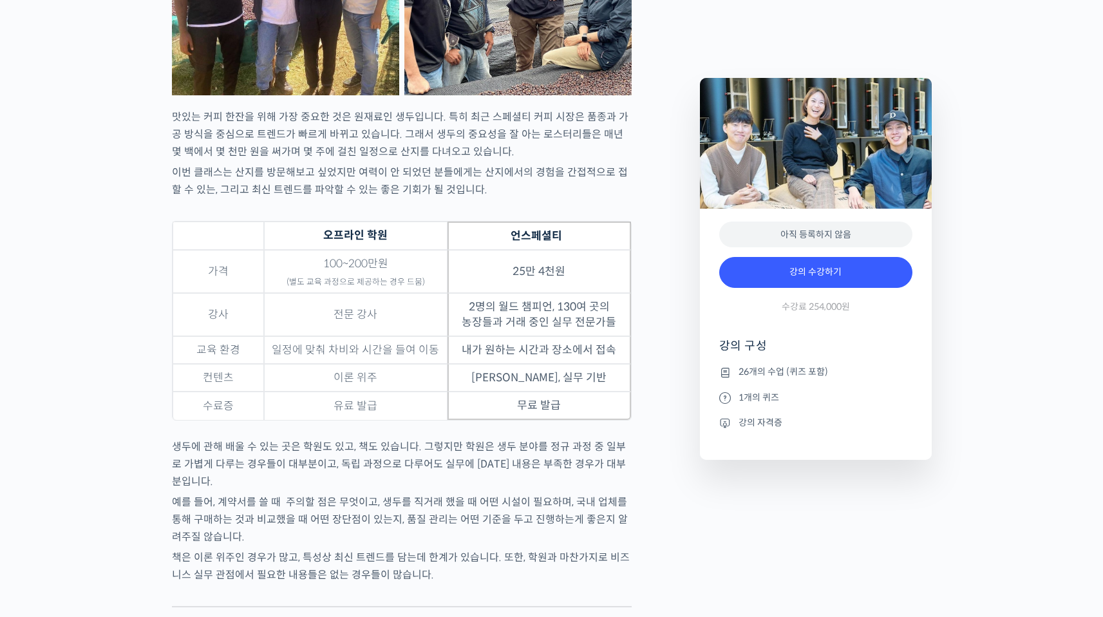
drag, startPoint x: 200, startPoint y: 259, endPoint x: 582, endPoint y: 469, distance: 436.4
click at [579, 438] on figure "오프라인 학원 언스페셜티 가격 100~200만원 (별도 교육 과정으로 제공하는 경우 드뭄) 25만 4천원 강사 전문 강사 2명의 월드 챔피언,…" at bounding box center [402, 329] width 460 height 217
click at [583, 471] on p "생두에 관해 배울 수 있는 곳은 학원도 있고, 책도 있습니다. 그렇지만 학원은 생두 분야를 정규 과정 중 일부로 가볍게 다루는 경우들이 대부분…" at bounding box center [402, 464] width 460 height 52
drag, startPoint x: 277, startPoint y: 311, endPoint x: 357, endPoint y: 327, distance: 82.1
click at [392, 293] on td "100~200만원 (별도 교육 과정으로 제공하는 경우 드뭄)" at bounding box center [356, 271] width 184 height 43
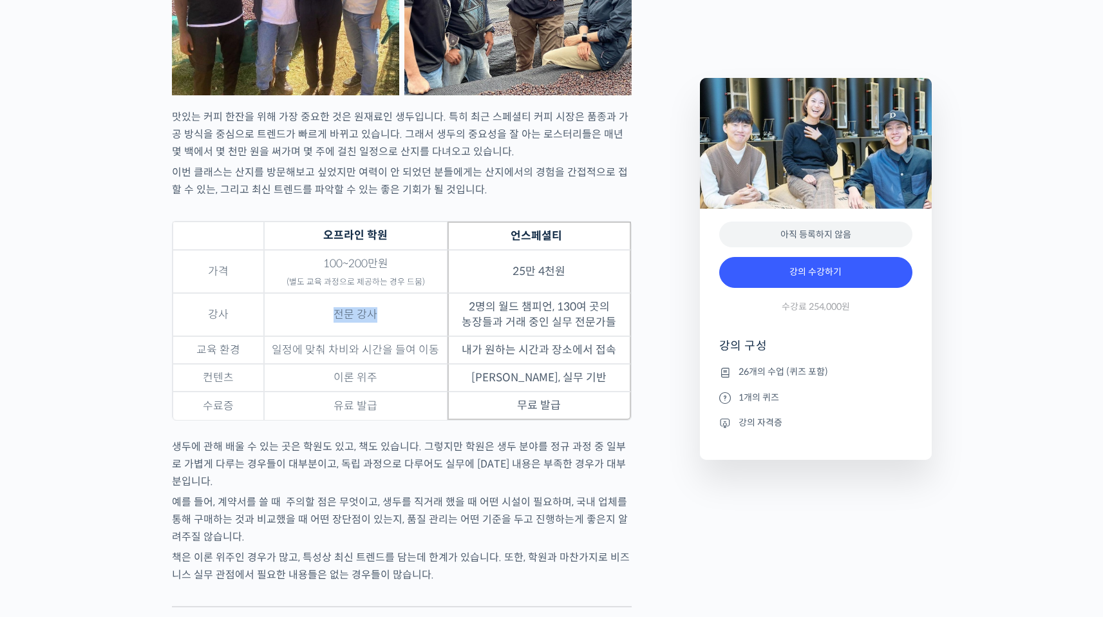
drag, startPoint x: 367, startPoint y: 345, endPoint x: 374, endPoint y: 346, distance: 7.2
click at [374, 336] on td "전문 강사" at bounding box center [356, 314] width 184 height 43
click at [475, 331] on td "2명의 월드 챔피언, 130여 곳의 농장들과 거래 중인 실무 전문가들" at bounding box center [540, 314] width 184 height 43
drag, startPoint x: 471, startPoint y: 332, endPoint x: 544, endPoint y: 369, distance: 81.5
click at [623, 336] on td "2명의 월드 챔피언, 130여 곳의 농장들과 거래 중인 실무 전문가들" at bounding box center [540, 314] width 184 height 43
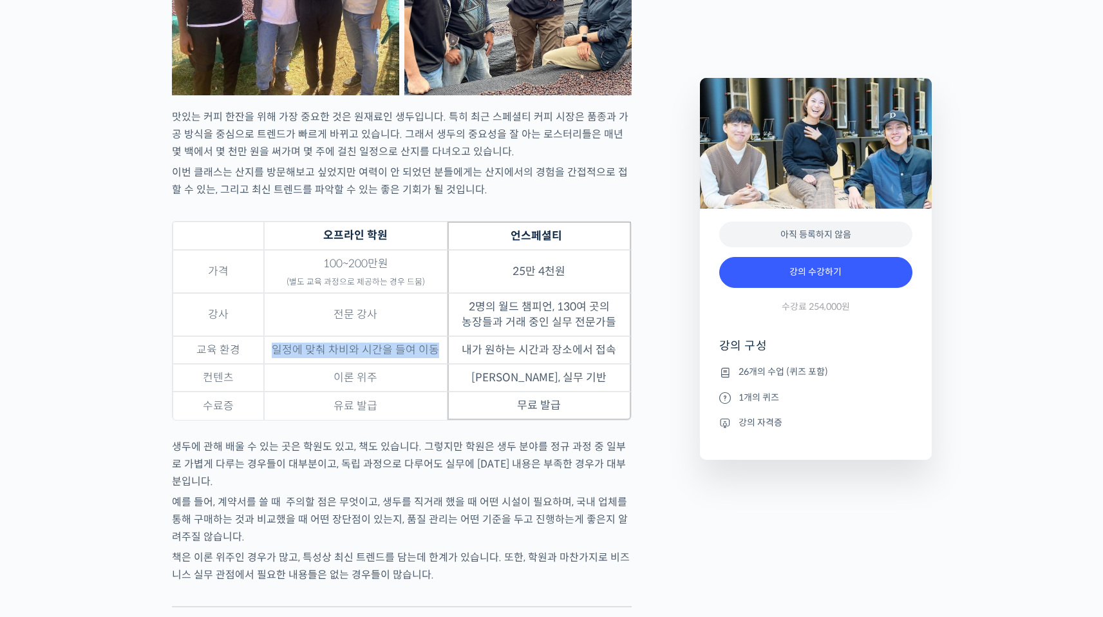
drag, startPoint x: 276, startPoint y: 378, endPoint x: 433, endPoint y: 375, distance: 157.8
click at [433, 364] on td "일정에 맞춰 차비와 시간을 들여 이동" at bounding box center [356, 350] width 184 height 28
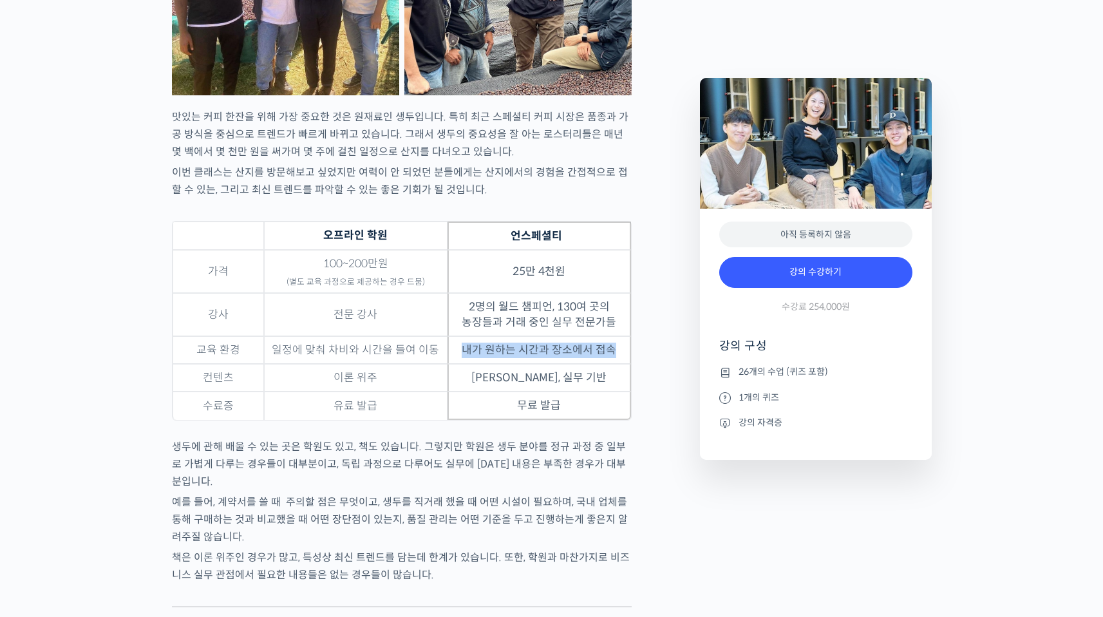
drag, startPoint x: 467, startPoint y: 376, endPoint x: 592, endPoint y: 382, distance: 125.7
click at [612, 364] on td "내가 원하는 시간과 장소에서 접속" at bounding box center [540, 350] width 184 height 28
drag, startPoint x: 331, startPoint y: 410, endPoint x: 462, endPoint y: 406, distance: 131.4
click at [402, 392] on td "이론 위주" at bounding box center [356, 378] width 184 height 28
click at [476, 392] on td "최신 트렌드, 실무 기반" at bounding box center [540, 378] width 184 height 28
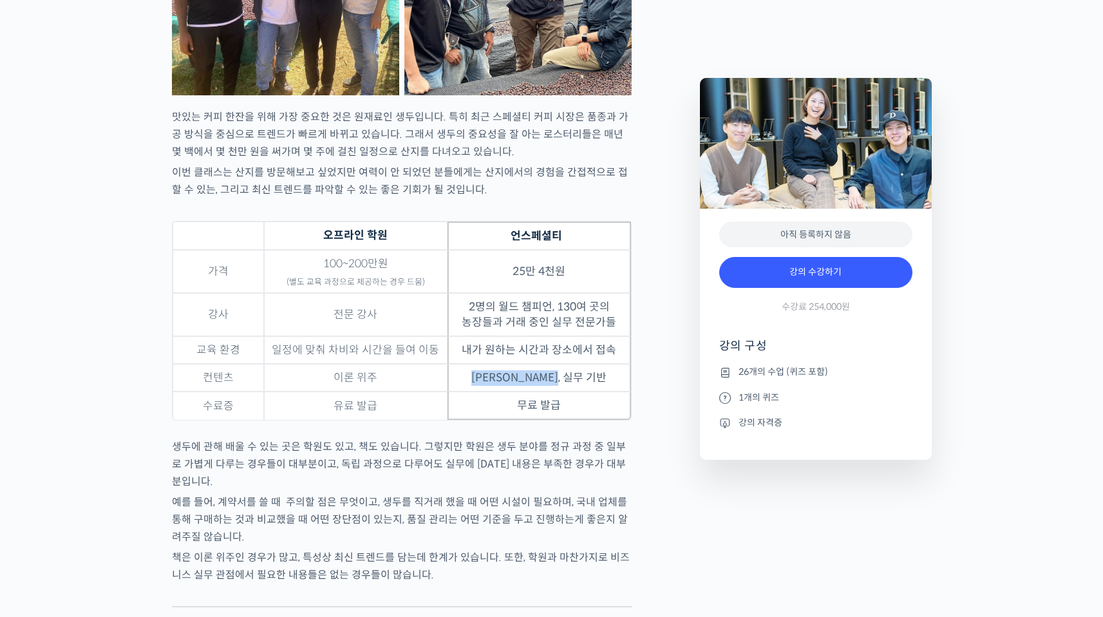
drag, startPoint x: 489, startPoint y: 405, endPoint x: 578, endPoint y: 409, distance: 89.0
click at [587, 392] on td "최신 트렌드, 실무 기반" at bounding box center [540, 378] width 184 height 28
drag, startPoint x: 335, startPoint y: 439, endPoint x: 413, endPoint y: 429, distance: 78.6
click at [413, 420] on td "유료 발급" at bounding box center [356, 406] width 184 height 28
drag, startPoint x: 516, startPoint y: 432, endPoint x: 407, endPoint y: 445, distance: 109.6
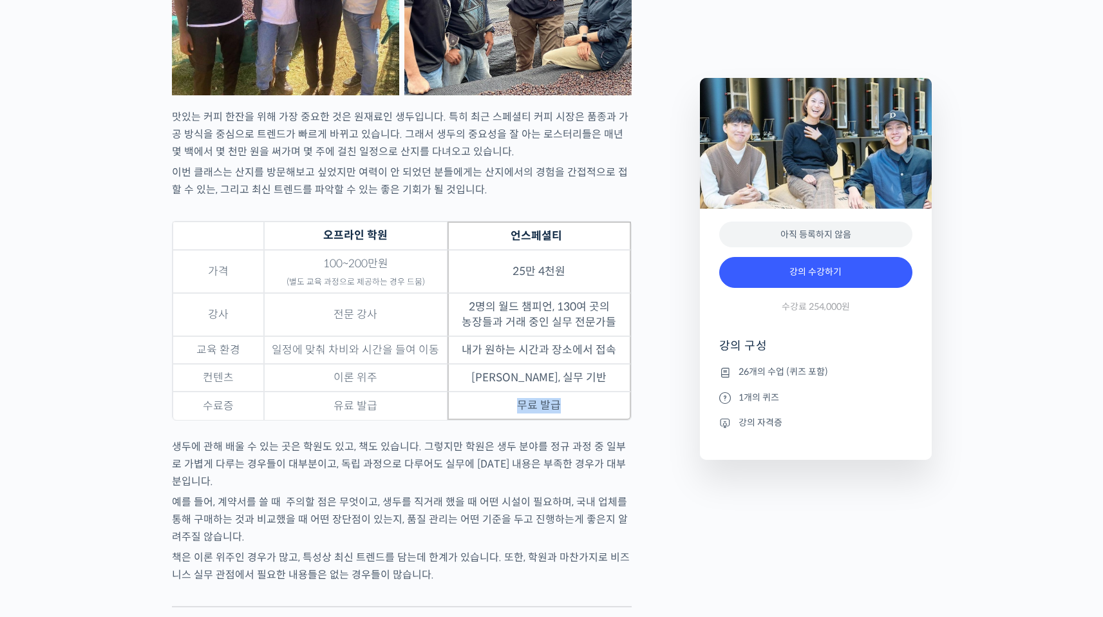
click at [526, 420] on td "무료 발급" at bounding box center [540, 406] width 184 height 28
drag, startPoint x: 407, startPoint y: 444, endPoint x: 363, endPoint y: 446, distance: 44.5
click at [403, 420] on td "유료 발급" at bounding box center [356, 406] width 184 height 28
drag, startPoint x: 516, startPoint y: 434, endPoint x: 526, endPoint y: 455, distance: 23.0
click at [580, 420] on td "무료 발급" at bounding box center [540, 406] width 184 height 28
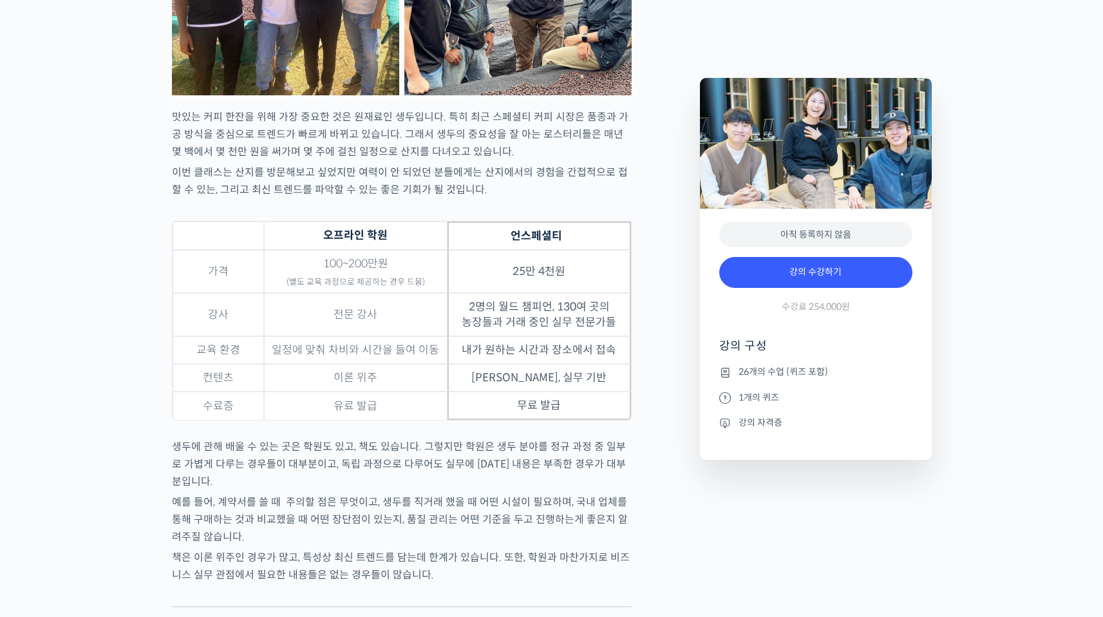
drag, startPoint x: 526, startPoint y: 455, endPoint x: 515, endPoint y: 458, distance: 11.4
click at [526, 438] on figure "오프라인 학원 언스페셜티 가격 100~200만원 (별도 교육 과정으로 제공하는 경우 드뭄) 25만 4천원 강사 전문 강사 2명의 월드 챔피언,…" at bounding box center [402, 329] width 460 height 217
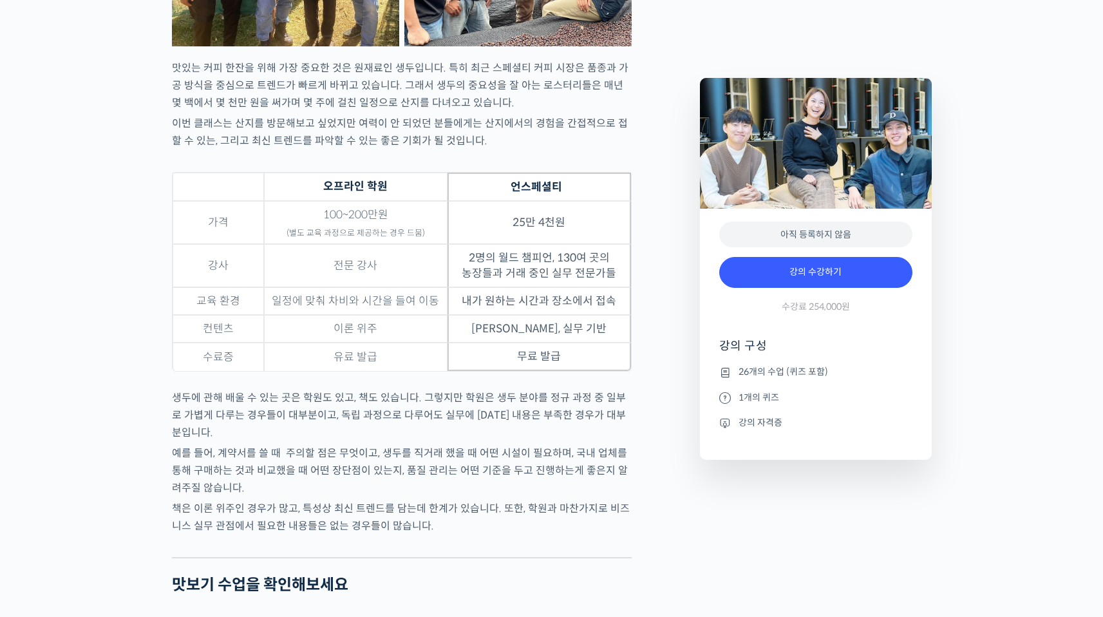
scroll to position [4120, 0]
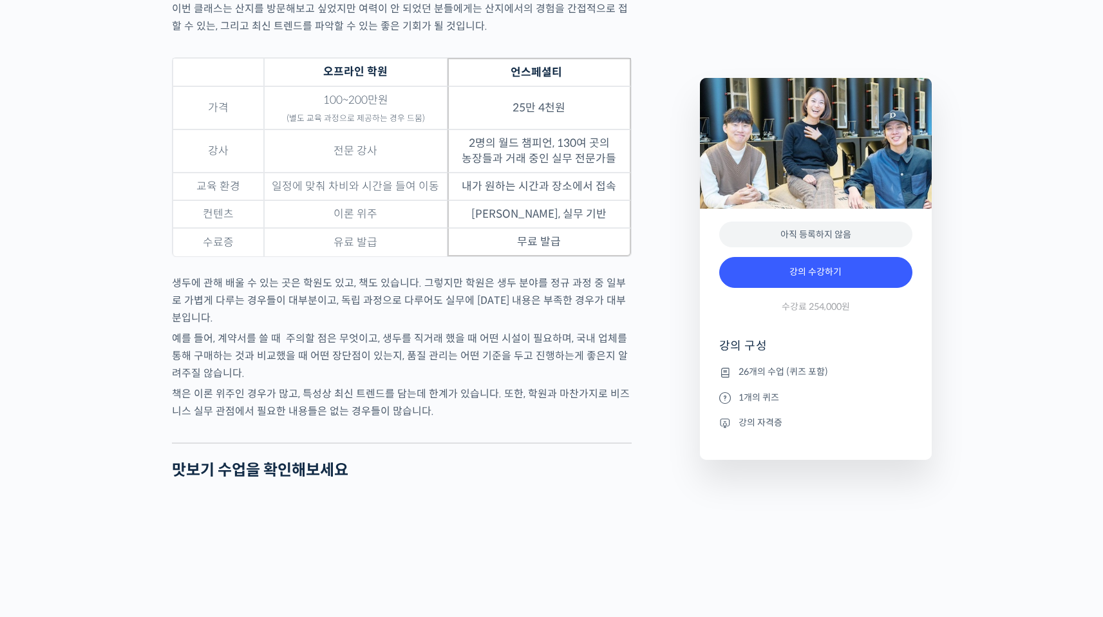
click at [180, 310] on p "생두에 관해 배울 수 있는 곳은 학원도 있고, 책도 있습니다. 그렇지만 학원은 생두 분야를 정규 과정 중 일부로 가볍게 다루는 경우들이 대부분…" at bounding box center [402, 300] width 460 height 52
drag, startPoint x: 176, startPoint y: 312, endPoint x: 320, endPoint y: 320, distance: 143.8
click at [320, 319] on p "생두에 관해 배울 수 있는 곳은 학원도 있고, 책도 있습니다. 그렇지만 학원은 생두 분야를 정규 과정 중 일부로 가볍게 다루는 경우들이 대부분…" at bounding box center [402, 300] width 460 height 52
drag, startPoint x: 320, startPoint y: 320, endPoint x: 166, endPoint y: 325, distance: 154.6
click at [319, 320] on p "생두에 관해 배울 수 있는 곳은 학원도 있고, 책도 있습니다. 그렇지만 학원은 생두 분야를 정규 과정 중 일부로 가볍게 다루는 경우들이 대부분…" at bounding box center [402, 300] width 460 height 52
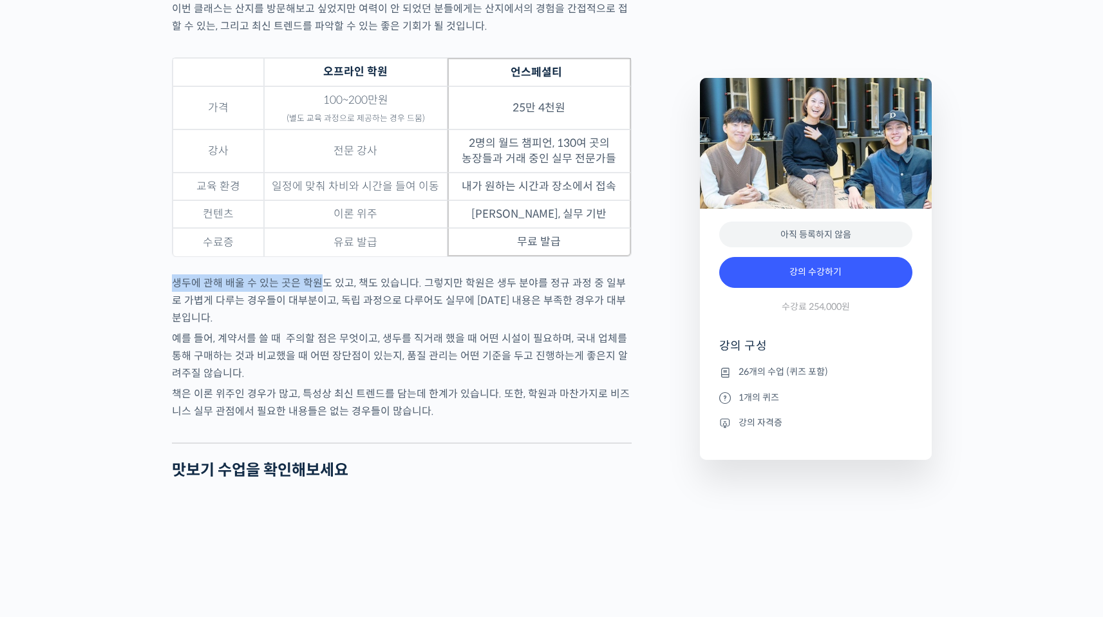
drag, startPoint x: 173, startPoint y: 315, endPoint x: 263, endPoint y: 304, distance: 90.2
click at [161, 319] on div "바리스타라면 꼭 알아야 할 커피의 기본 – 생두의 원산지별 특징부터 구입, 품질 관리까지 강의 상세 내용 확인하기 모모스커피 해외무역팀을 소개…" at bounding box center [551, 99] width 1103 height 7378
drag, startPoint x: 263, startPoint y: 304, endPoint x: 182, endPoint y: 318, distance: 82.4
click at [262, 304] on p "생두에 관해 배울 수 있는 곳은 학원도 있고, 책도 있습니다. 그렇지만 학원은 생두 분야를 정규 과정 중 일부로 가볍게 다루는 경우들이 대부분…" at bounding box center [402, 300] width 460 height 52
click at [169, 314] on div "모모스커피 해외무역팀을 소개합니다! 전주연 바리스타 는 2019년 미국 보스턴에서 열린 World Barista Championship에 한국…" at bounding box center [430, 88] width 528 height 7356
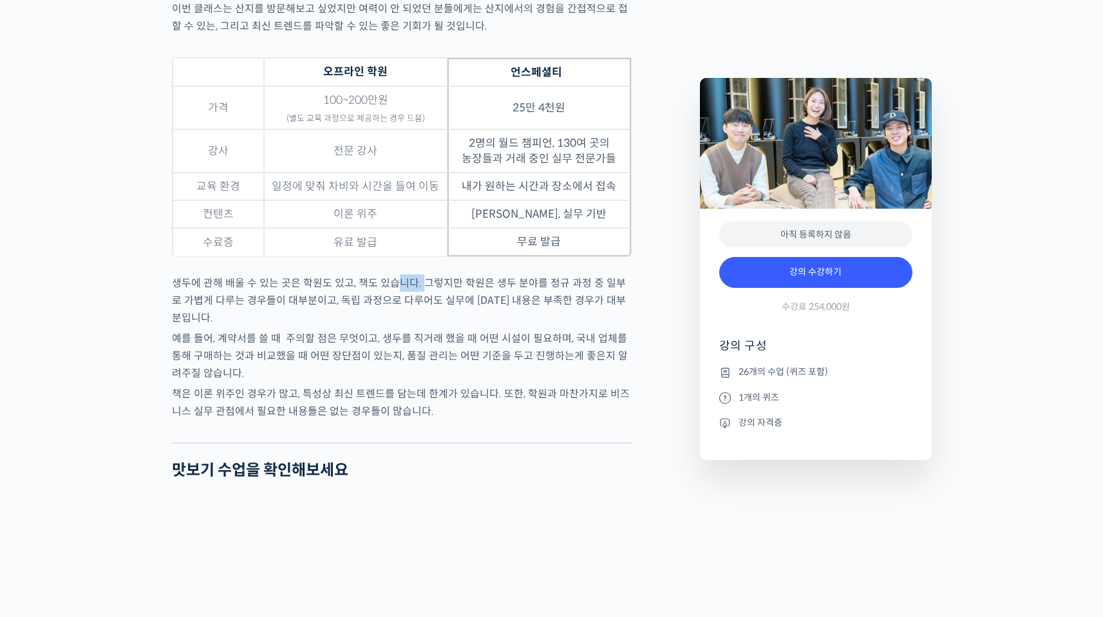
drag, startPoint x: 173, startPoint y: 311, endPoint x: 417, endPoint y: 310, distance: 244.1
click at [417, 310] on p "생두에 관해 배울 수 있는 곳은 학원도 있고, 책도 있습니다. 그렇지만 학원은 생두 분야를 정규 과정 중 일부로 가볍게 다루는 경우들이 대부분…" at bounding box center [402, 300] width 460 height 52
drag, startPoint x: 424, startPoint y: 310, endPoint x: 510, endPoint y: 317, distance: 86.6
click at [473, 316] on p "생두에 관해 배울 수 있는 곳은 학원도 있고, 책도 있습니다. 그렇지만 학원은 생두 분야를 정규 과정 중 일부로 가볍게 다루는 경우들이 대부분…" at bounding box center [402, 300] width 460 height 52
drag, startPoint x: 308, startPoint y: 345, endPoint x: 260, endPoint y: 338, distance: 48.8
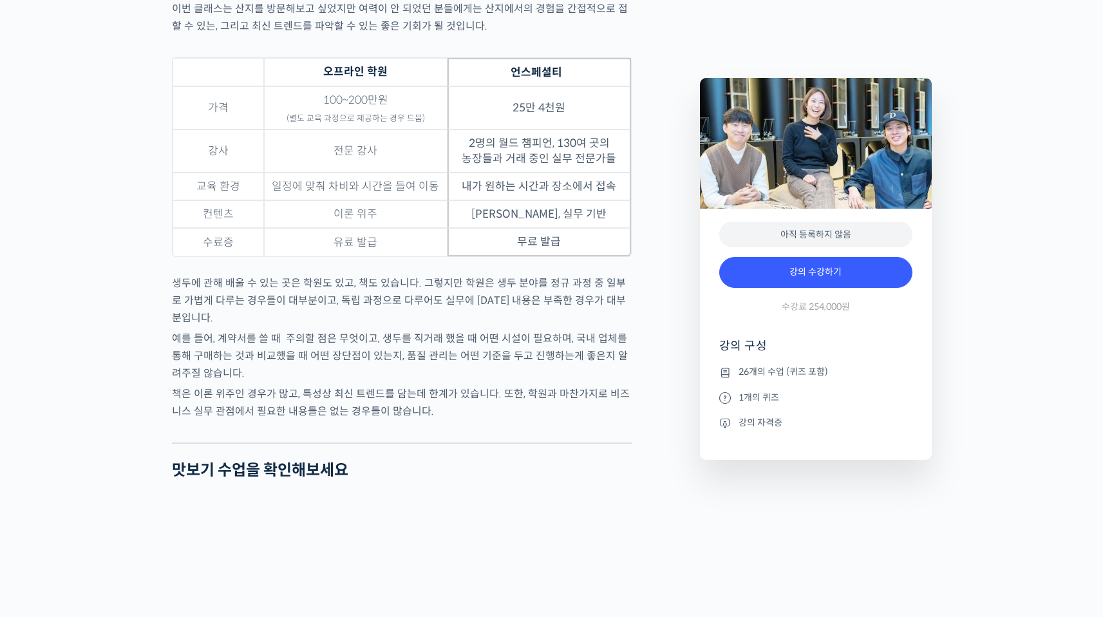
click at [307, 345] on p "예를 들어, 계약서를 쓸 때 주의할 점은 무엇이고, 생두를 직거래 했을 때 어떤 시설이 필요하며, 국내 업체를 통해 구매하는 것과 비교했을 …" at bounding box center [402, 356] width 460 height 52
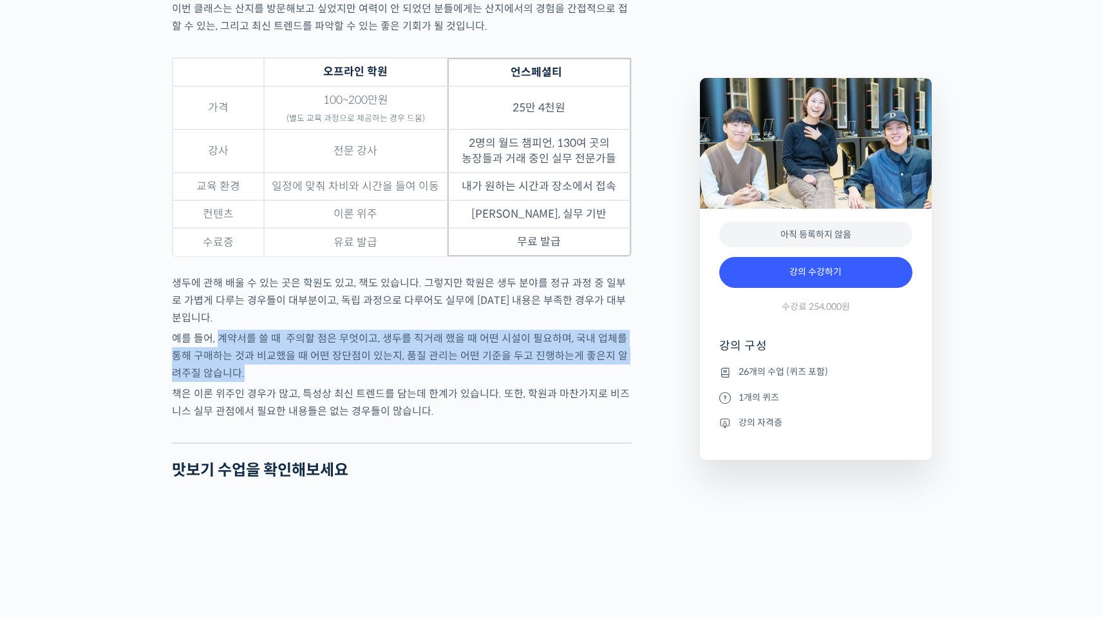
drag, startPoint x: 219, startPoint y: 348, endPoint x: 249, endPoint y: 409, distance: 68.3
click at [613, 382] on p "예를 들어, 계약서를 쓸 때 주의할 점은 무엇이고, 생두를 직거래 했을 때 어떤 시설이 필요하며, 국내 업체를 통해 구매하는 것과 비교했을 …" at bounding box center [402, 356] width 460 height 52
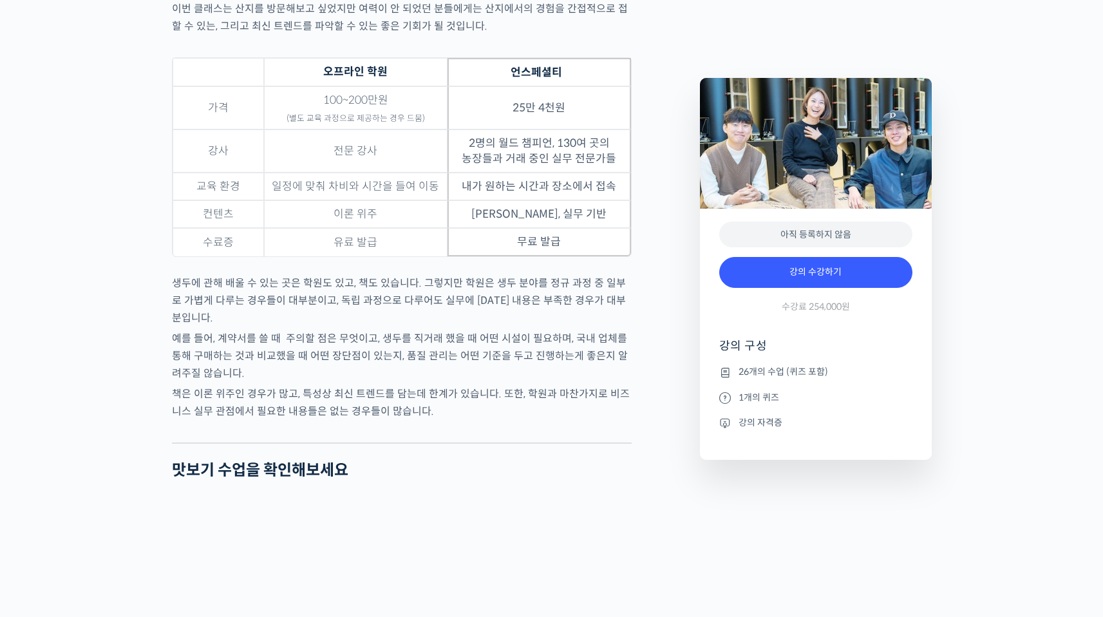
drag, startPoint x: 244, startPoint y: 409, endPoint x: 174, endPoint y: 417, distance: 70.6
click at [243, 409] on p "책은 이론 위주인 경우가 많고, 특성상 최신 트렌드를 담는데 한계가 있습니다. 또한, 학원과 마찬가지로 비즈니스 실무 관점에서 필요한 내용들은…" at bounding box center [402, 402] width 460 height 35
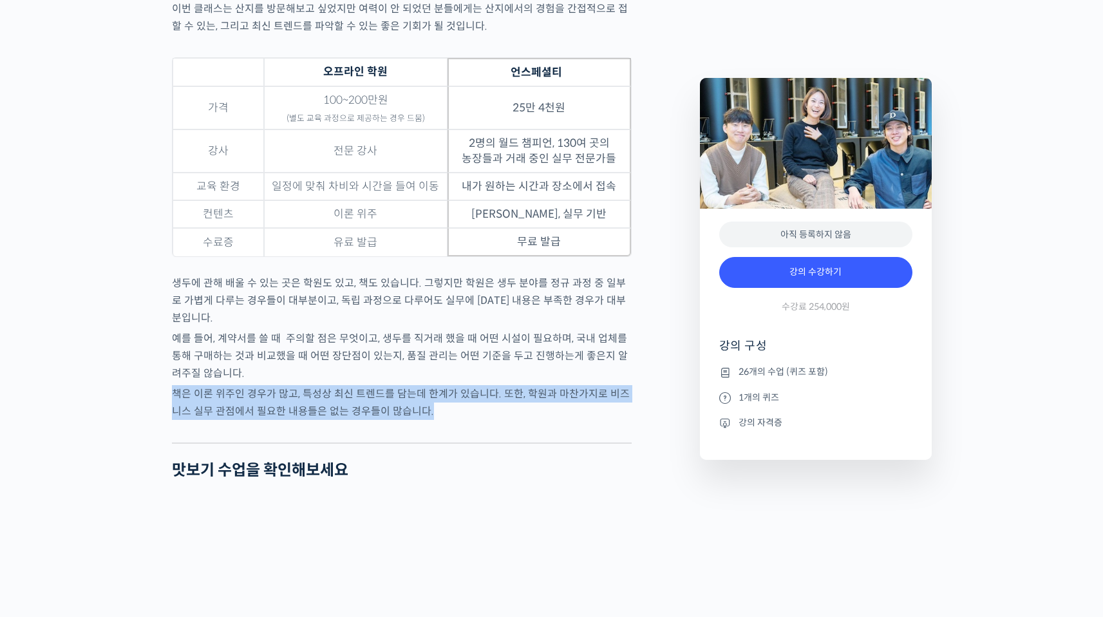
drag
click at [487, 442] on div at bounding box center [402, 432] width 460 height 19
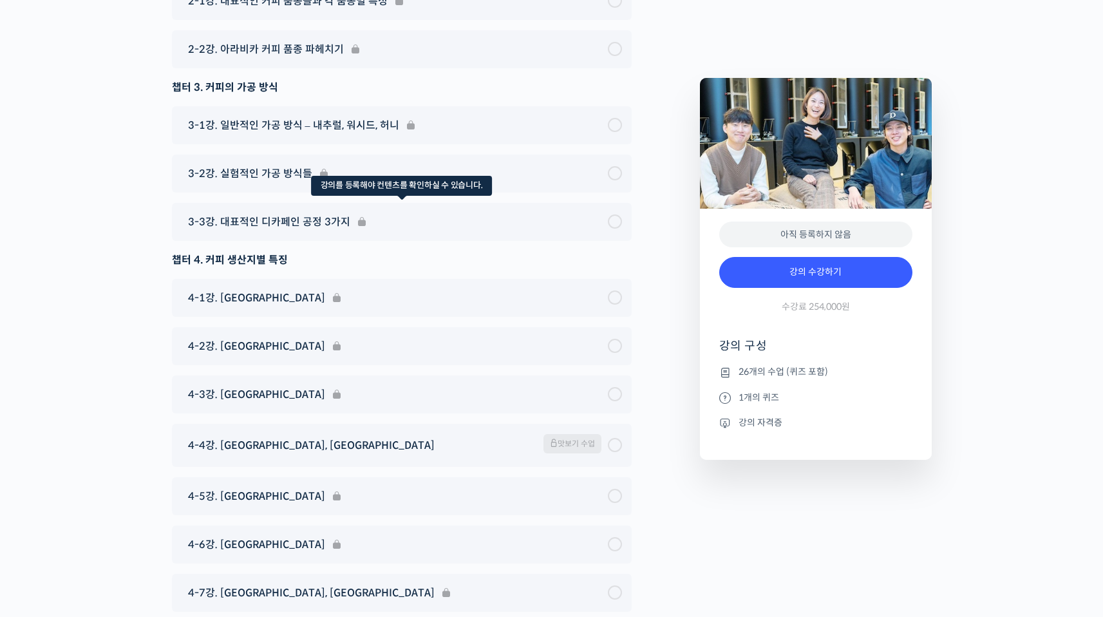
scroll to position [6582, 0]
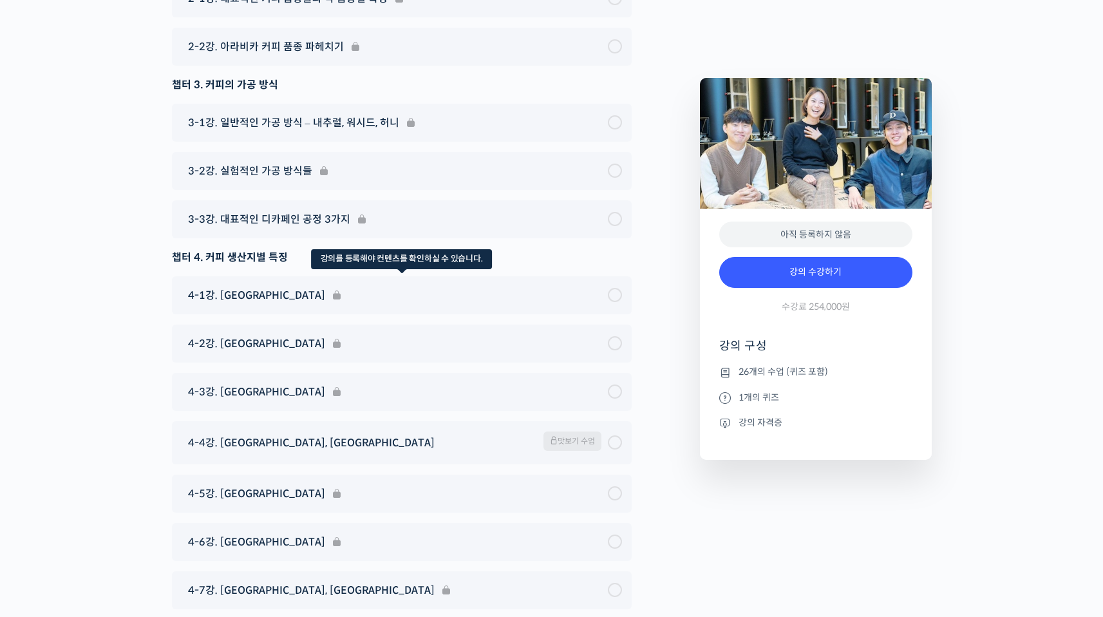
drag, startPoint x: 189, startPoint y: 247, endPoint x: 427, endPoint y: 263, distance: 238.2
click at [355, 276] on div "4-1강. 에티오피아" at bounding box center [402, 295] width 460 height 38
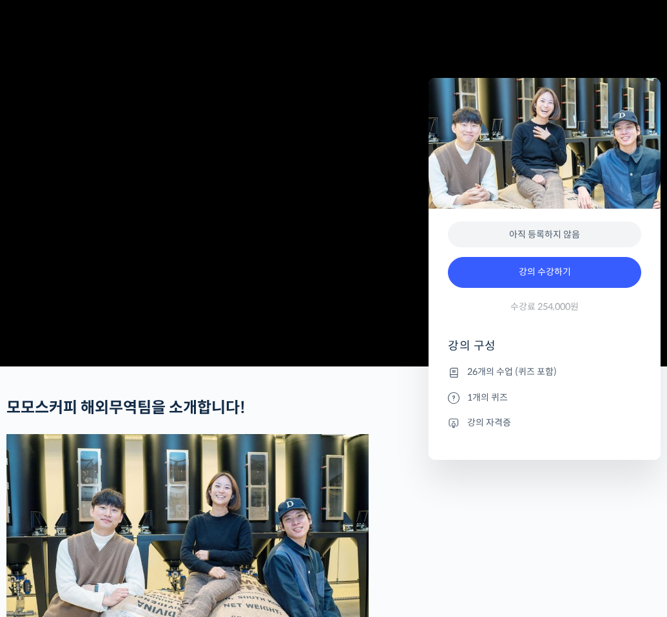
scroll to position [0, 0]
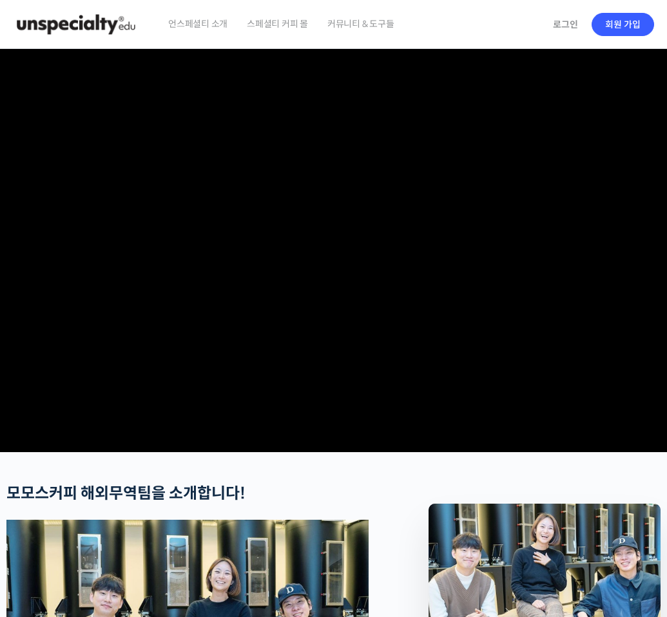
click at [51, 37] on img at bounding box center [76, 24] width 126 height 39
click at [55, 32] on img at bounding box center [76, 24] width 126 height 39
